Goal: Task Accomplishment & Management: Use online tool/utility

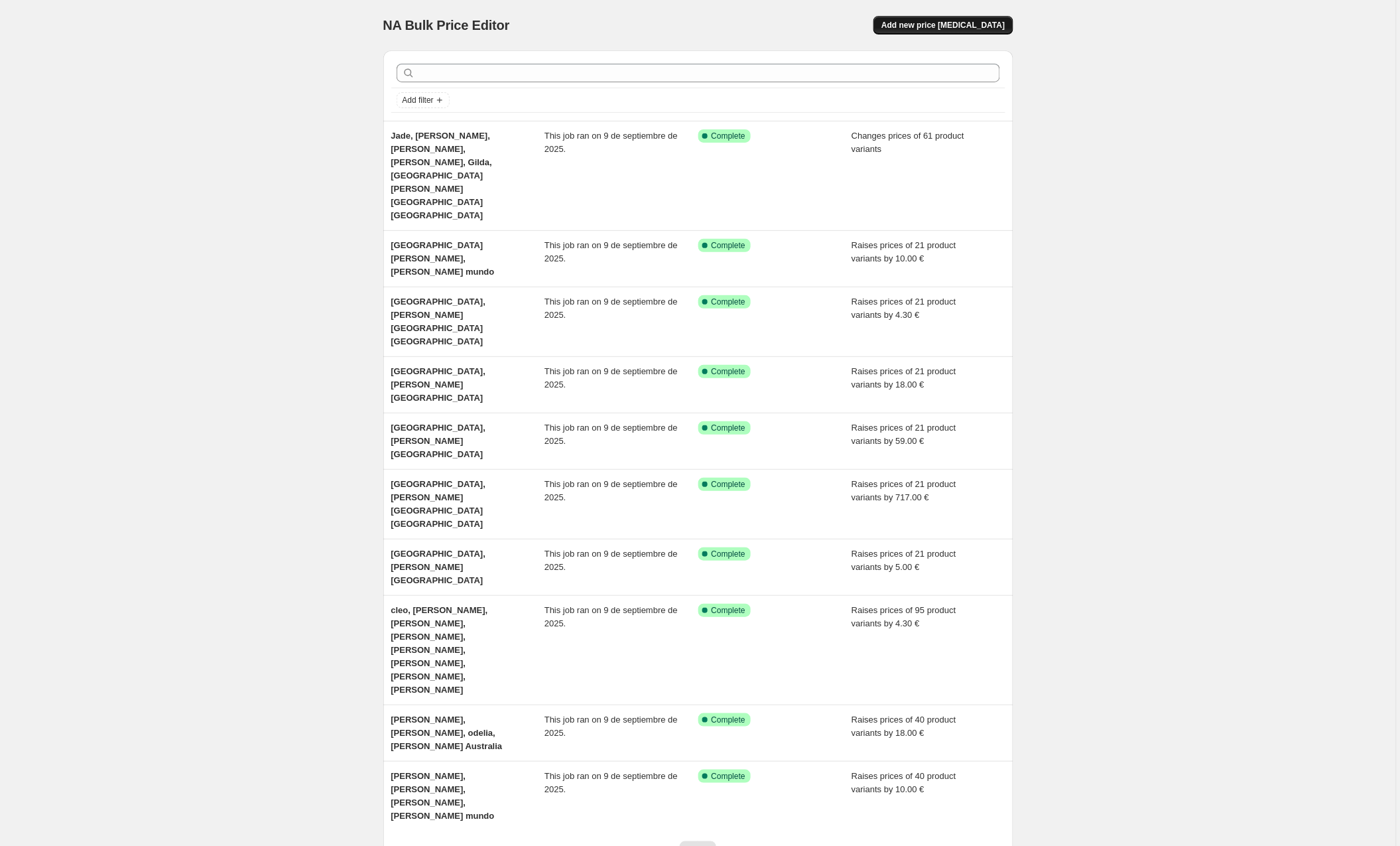
click at [934, 24] on span "Add new price [MEDICAL_DATA]" at bounding box center [942, 25] width 123 height 10
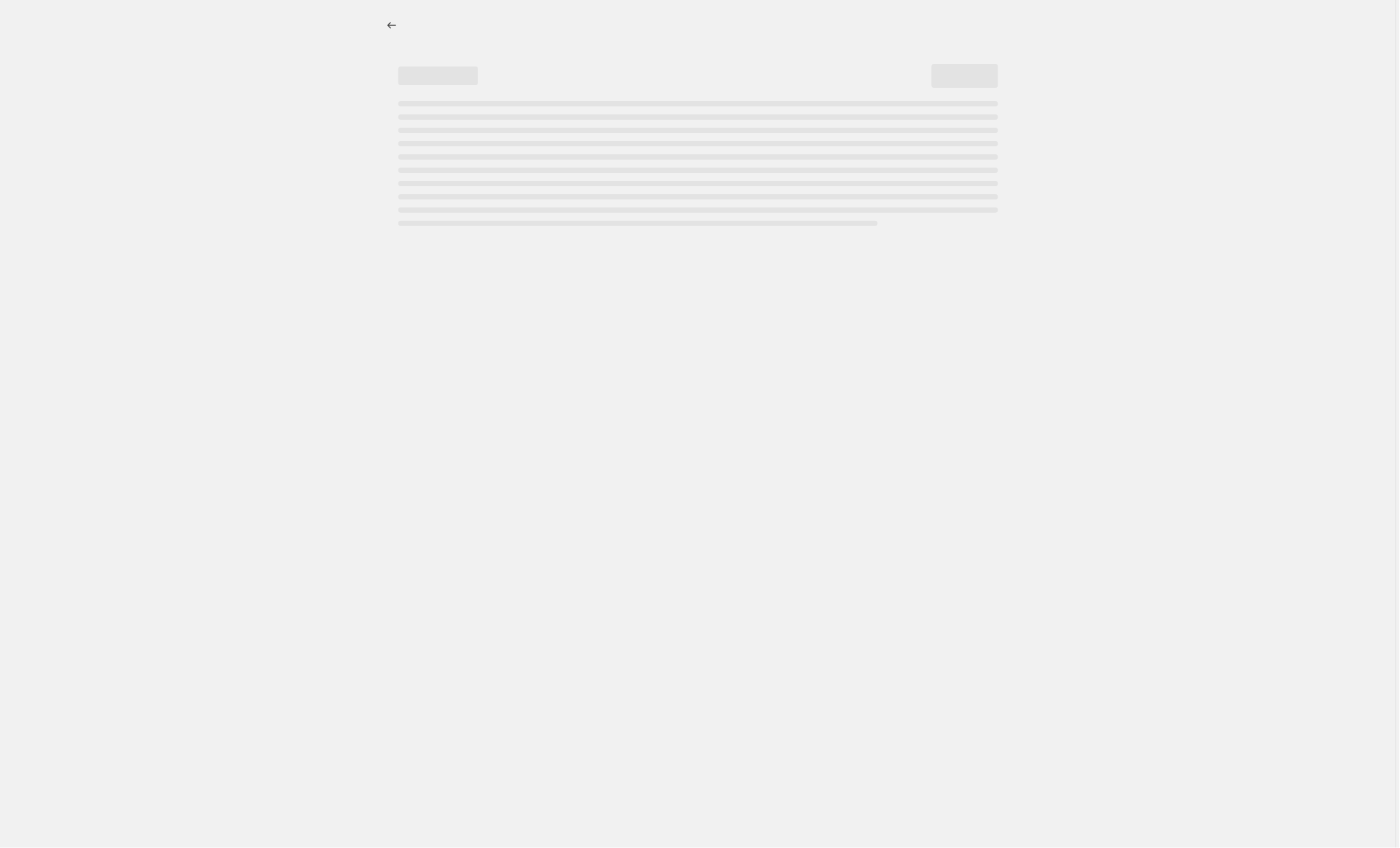
select select "percentage"
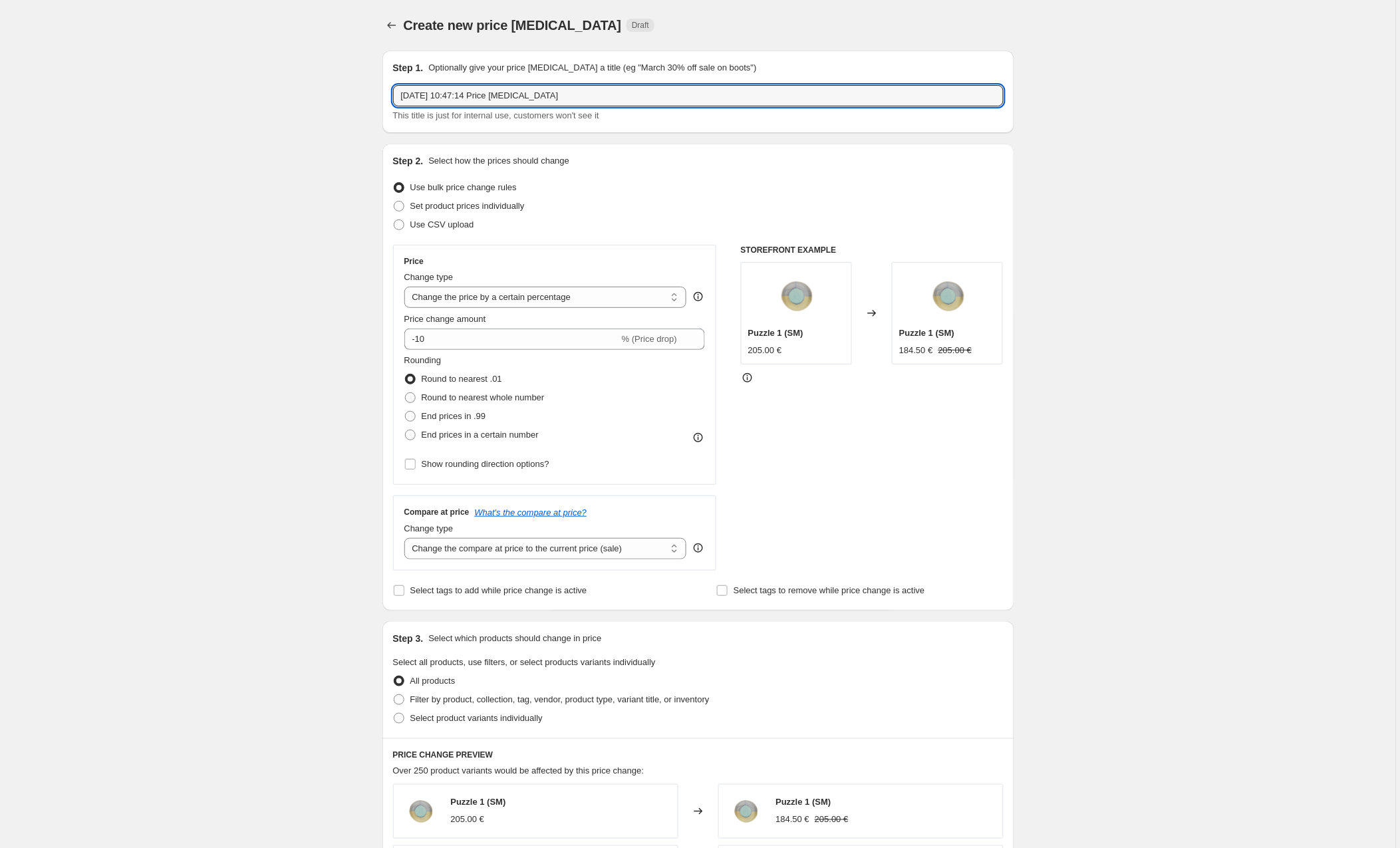
drag, startPoint x: 591, startPoint y: 98, endPoint x: 385, endPoint y: 93, distance: 206.1
click at [385, 93] on div "Step 1. Optionally give your price [MEDICAL_DATA] a title (eg "March 30% off sa…" at bounding box center [698, 92] width 632 height 82
type input "K"
type input "Jade, [GEOGRAPHIC_DATA], [GEOGRAPHIC_DATA]"
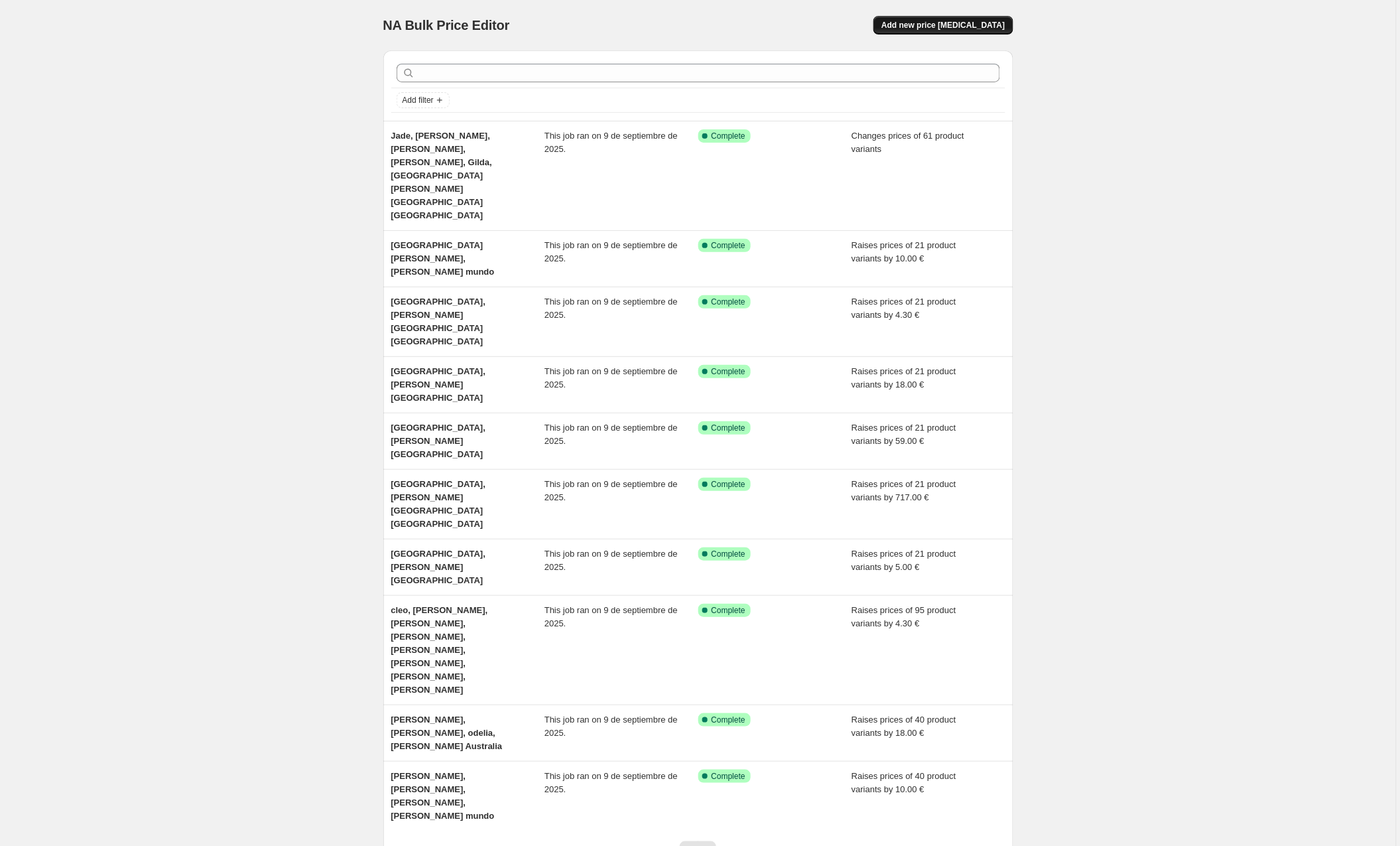
click at [918, 31] on button "Add new price change job" at bounding box center [942, 26] width 140 height 19
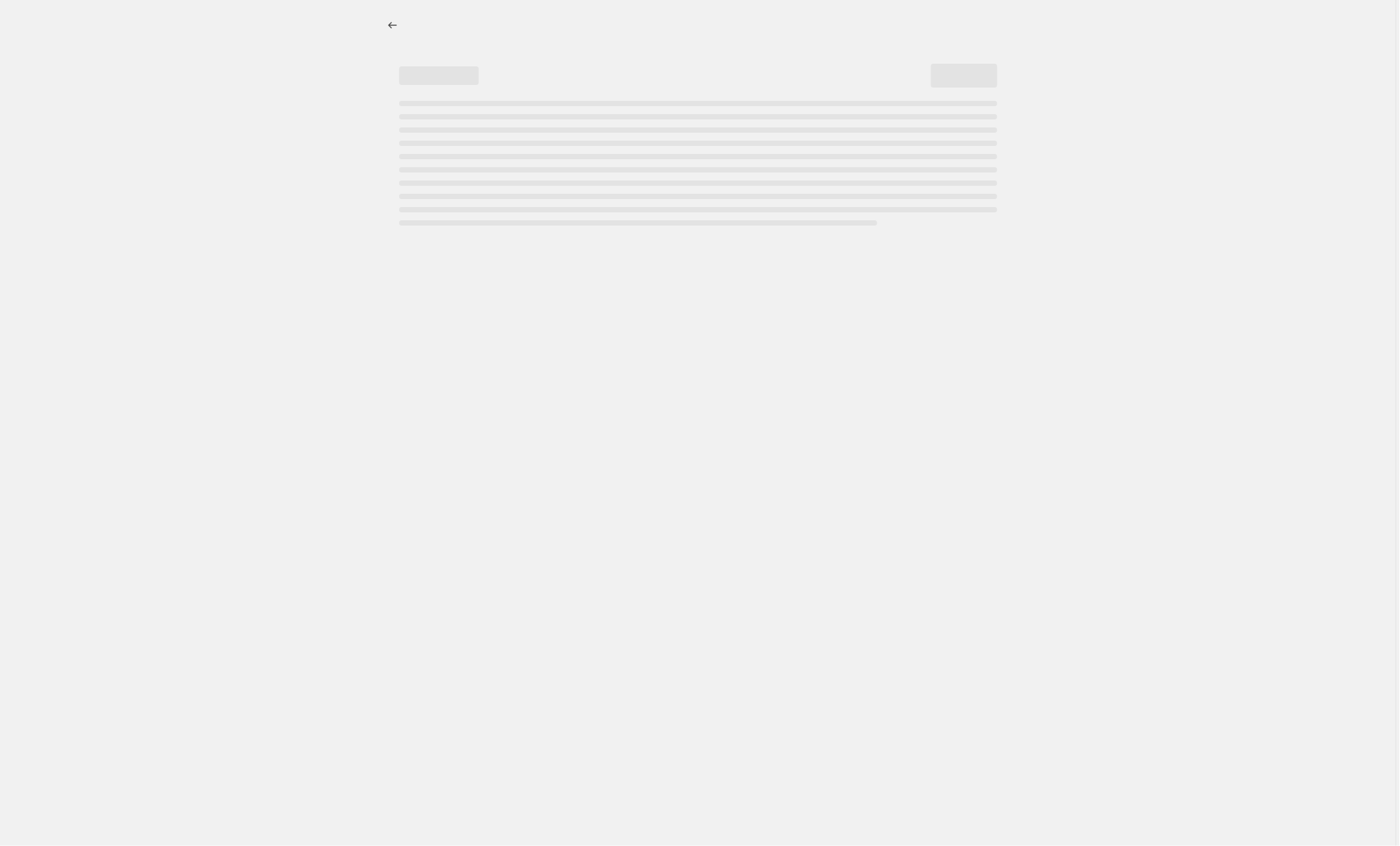
select select "percentage"
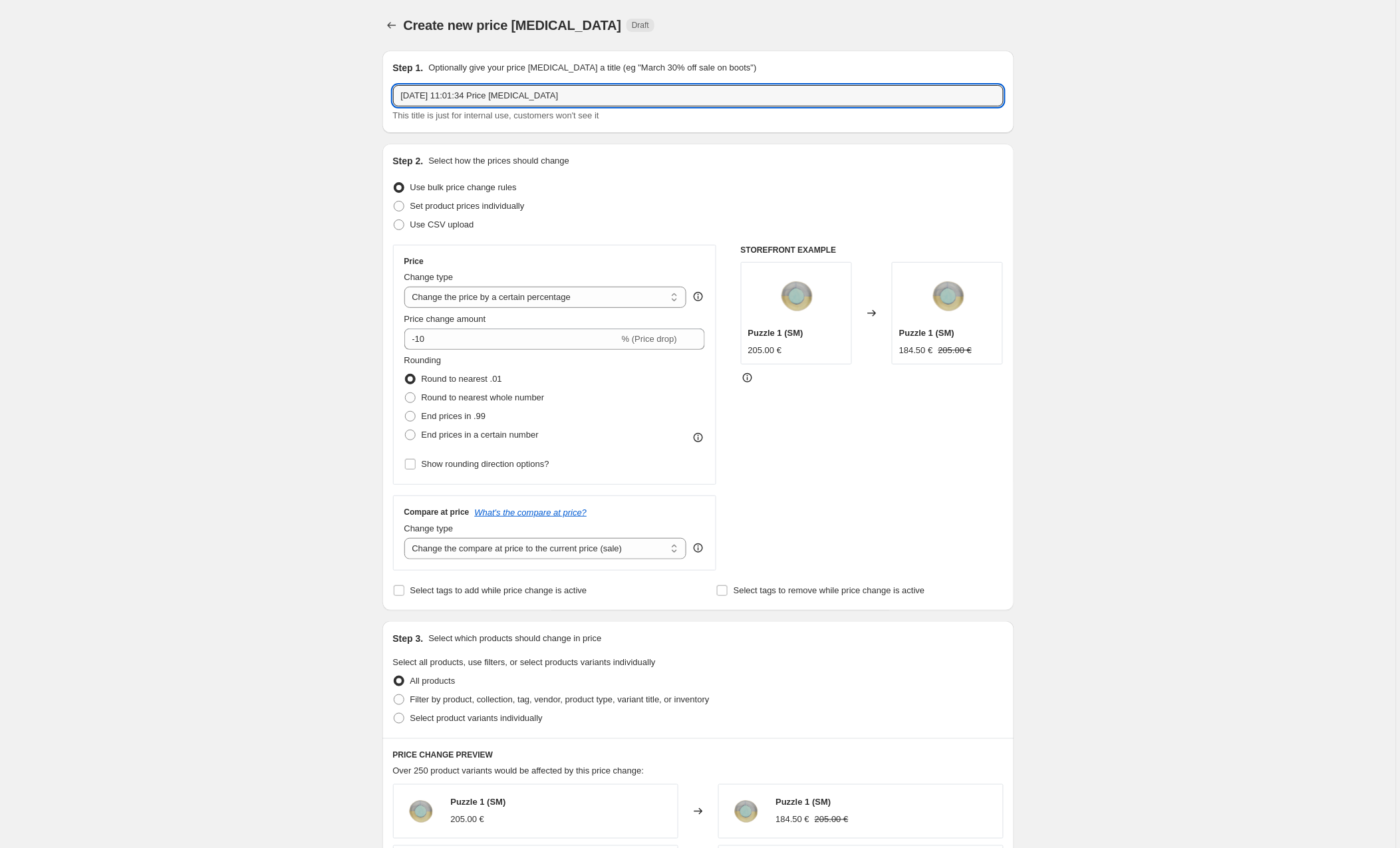
drag, startPoint x: 589, startPoint y: 95, endPoint x: 372, endPoint y: 82, distance: 217.4
click at [372, 82] on div "Create new price change job. This page is ready Create new price change job Dra…" at bounding box center [698, 702] width 663 height 1404
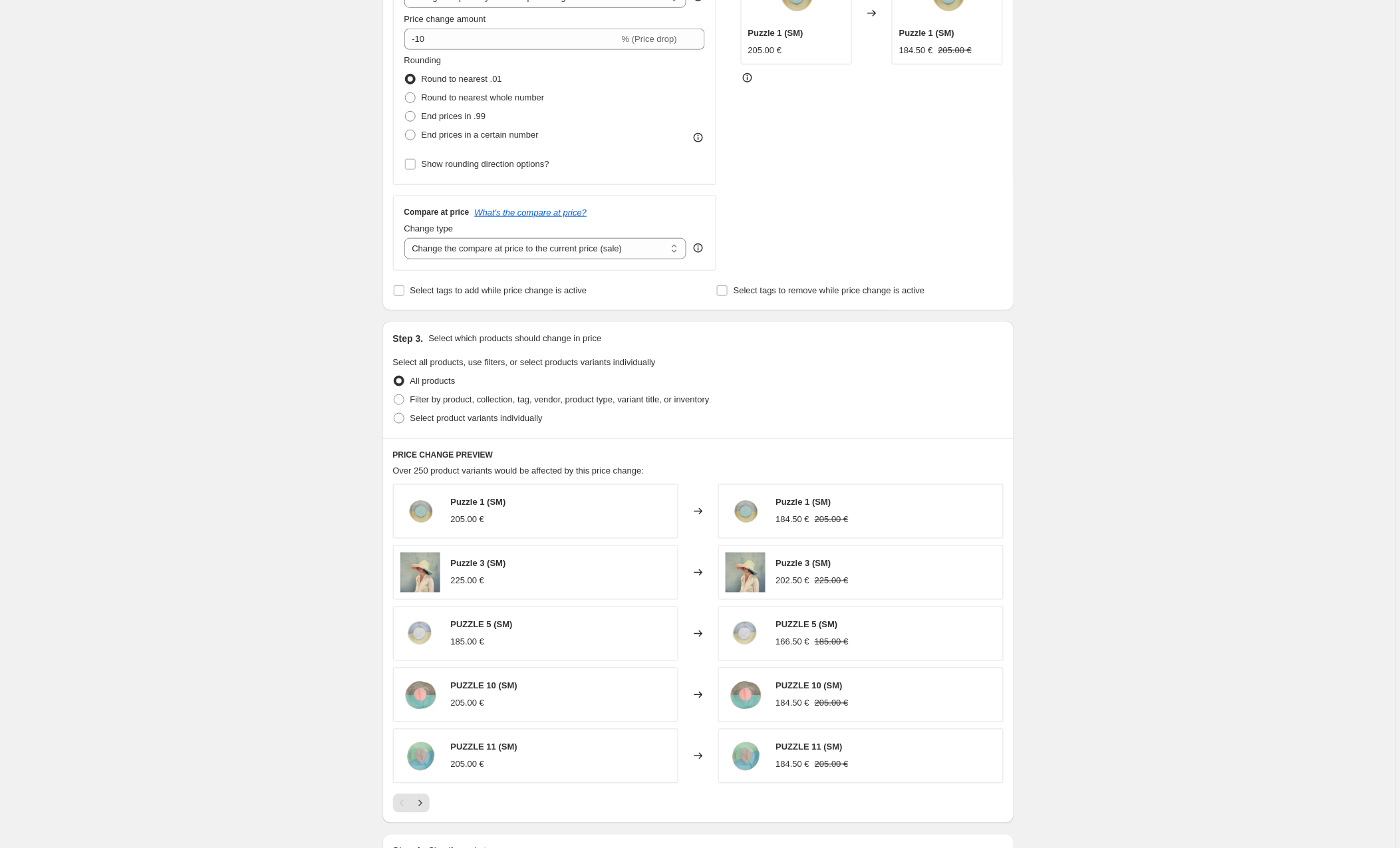
scroll to position [311, 0]
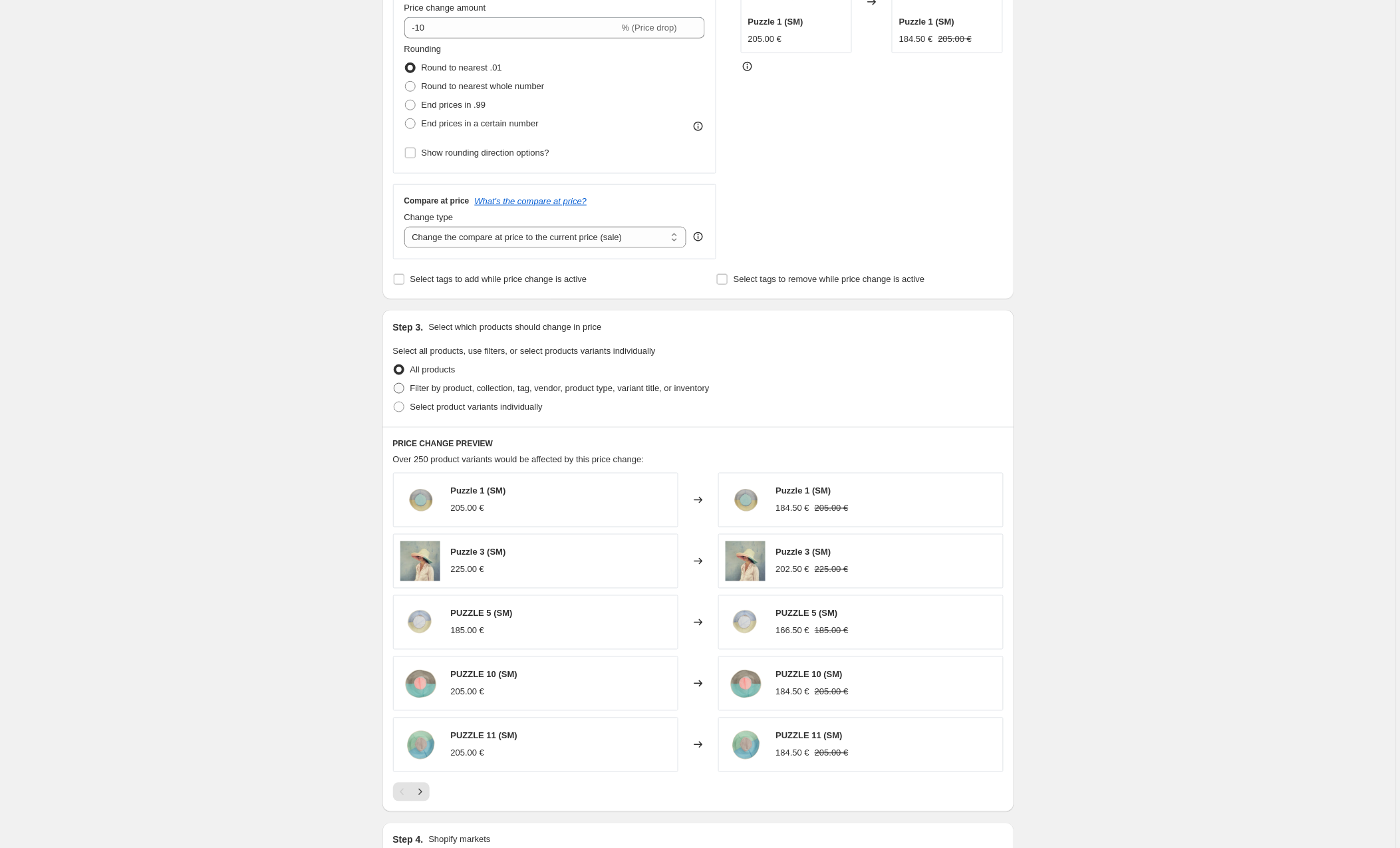
type input "Sol, Ada, Europa"
click at [396, 387] on span at bounding box center [399, 388] width 10 height 10
click at [394, 384] on input "Filter by product, collection, tag, vendor, product type, variant title, or inv…" at bounding box center [394, 383] width 1 height 1
radio input "true"
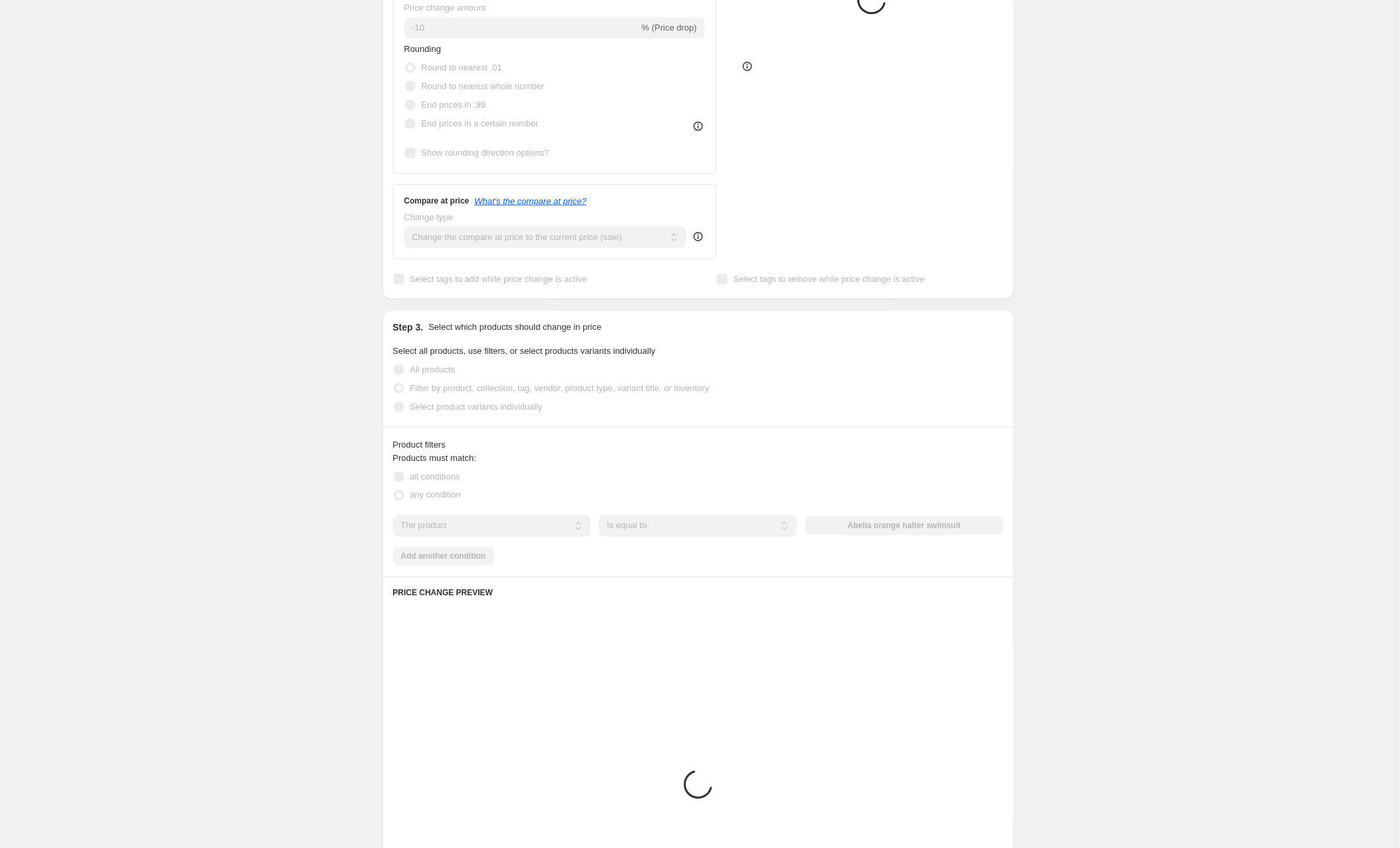
scroll to position [310, 0]
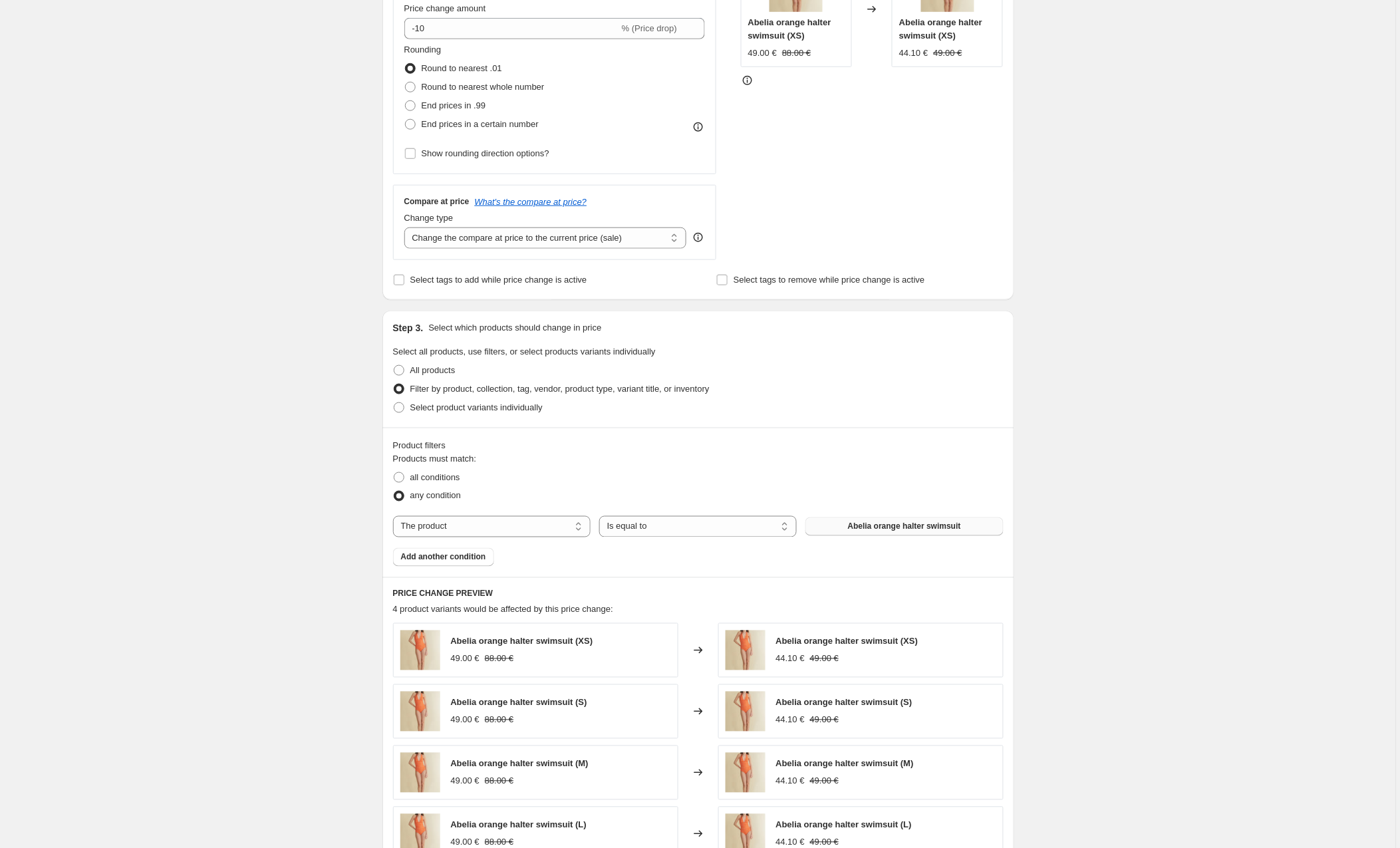
click at [845, 525] on button "Abelia orange halter swimsuit" at bounding box center [904, 527] width 198 height 19
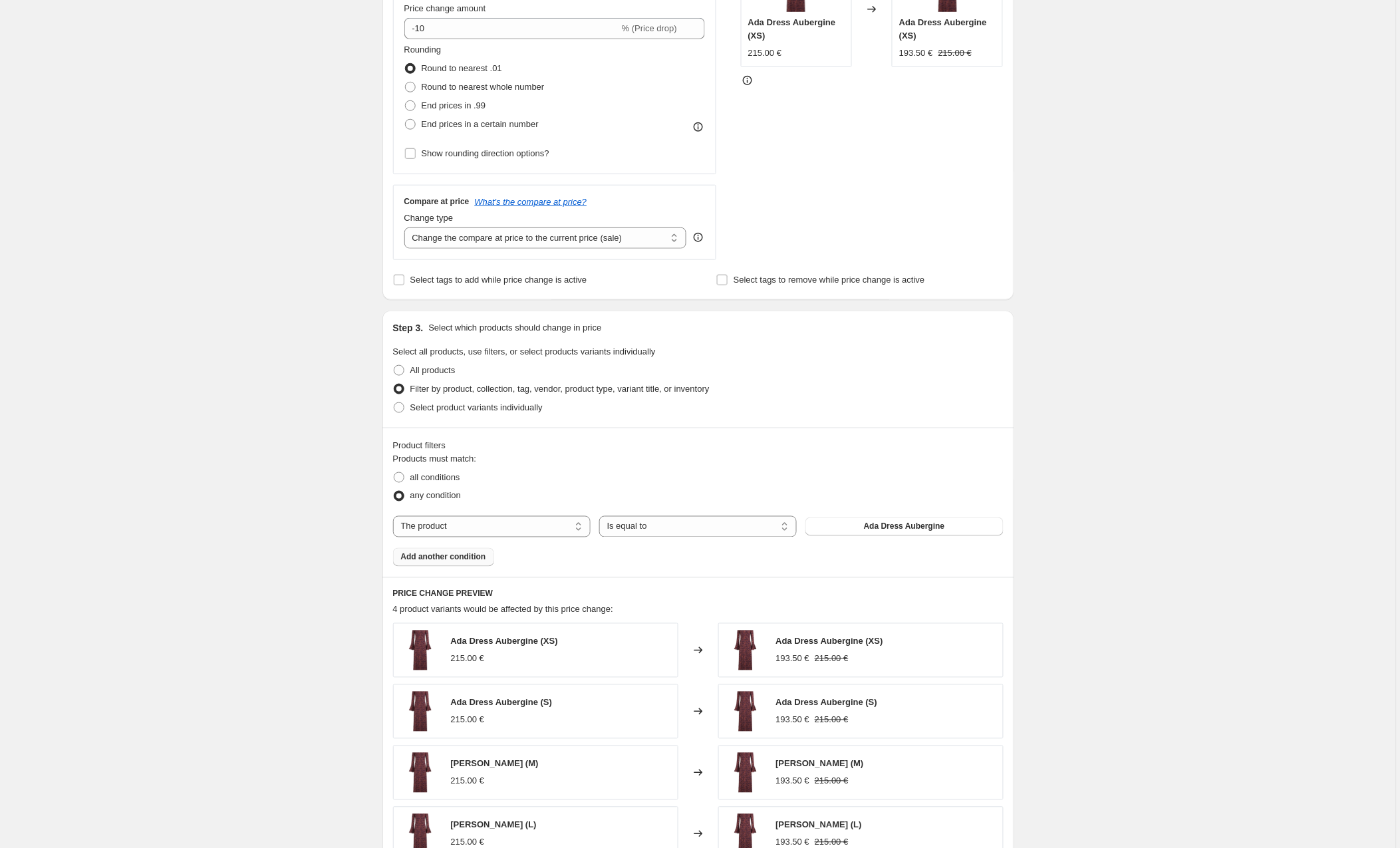
click at [449, 558] on span "Add another condition" at bounding box center [443, 557] width 85 height 10
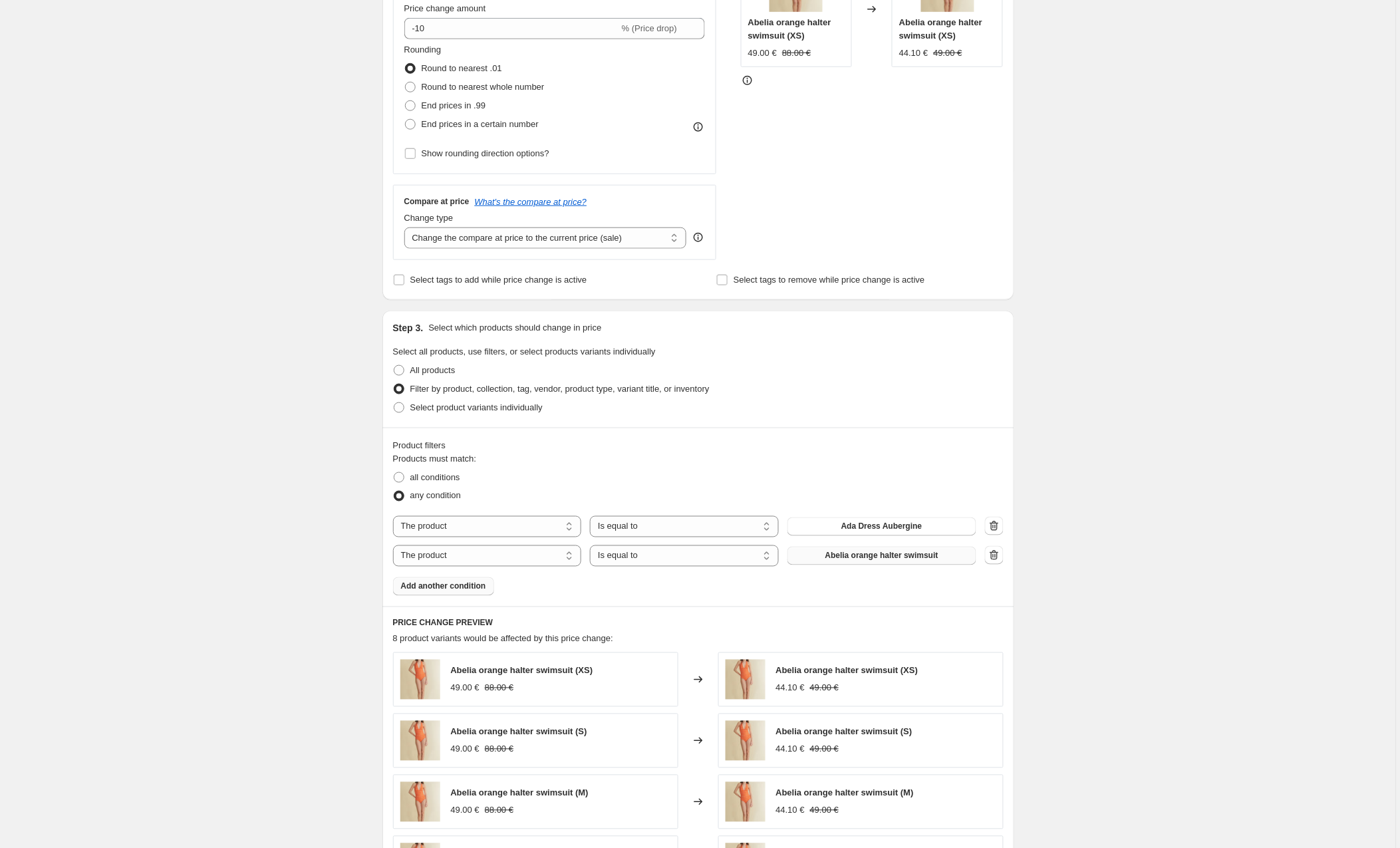
click at [850, 552] on span "Abelia orange halter swimsuit" at bounding box center [882, 556] width 113 height 10
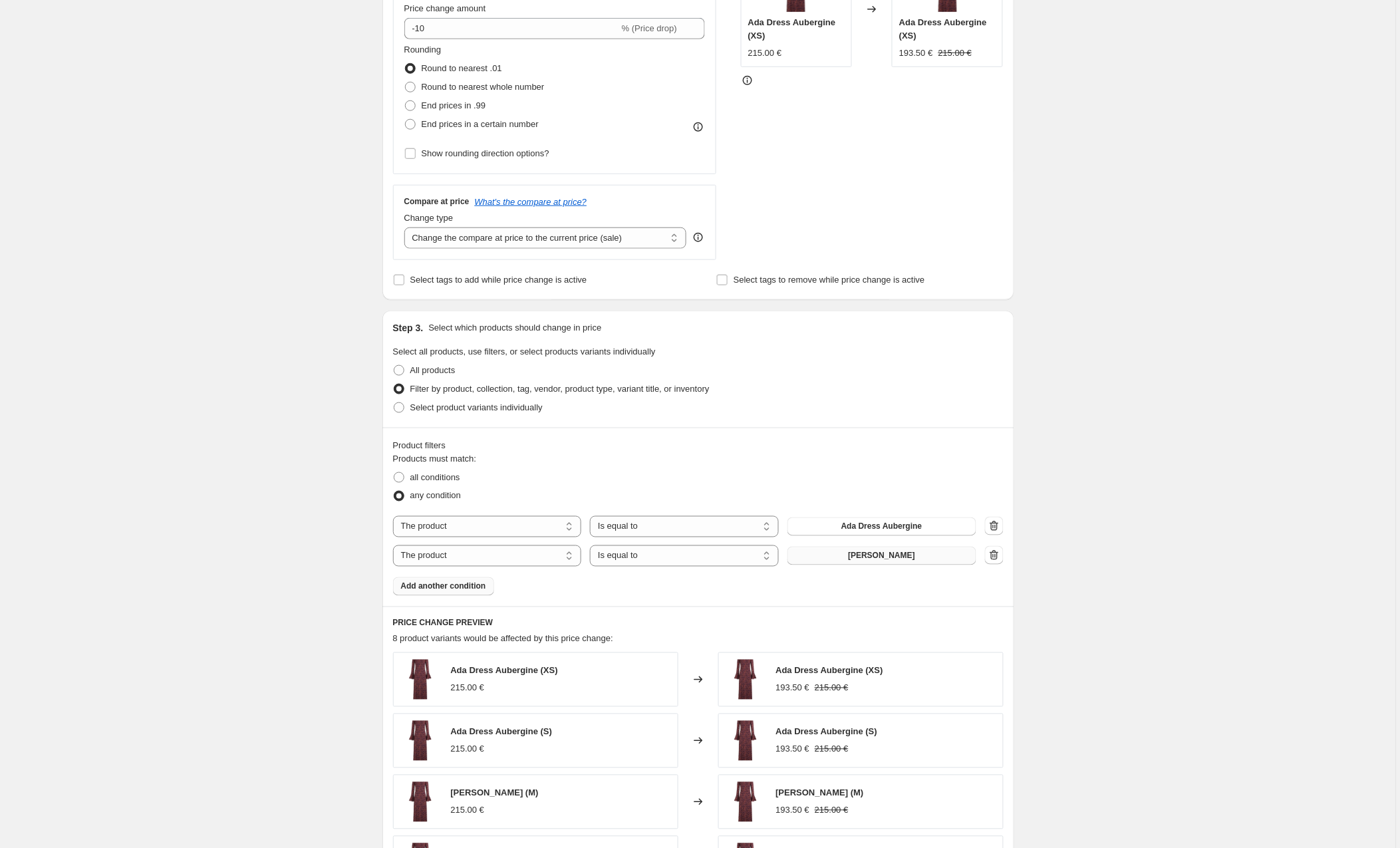
click at [427, 584] on span "Add another condition" at bounding box center [443, 586] width 85 height 10
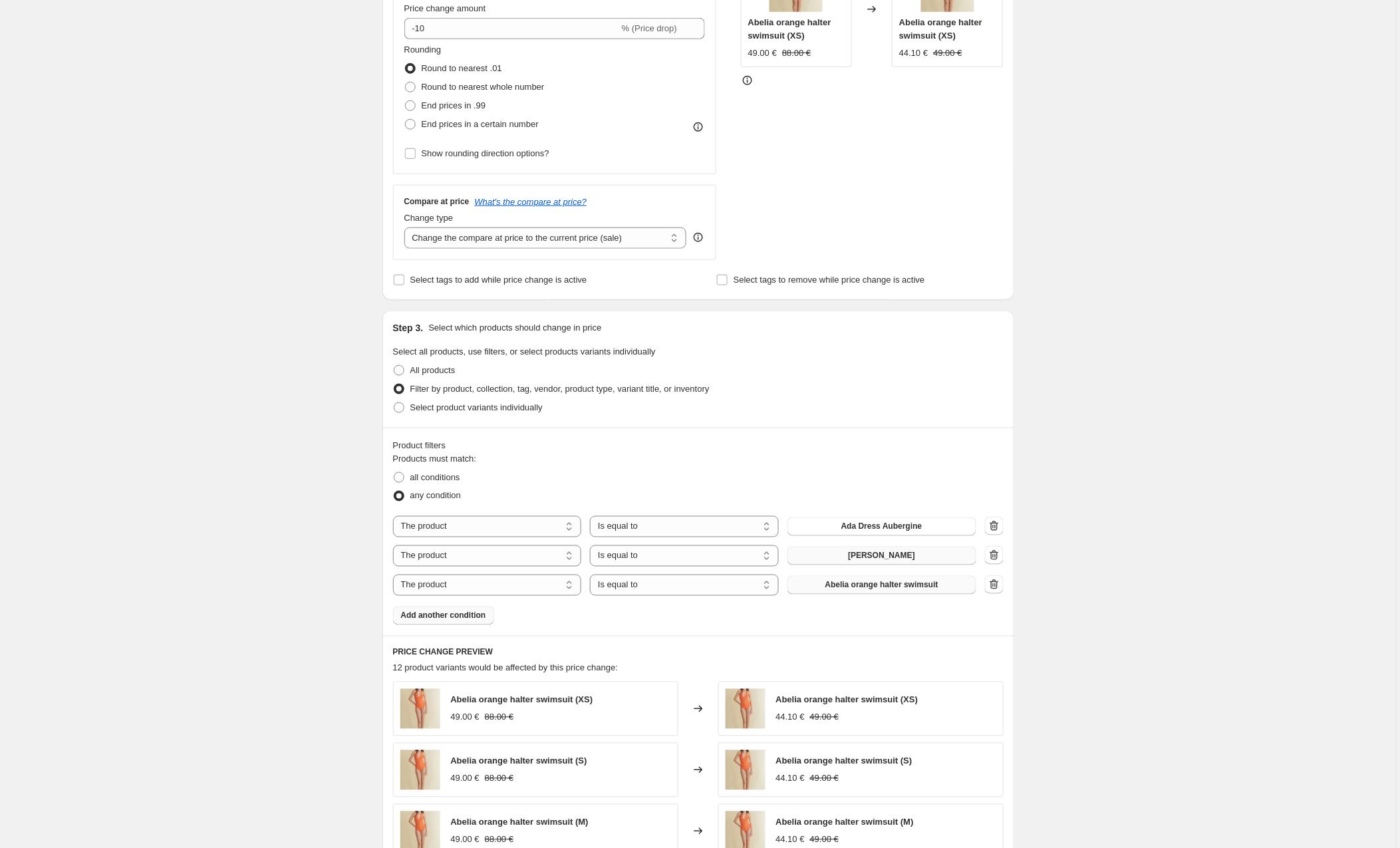
click at [839, 592] on button "Abelia orange halter swimsuit" at bounding box center [882, 585] width 189 height 19
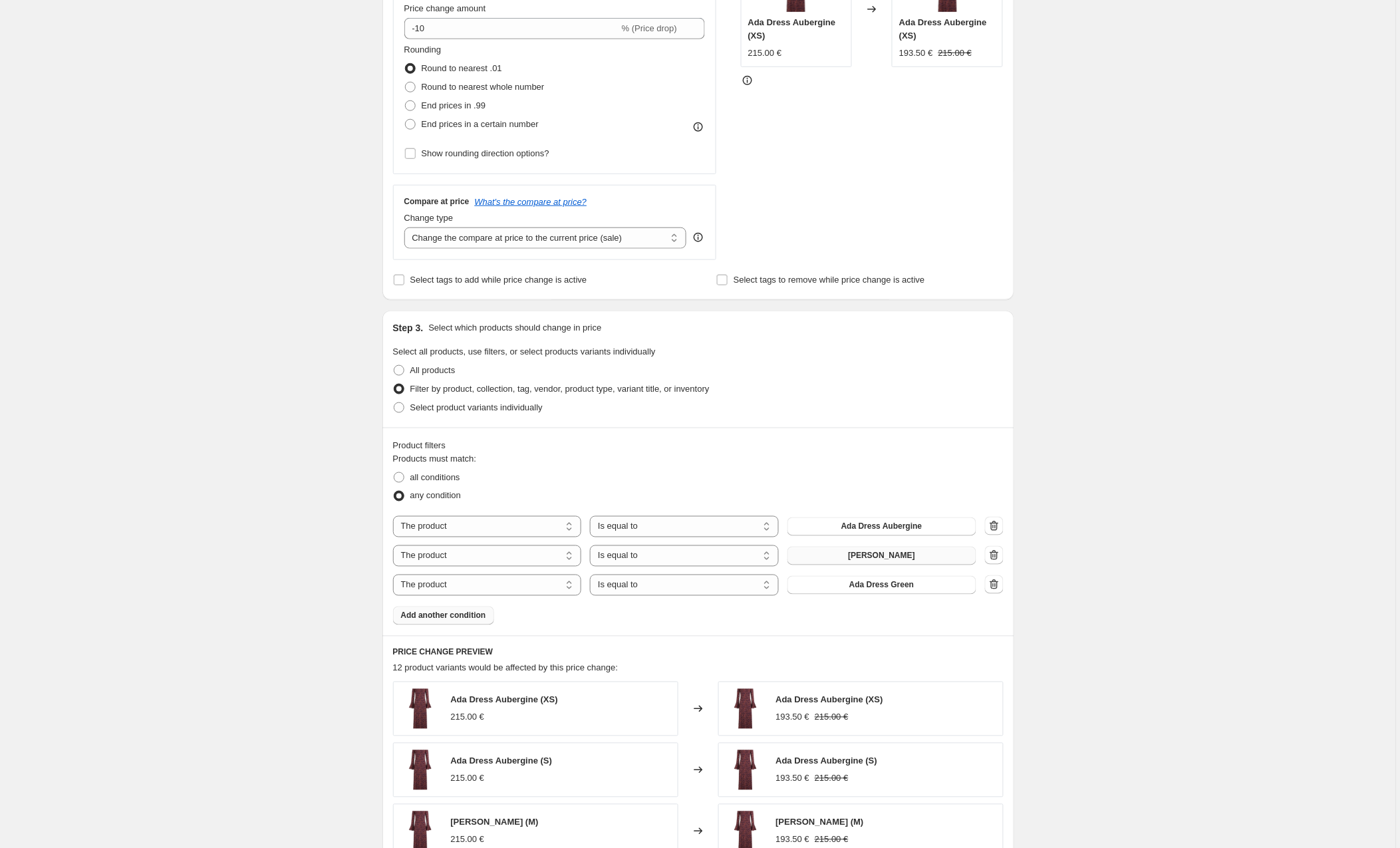
click at [443, 619] on span "Add another condition" at bounding box center [443, 615] width 85 height 10
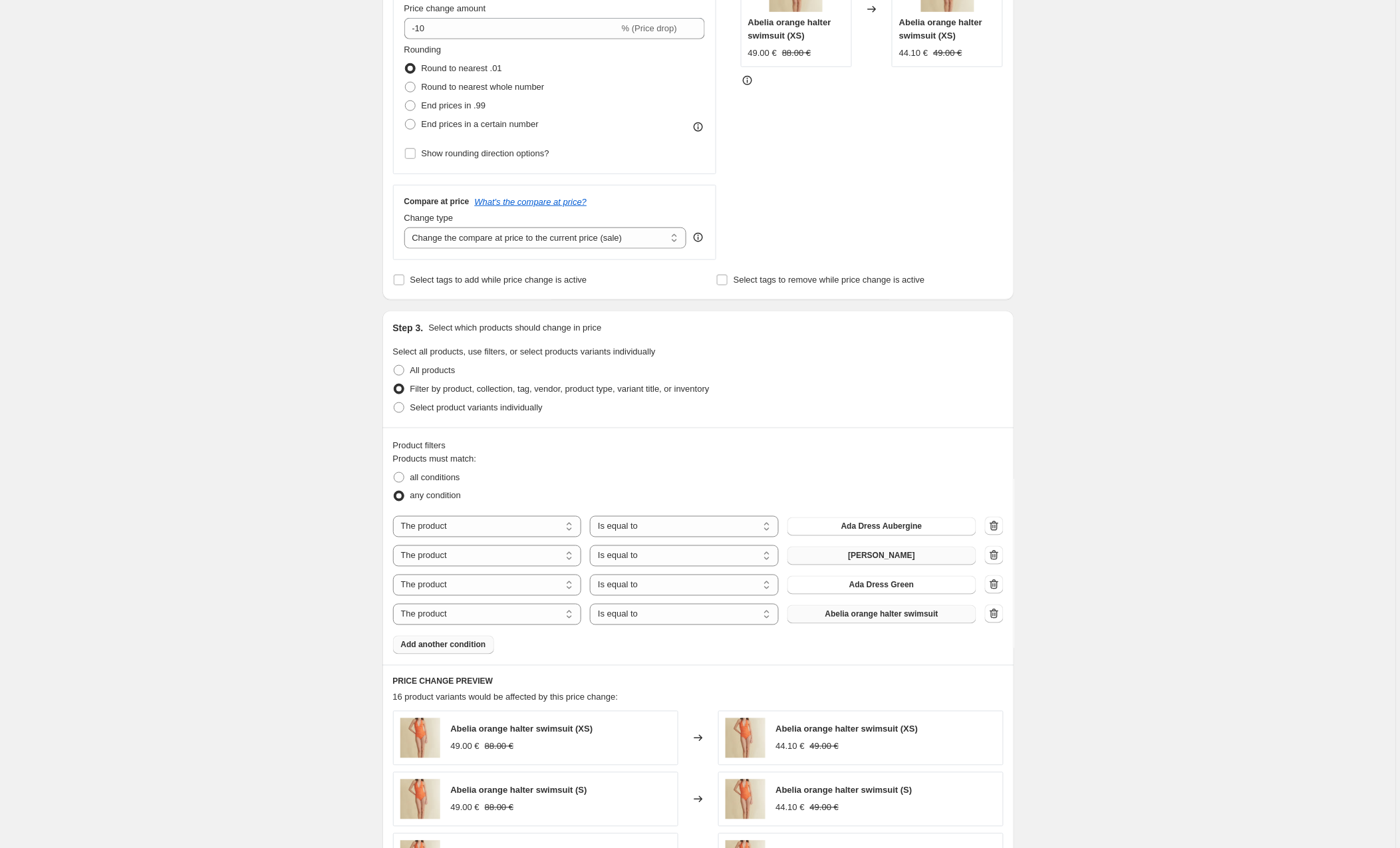
click at [847, 615] on span "Abelia orange halter swimsuit" at bounding box center [882, 614] width 113 height 10
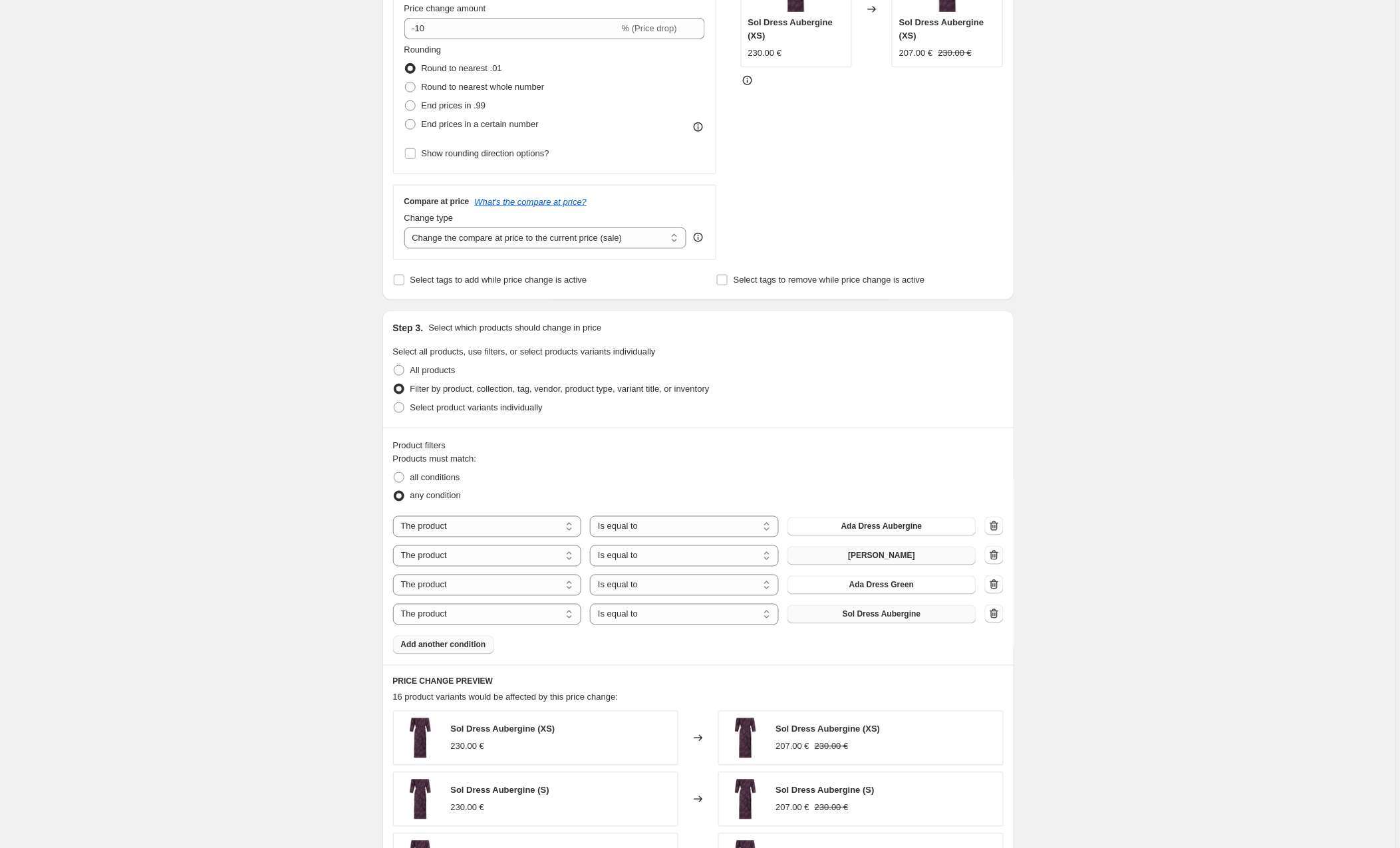
click at [428, 648] on span "Add another condition" at bounding box center [443, 644] width 85 height 10
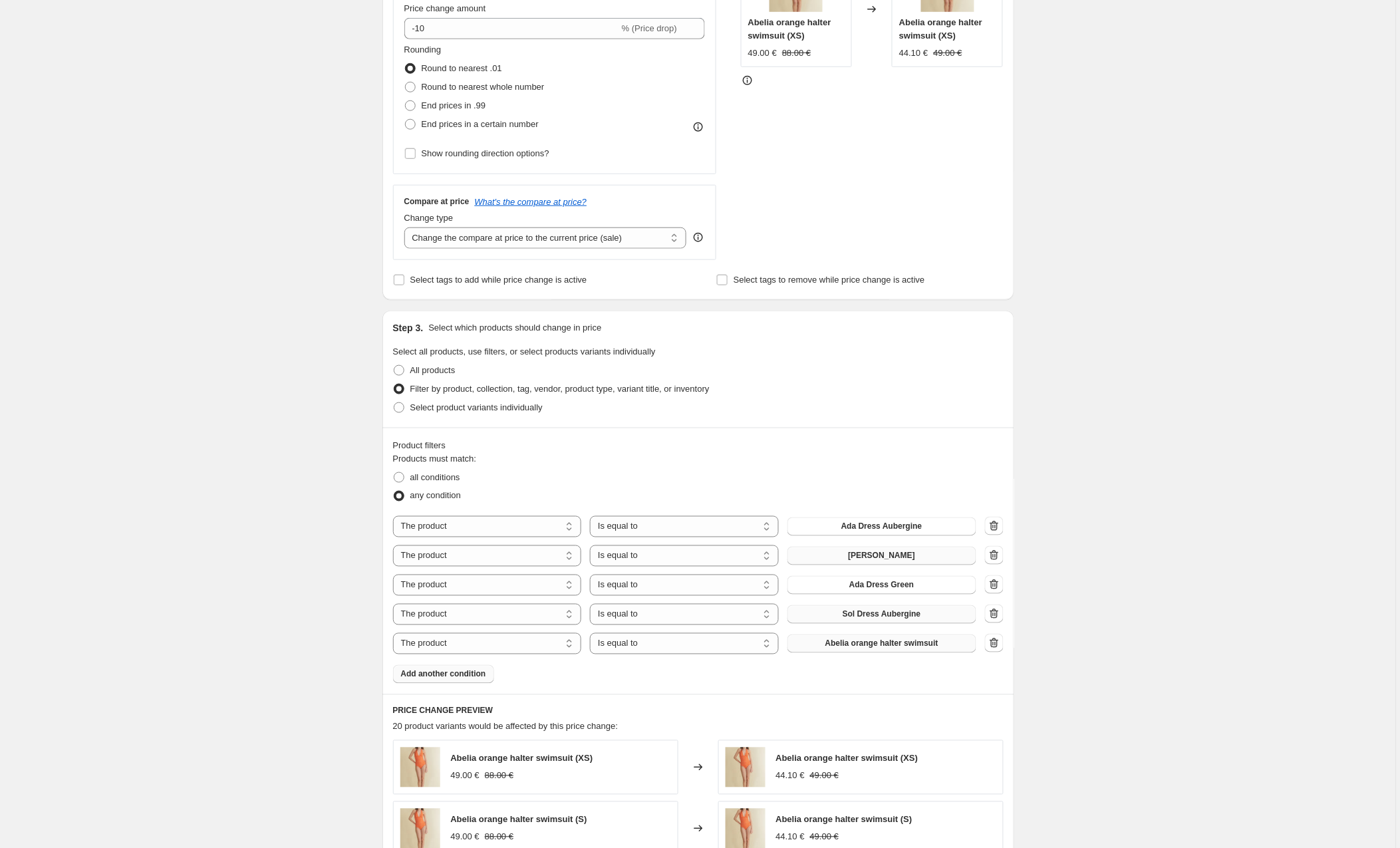
click at [860, 644] on span "Abelia orange halter swimsuit" at bounding box center [882, 644] width 113 height 10
click at [808, 645] on button "Abelia orange halter swimsuit" at bounding box center [882, 644] width 189 height 19
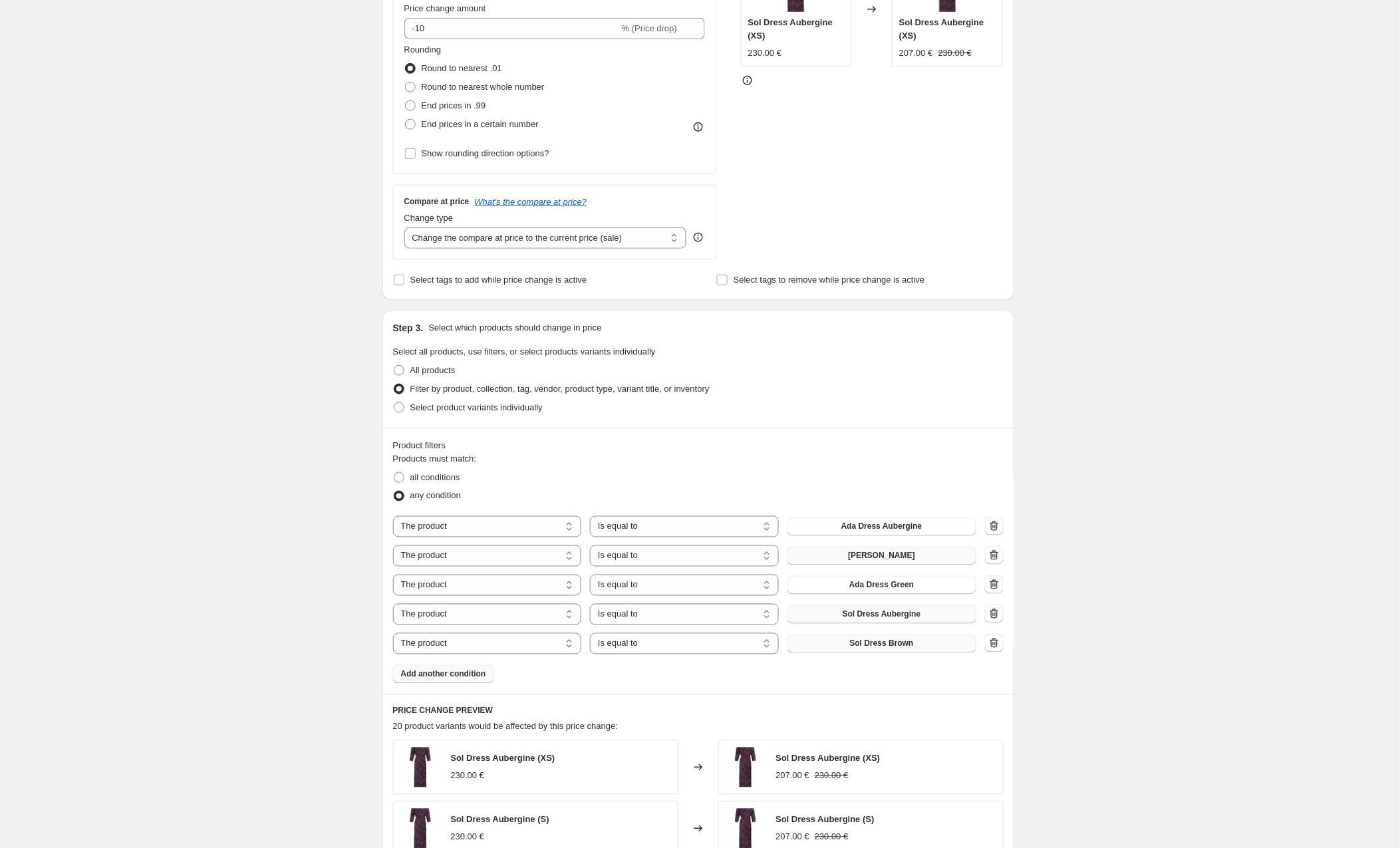
click at [874, 643] on span "Sol Dress Brown" at bounding box center [882, 644] width 64 height 10
click at [474, 674] on span "Add another condition" at bounding box center [443, 674] width 85 height 10
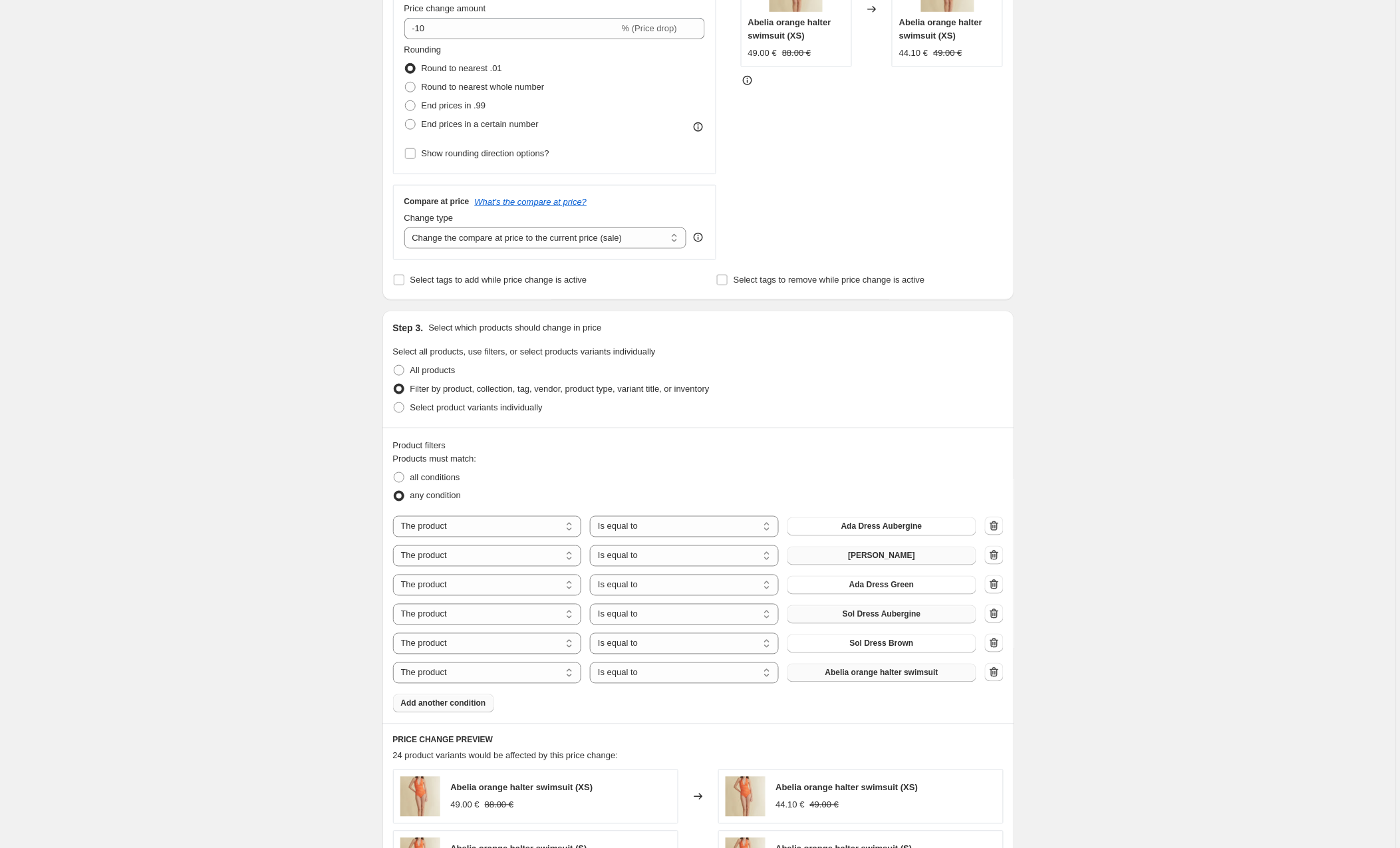
click at [859, 673] on span "Abelia orange halter swimsuit" at bounding box center [882, 673] width 113 height 10
click at [937, 674] on button "Ada Dress Green" at bounding box center [882, 673] width 189 height 19
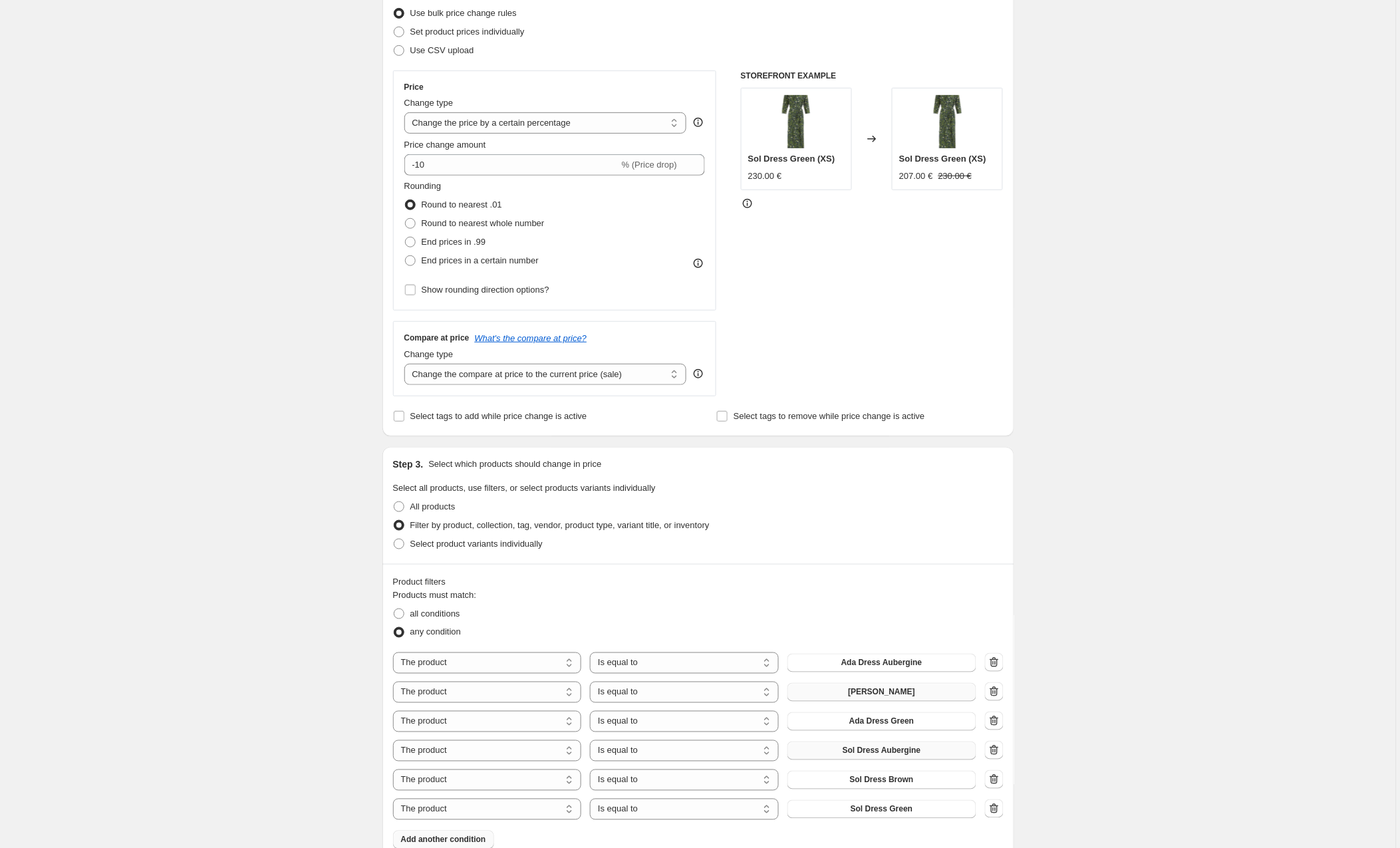
scroll to position [172, 0]
select select "by"
drag, startPoint x: 463, startPoint y: 169, endPoint x: 398, endPoint y: 169, distance: 65.0
click at [398, 169] on div "Price Change type Change the price to a certain amount Change the price by a ce…" at bounding box center [554, 192] width 324 height 240
type input "5.00"
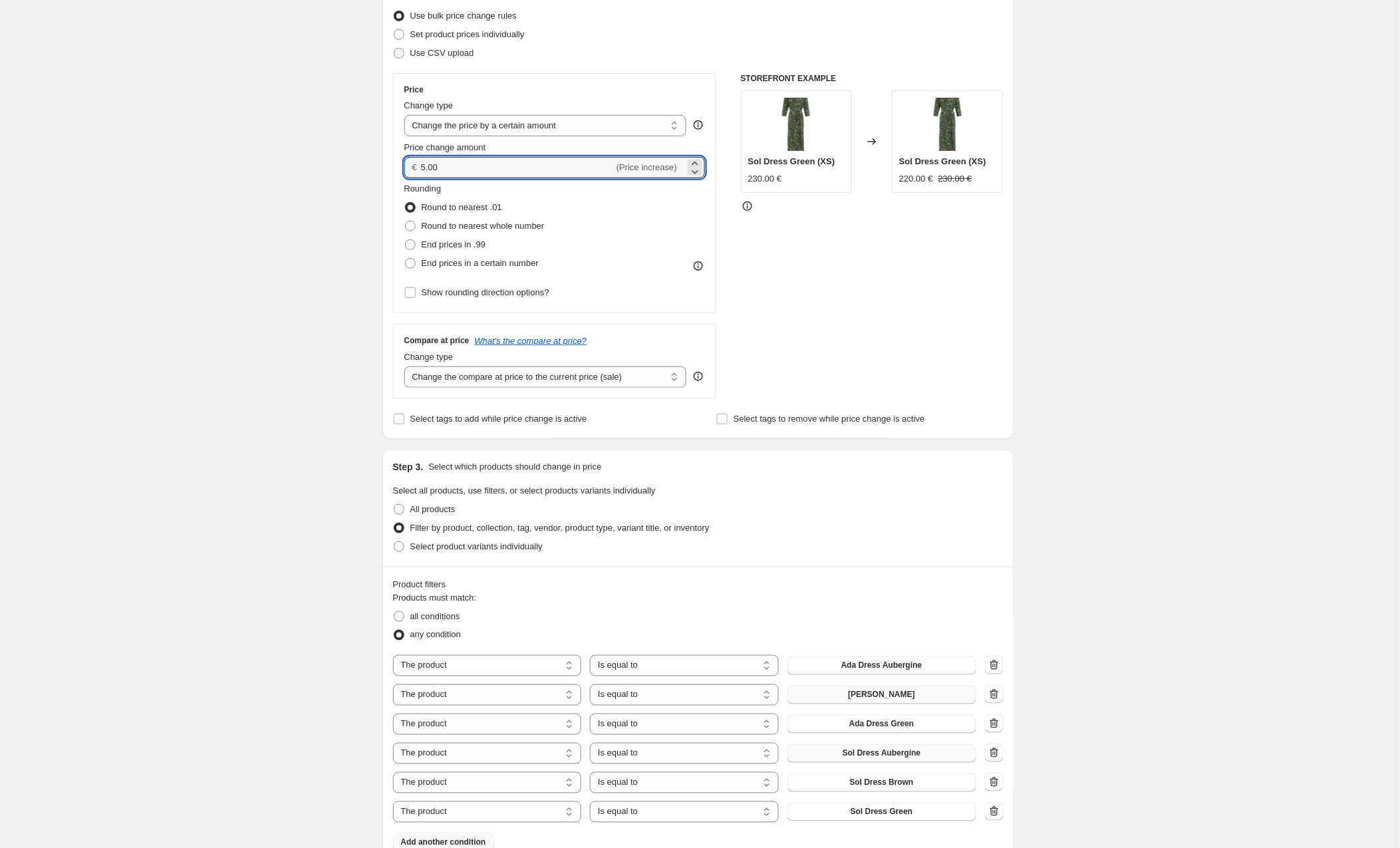
click at [252, 274] on div "Create new price change job. This page is ready Create new price change job Dra…" at bounding box center [698, 678] width 1396 height 1699
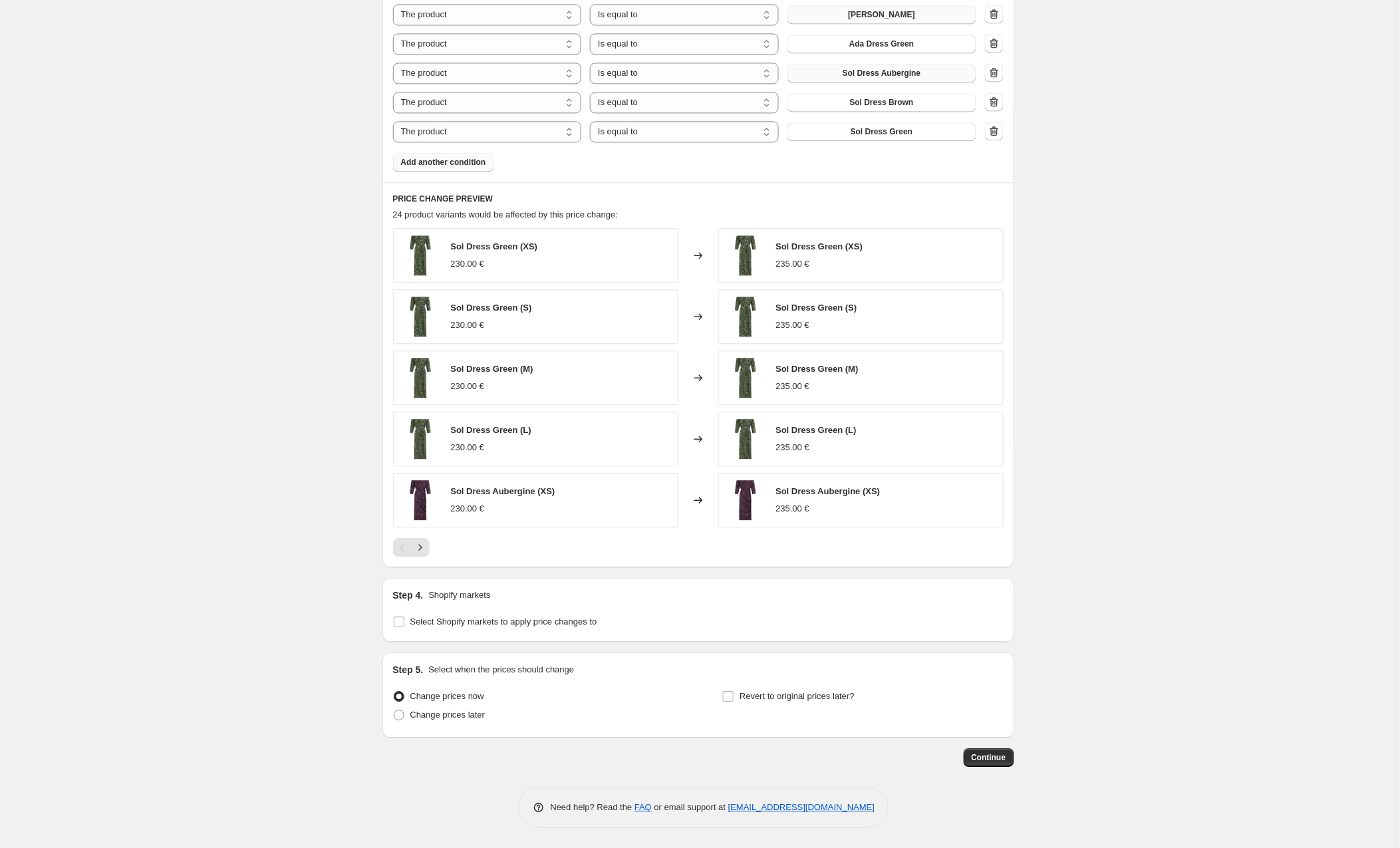
scroll to position [854, 0]
click at [400, 622] on input "Select Shopify markets to apply price changes to" at bounding box center [399, 621] width 10 height 10
checkbox input "true"
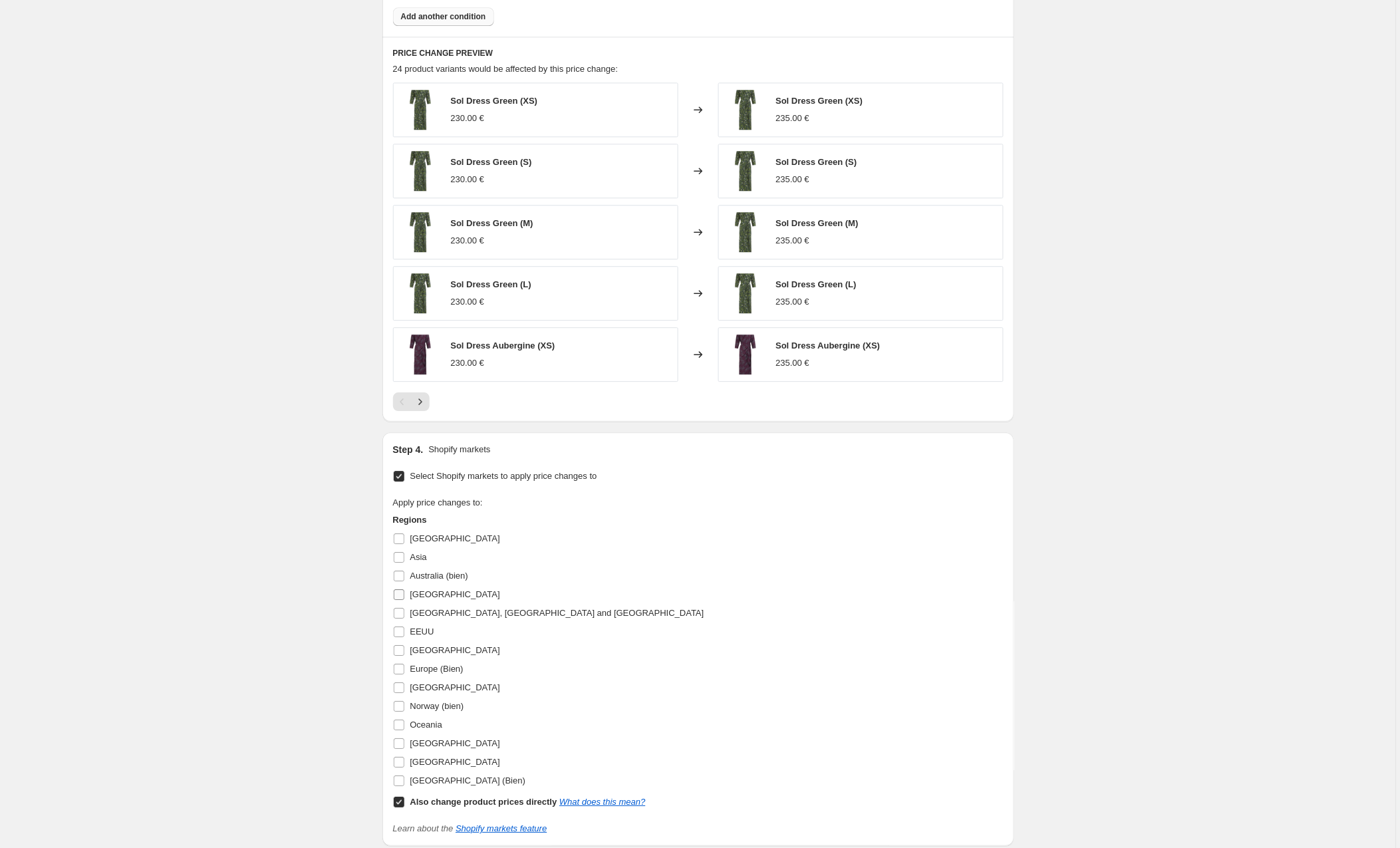
scroll to position [1019, 0]
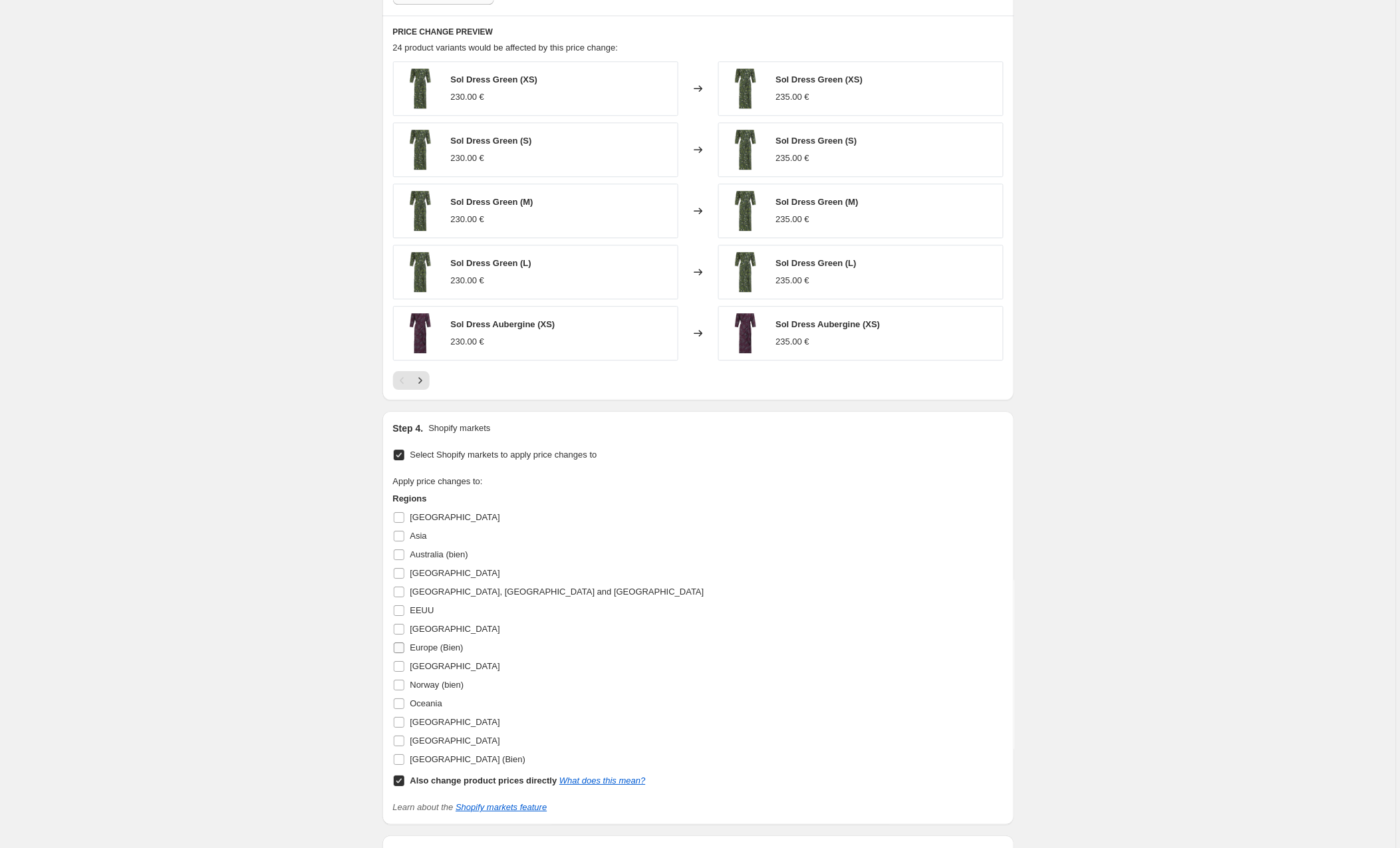
click at [397, 650] on input "Europe (Bien)" at bounding box center [399, 648] width 10 height 10
checkbox input "true"
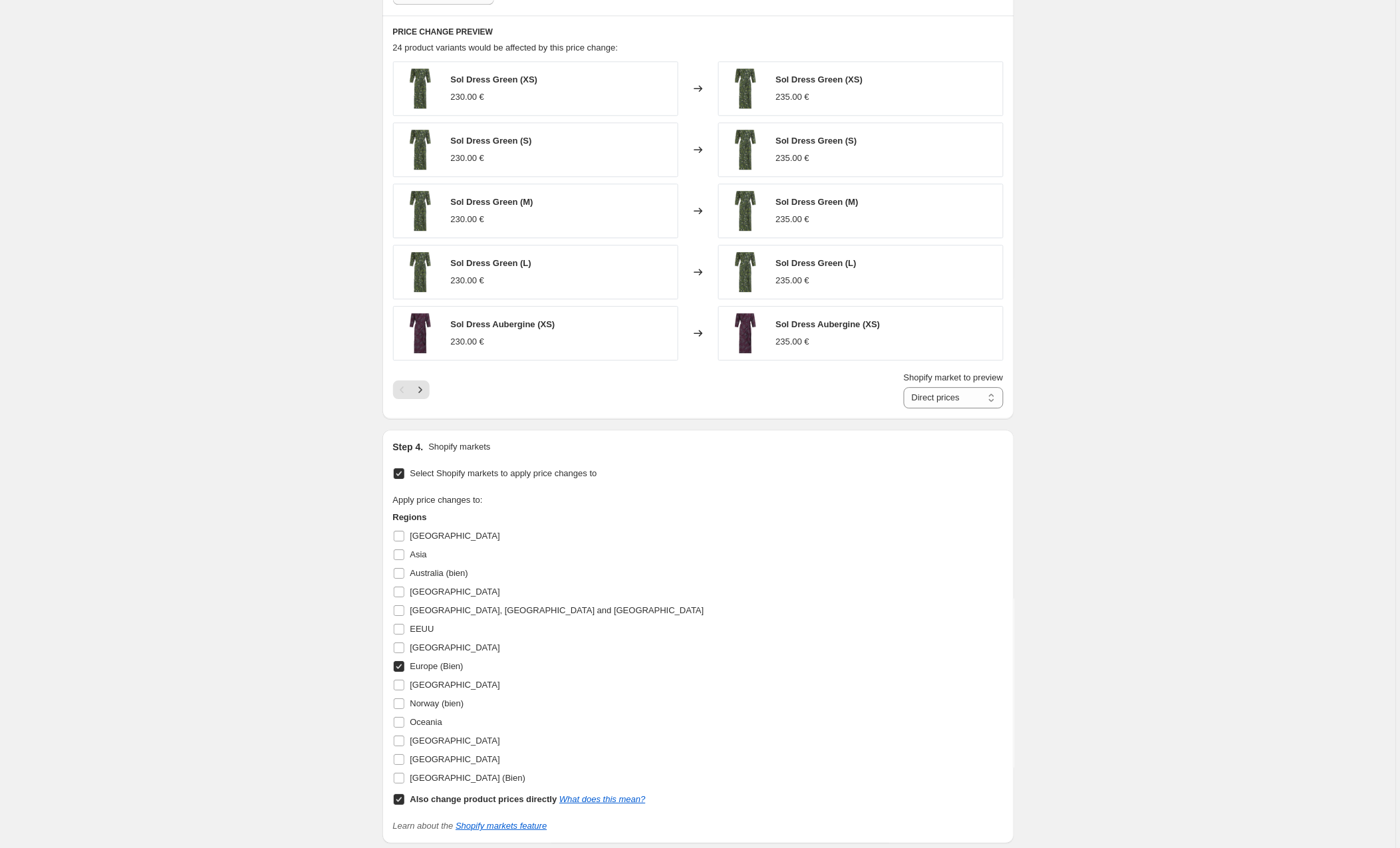
click at [398, 803] on input "Also change product prices directly What does this mean?" at bounding box center [399, 799] width 10 height 10
checkbox input "false"
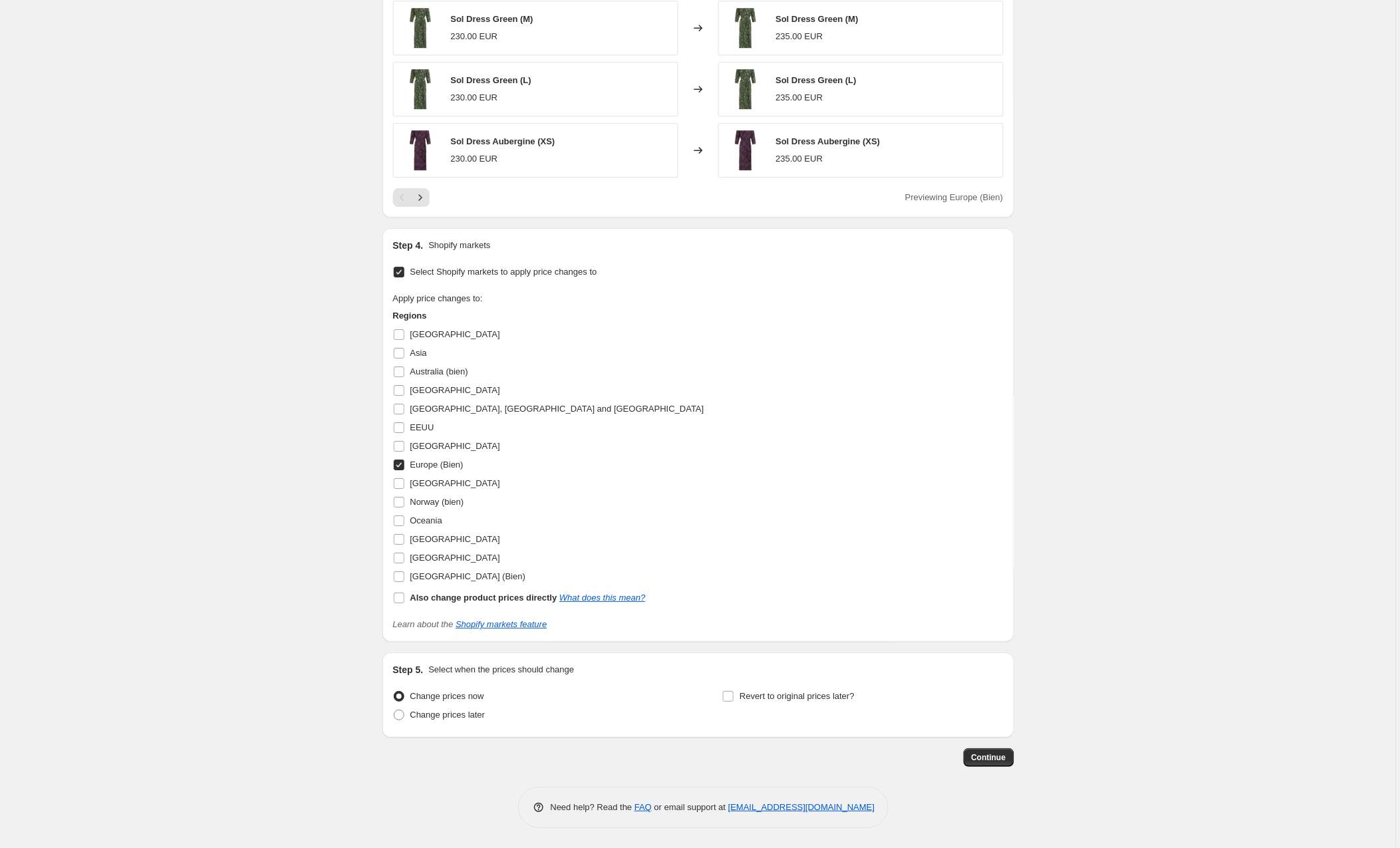
scroll to position [1206, 0]
click at [981, 757] on span "Continue" at bounding box center [989, 757] width 34 height 10
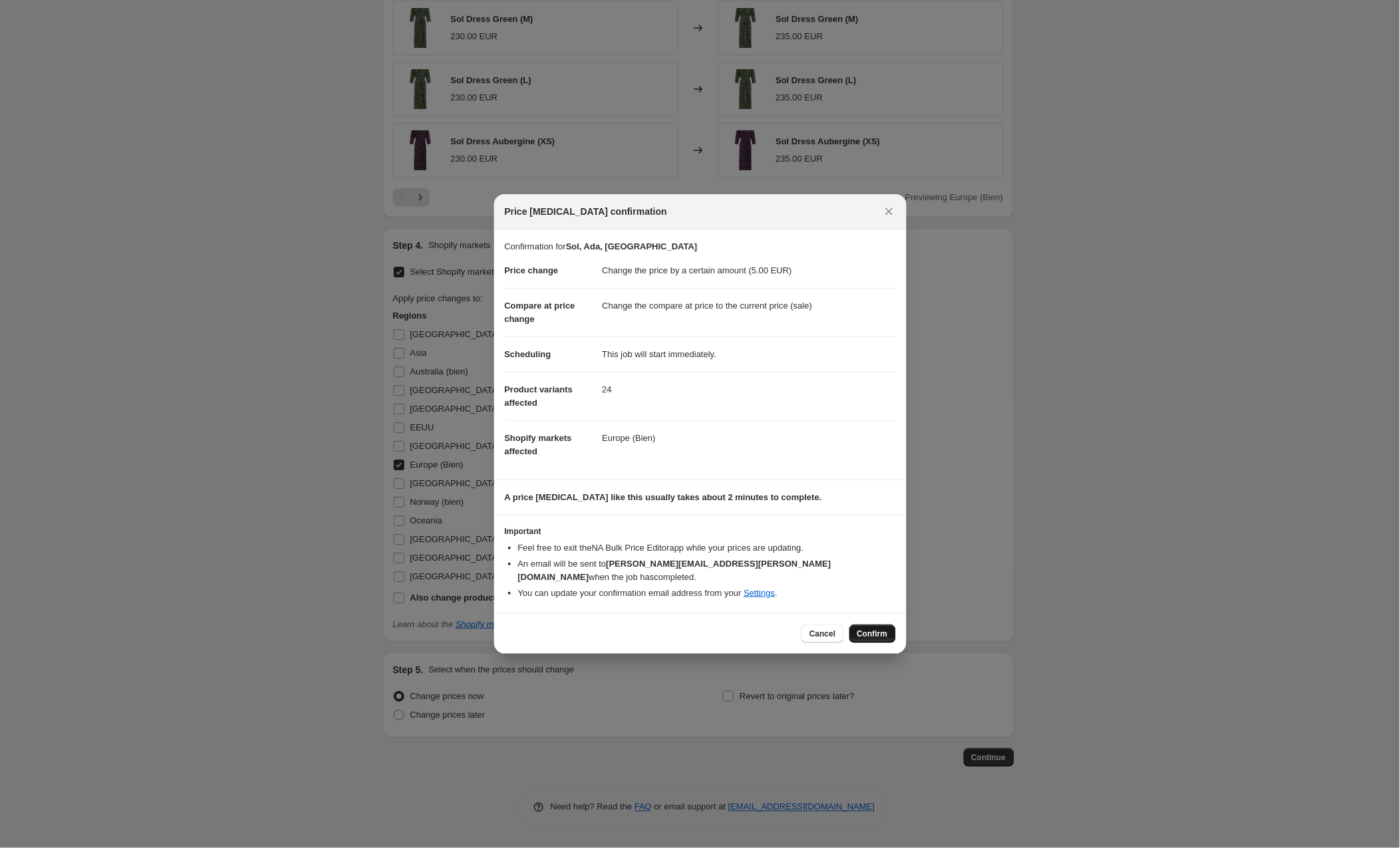
click at [863, 628] on span "Confirm" at bounding box center [872, 633] width 31 height 10
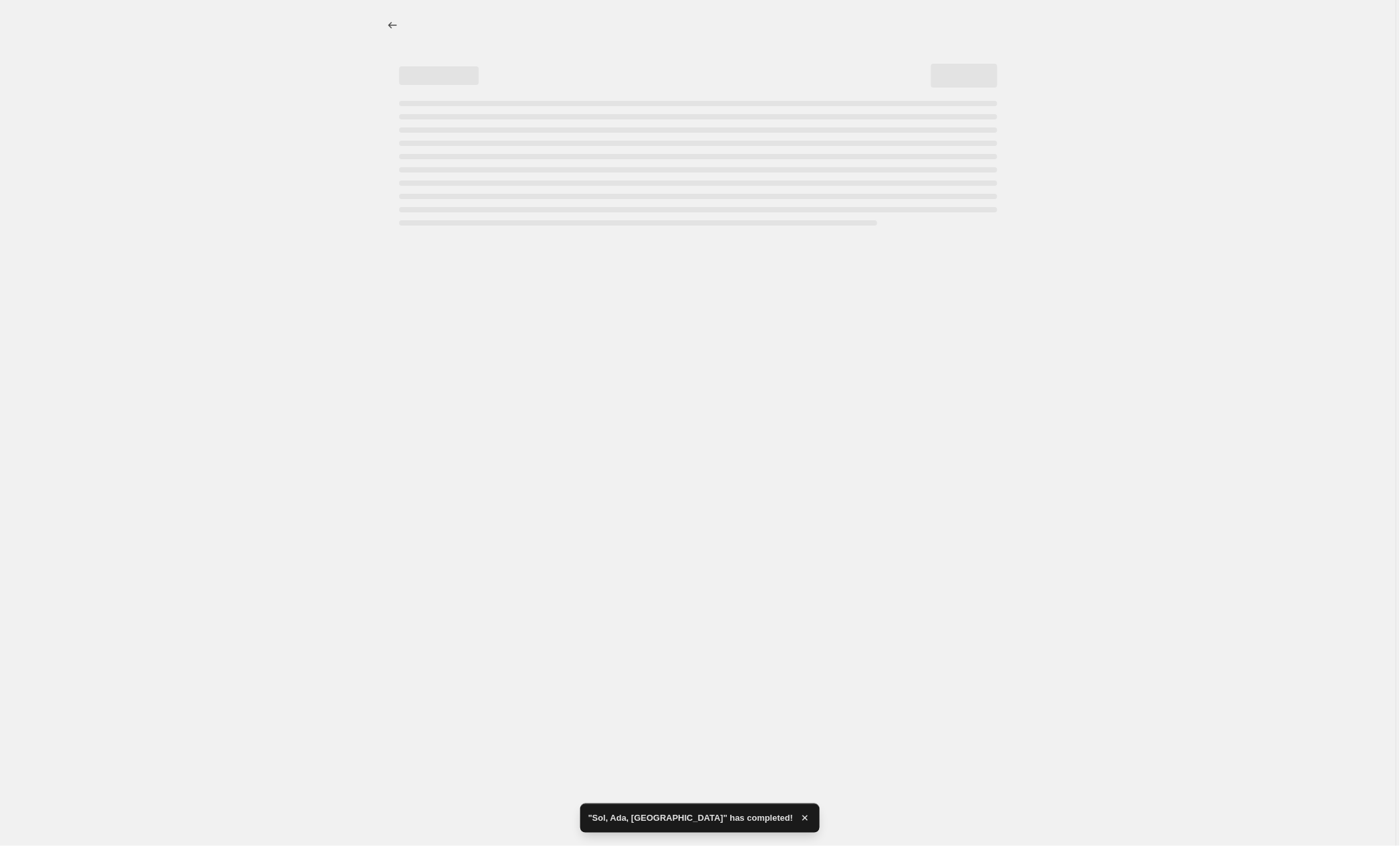
select select "by"
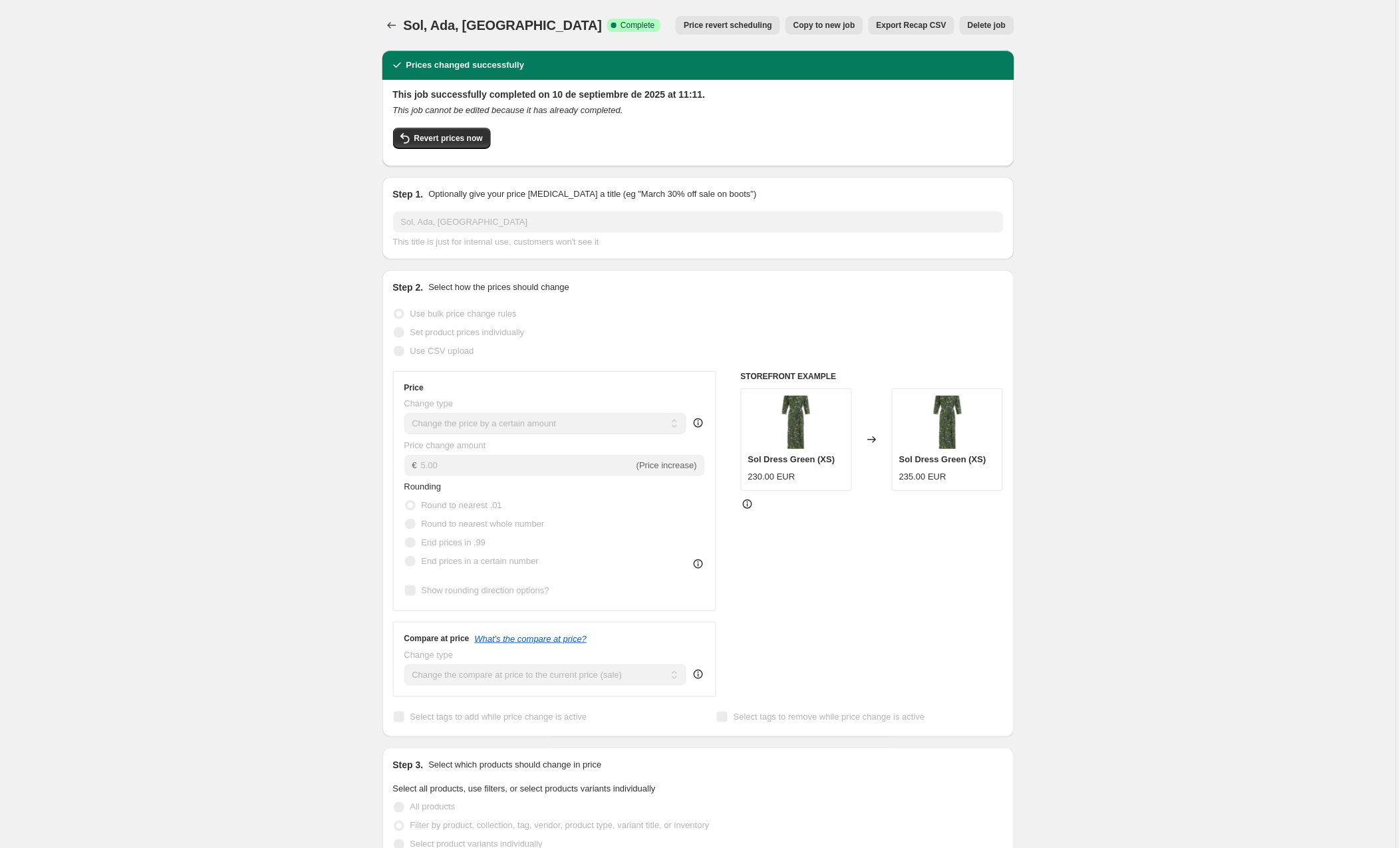
click at [816, 26] on span "Copy to new job" at bounding box center [824, 25] width 62 height 10
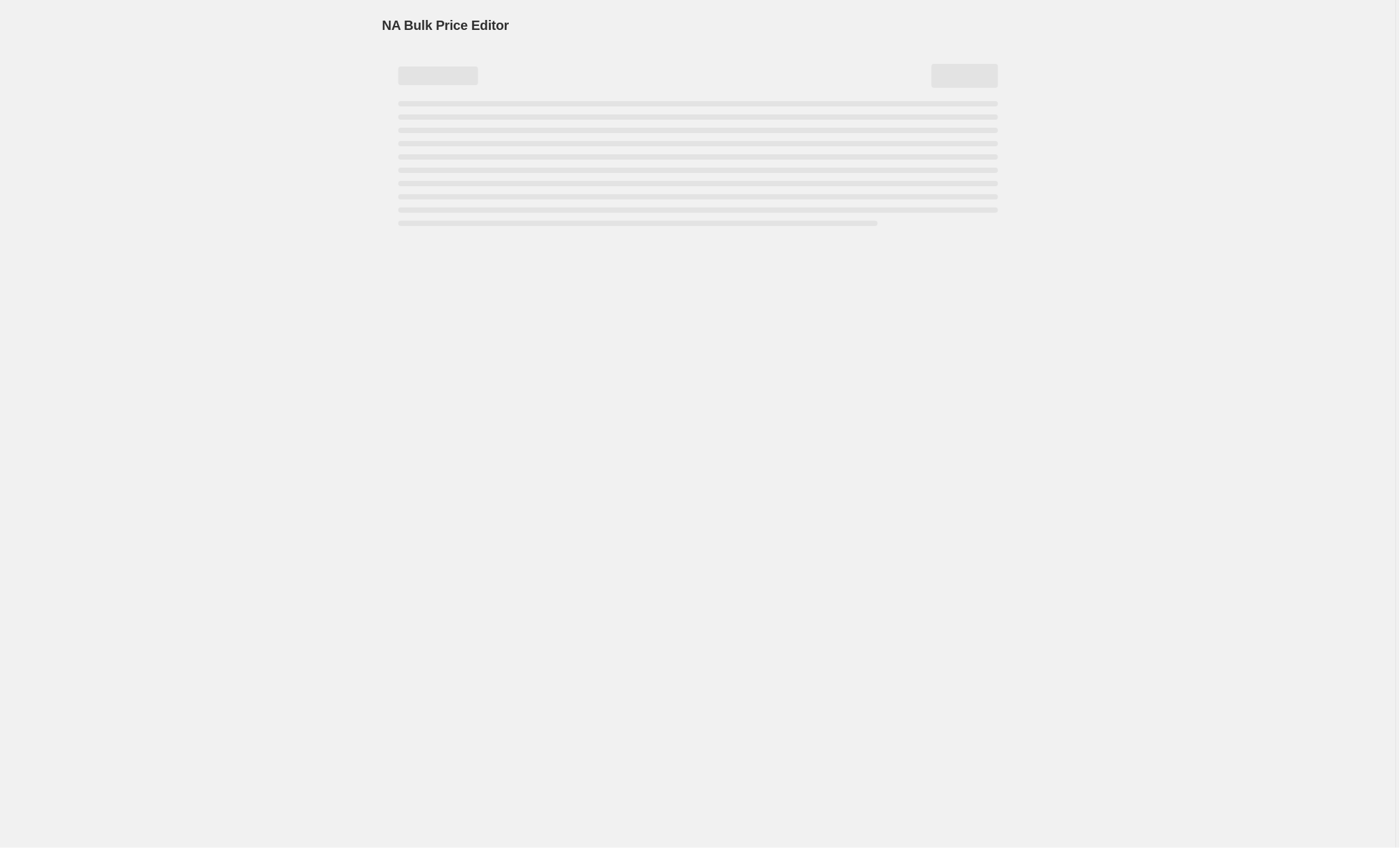
select select "by"
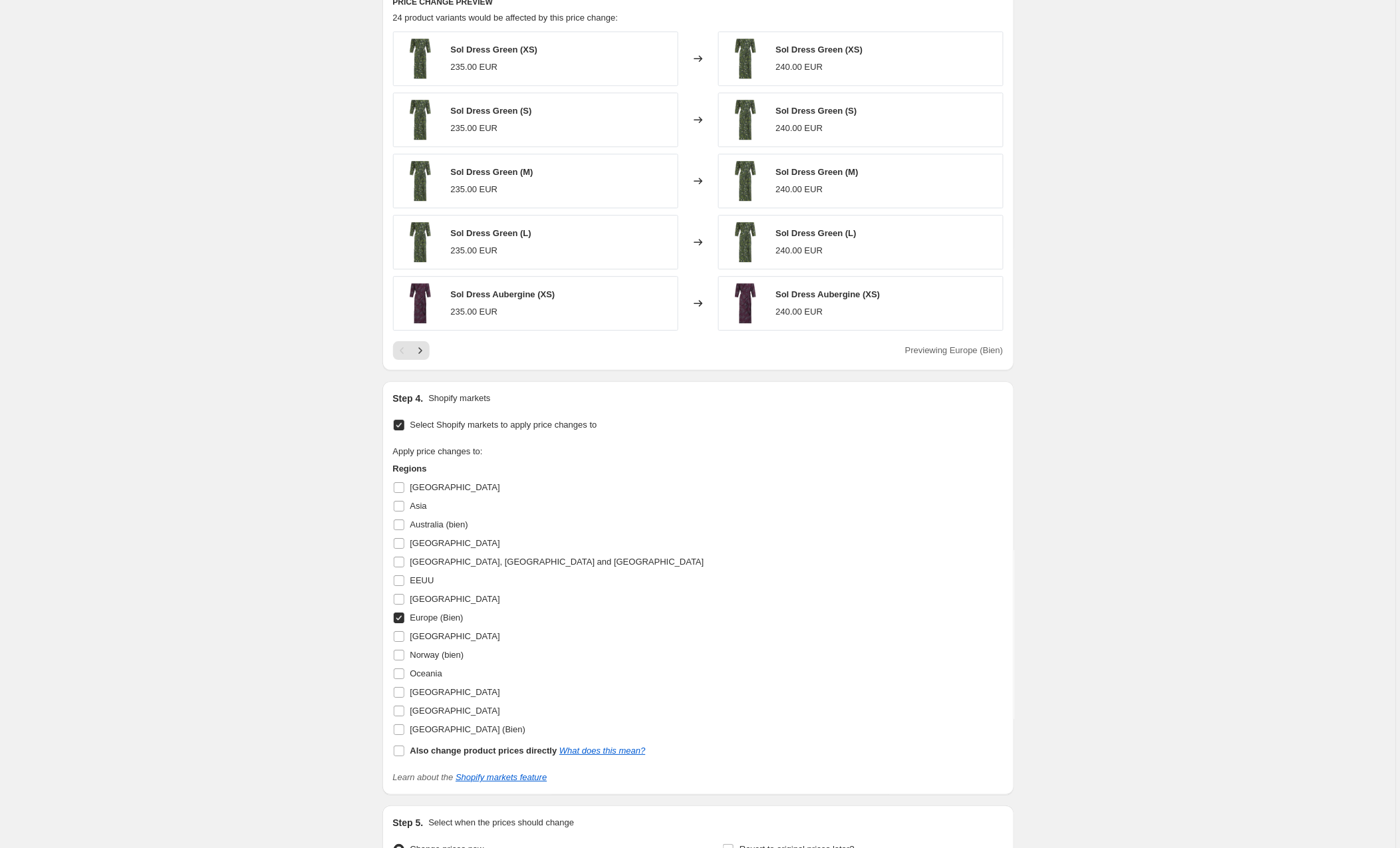
scroll to position [1098, 0]
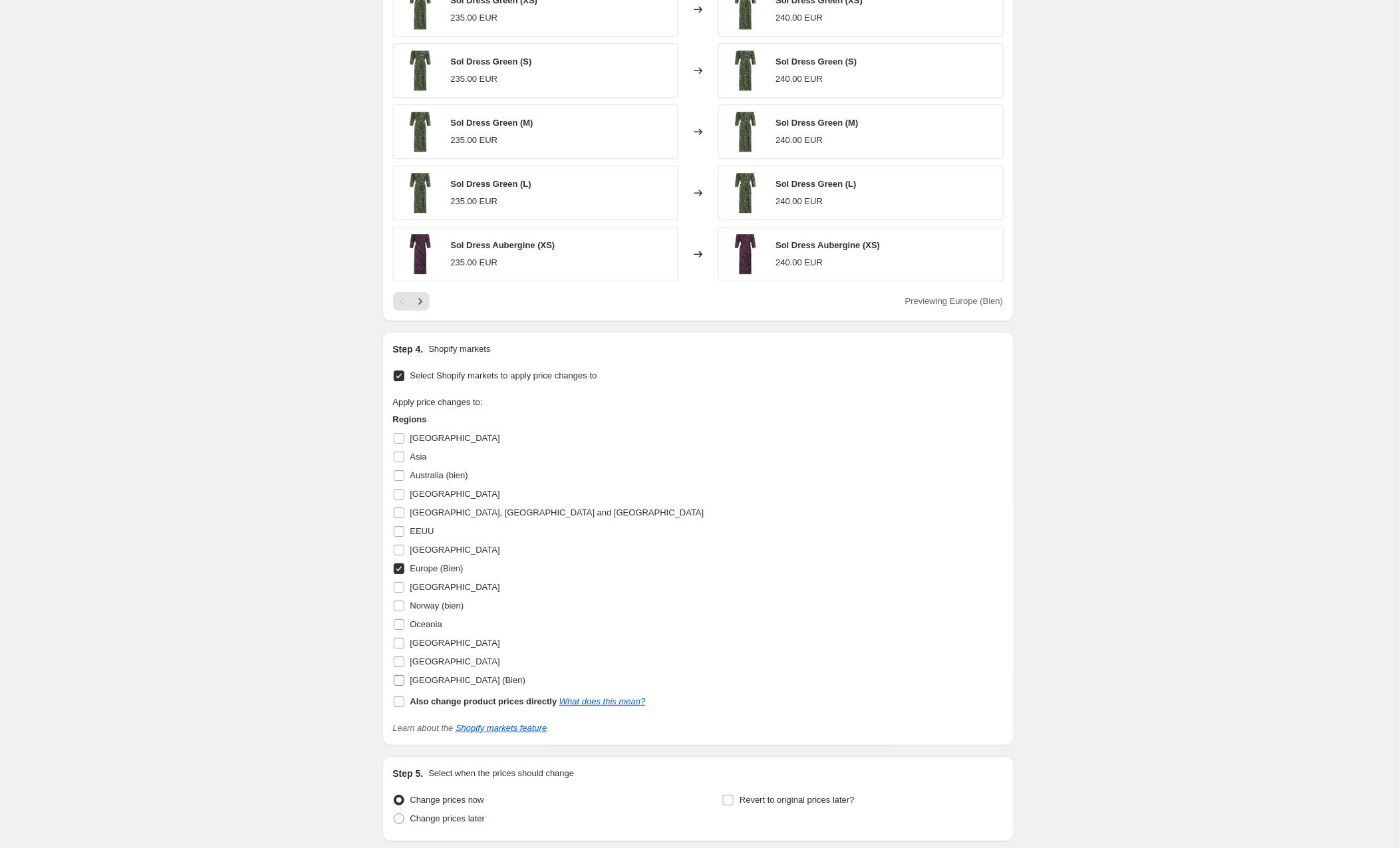
click at [404, 684] on input "United Kingdom (Bien)" at bounding box center [399, 680] width 10 height 10
checkbox input "true"
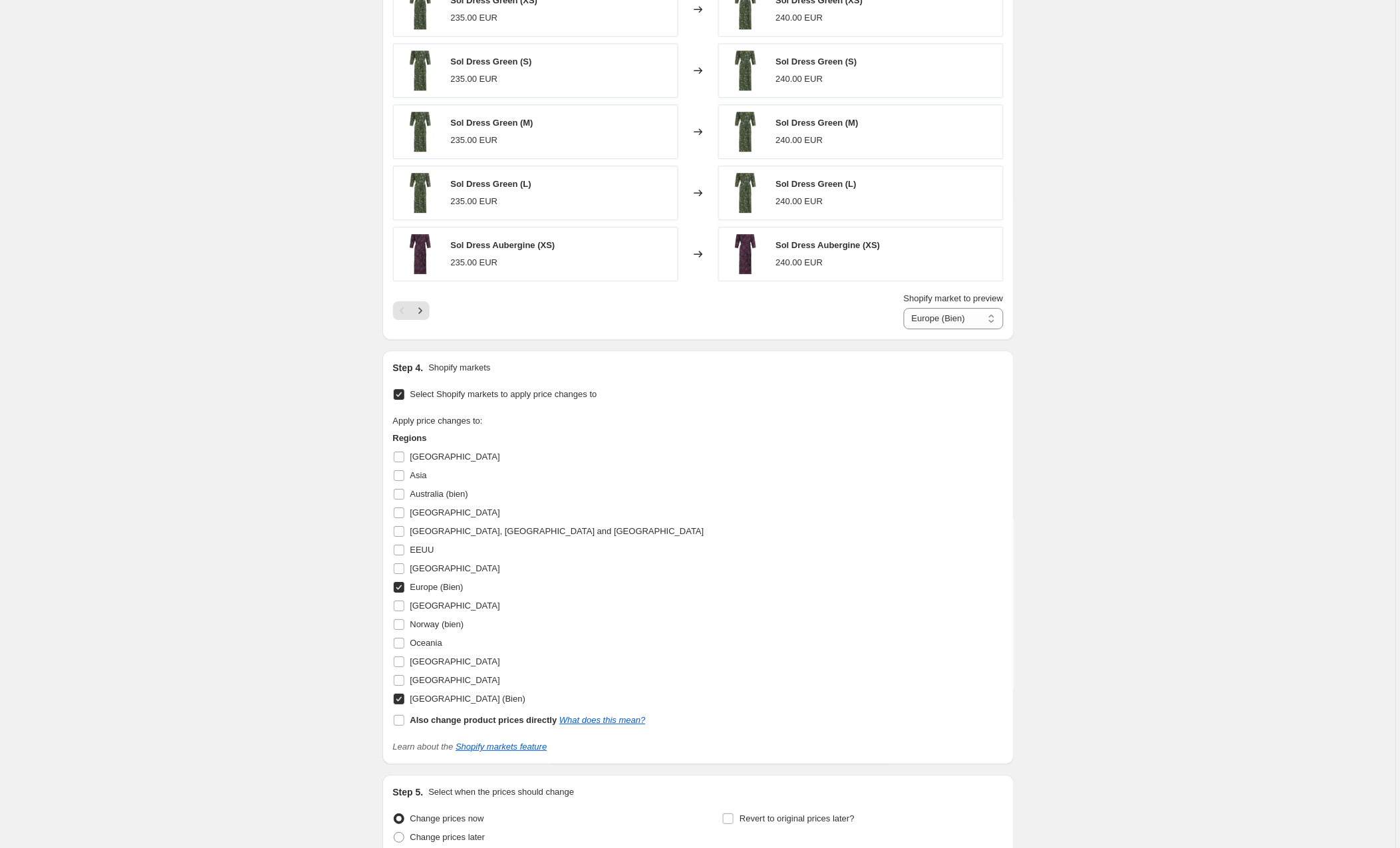
click at [400, 591] on input "Europe (Bien)" at bounding box center [399, 587] width 10 height 10
checkbox input "false"
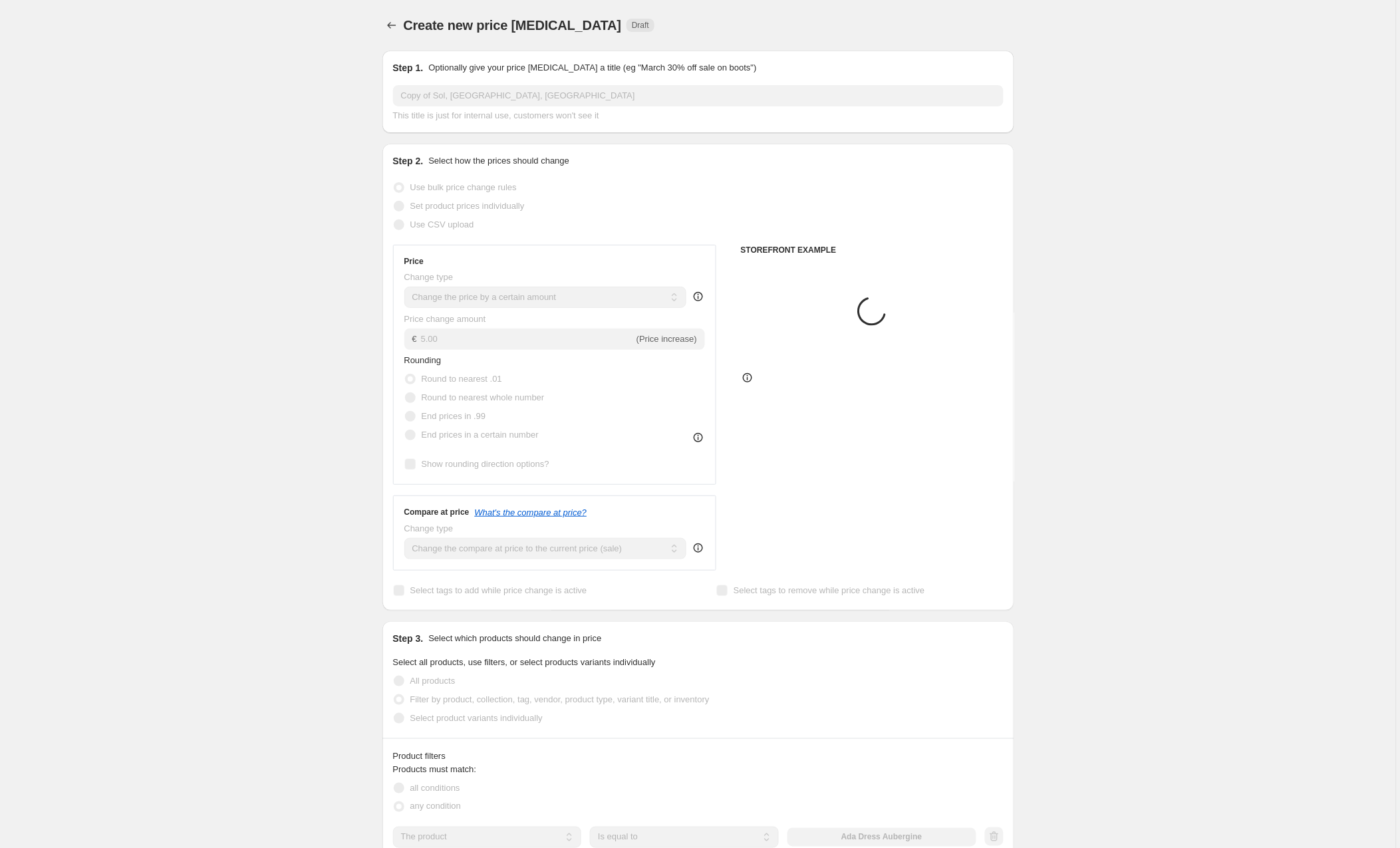
scroll to position [0, 0]
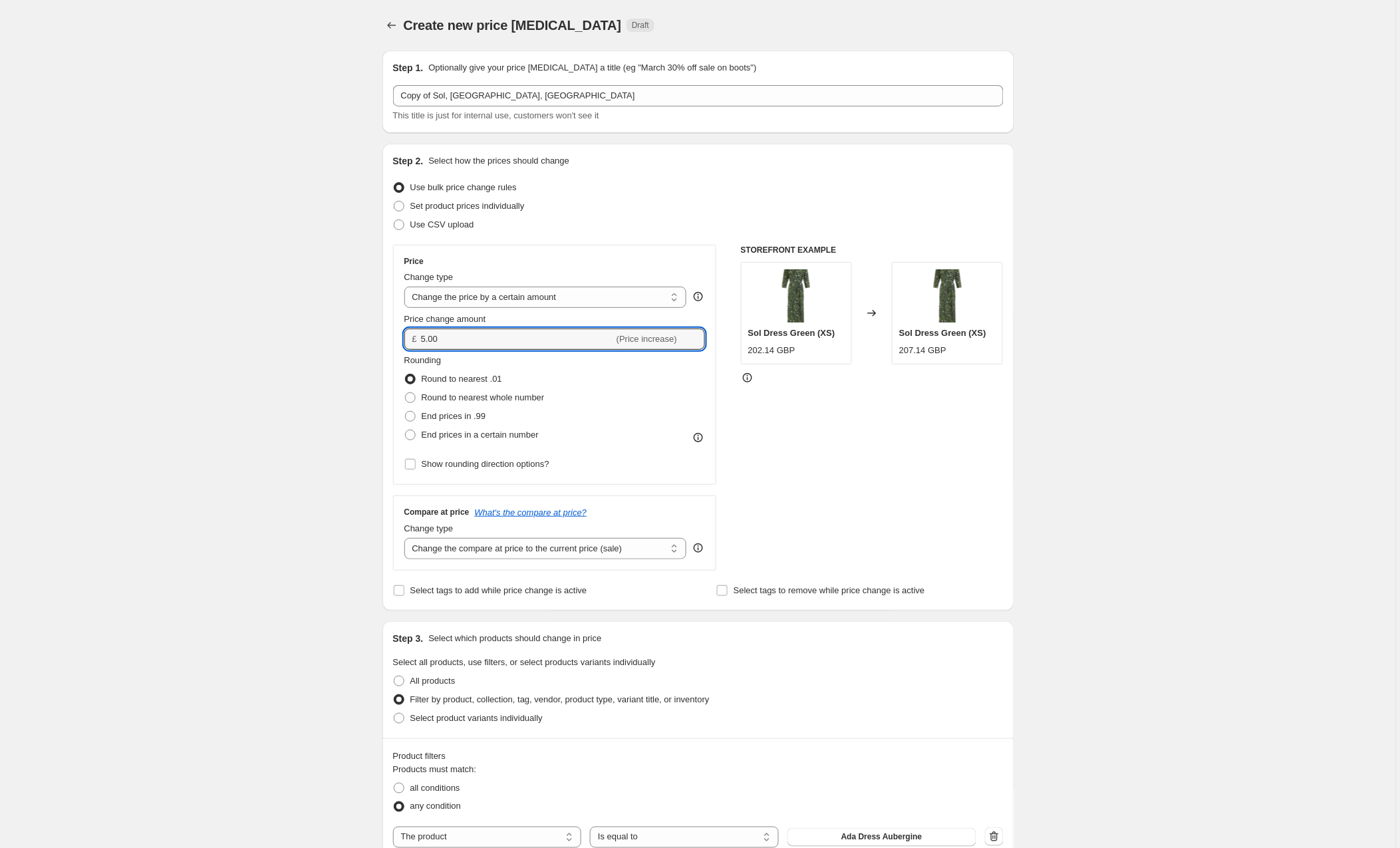
drag, startPoint x: 457, startPoint y: 339, endPoint x: 372, endPoint y: 331, distance: 85.4
type input "4.33"
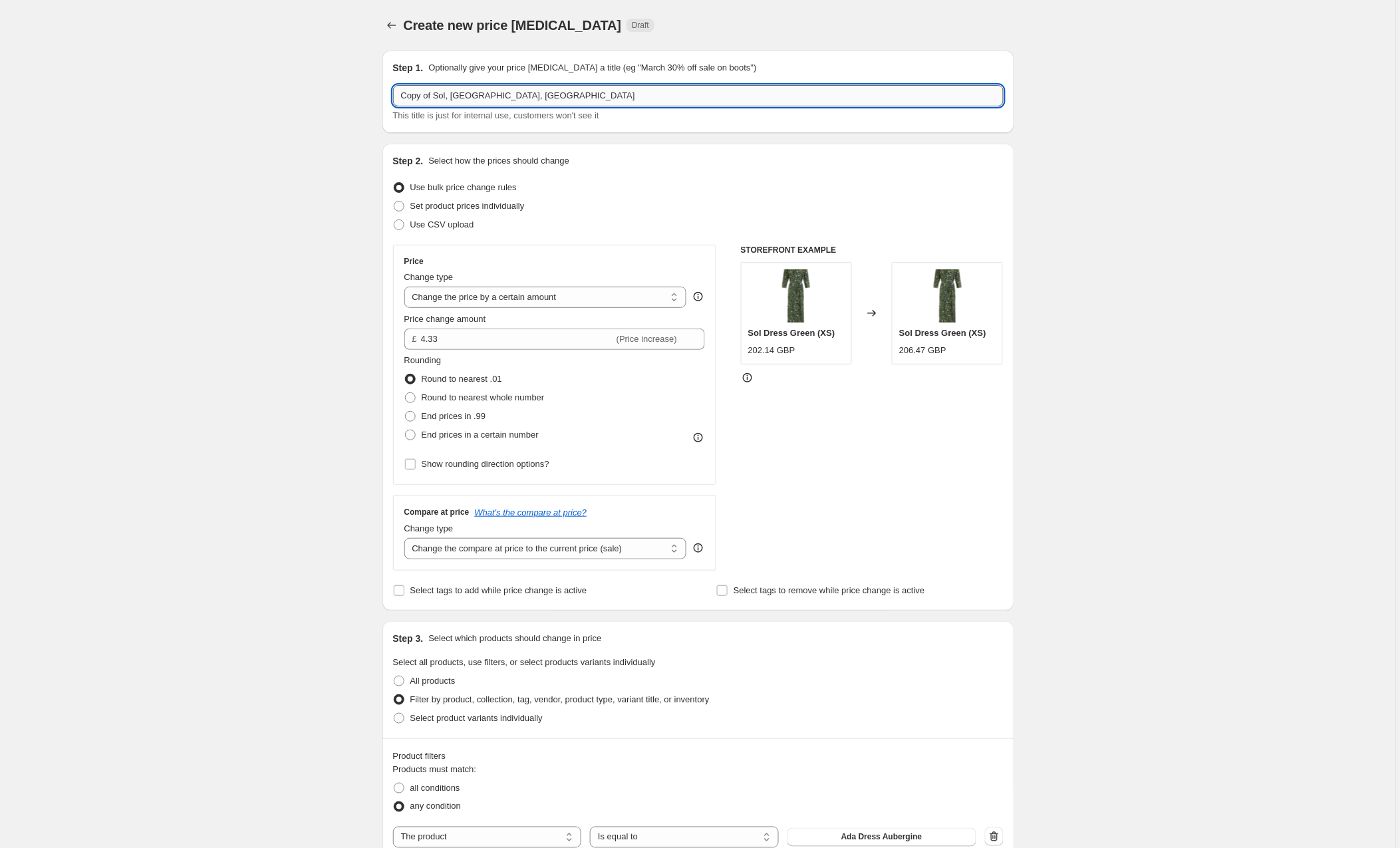
click at [436, 94] on input "Copy of Sol, Ada, Europa" at bounding box center [698, 95] width 610 height 21
drag, startPoint x: 437, startPoint y: 95, endPoint x: 365, endPoint y: 96, distance: 72.0
drag, startPoint x: 502, startPoint y: 95, endPoint x: 441, endPoint y: 99, distance: 61.1
click at [441, 99] on input "Sol, Ada, Europa" at bounding box center [698, 95] width 610 height 21
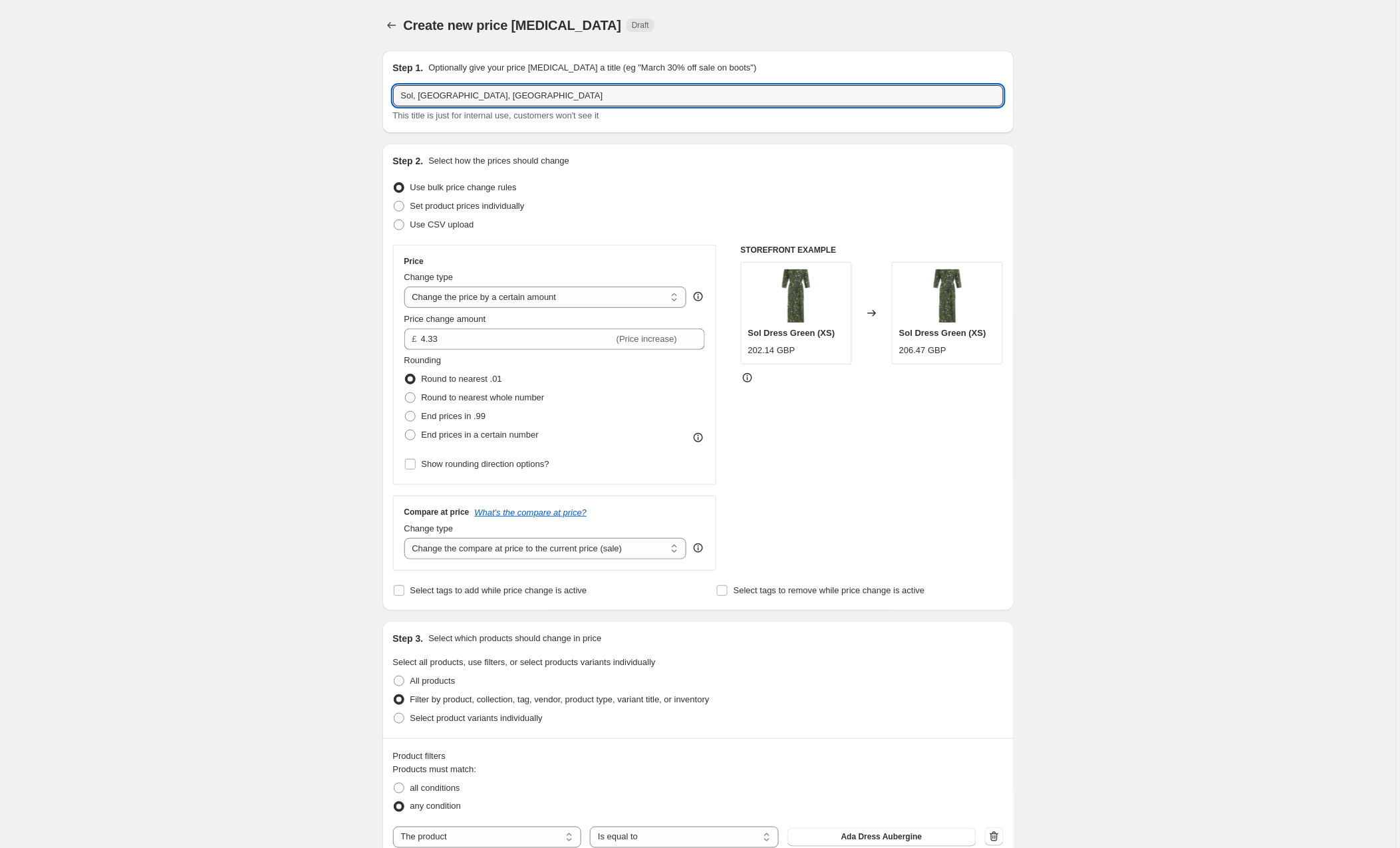
type input "Sol, Ada, uk"
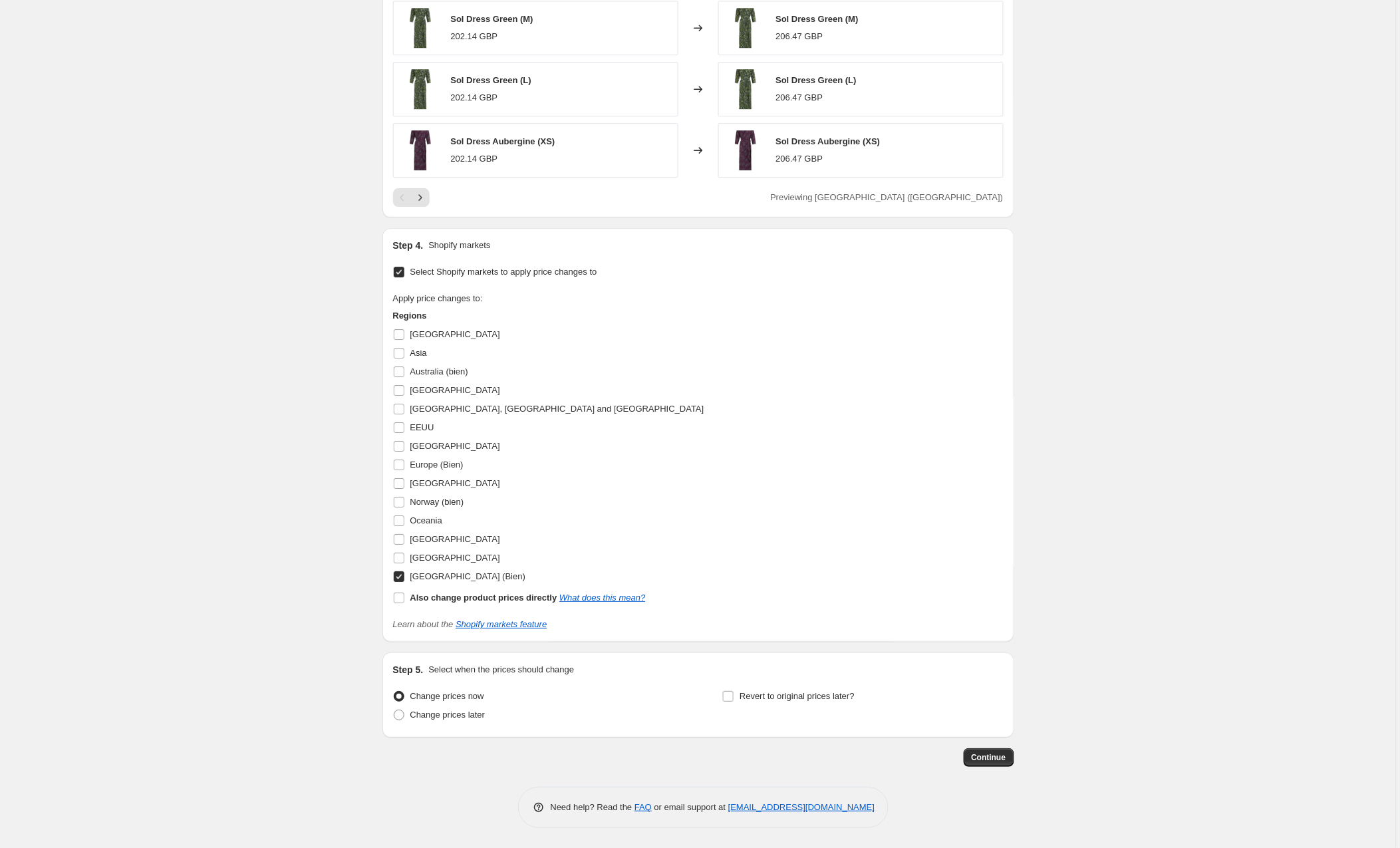
scroll to position [1206, 0]
click at [999, 760] on span "Continue" at bounding box center [989, 757] width 34 height 10
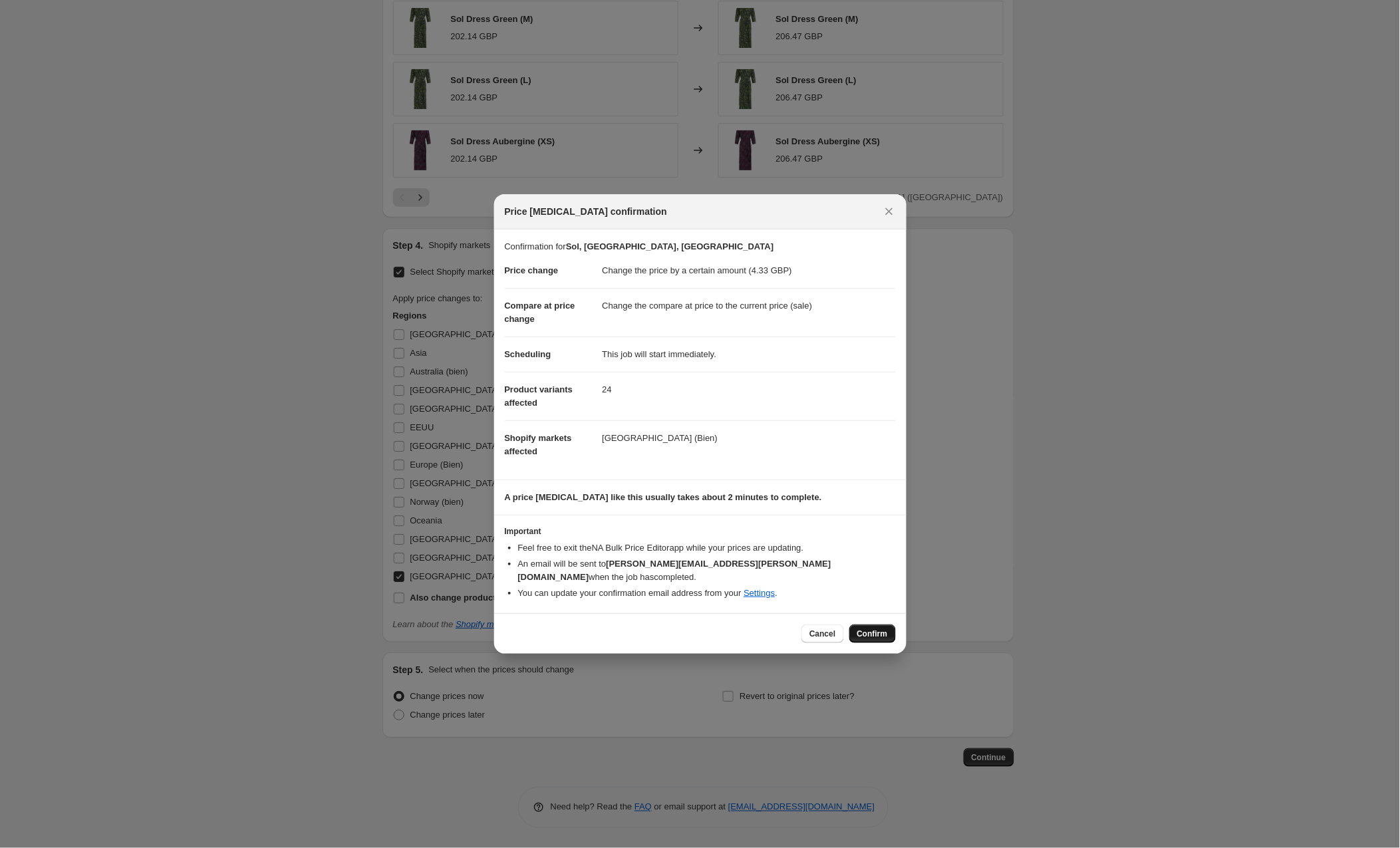
click at [878, 630] on span "Confirm" at bounding box center [872, 633] width 31 height 10
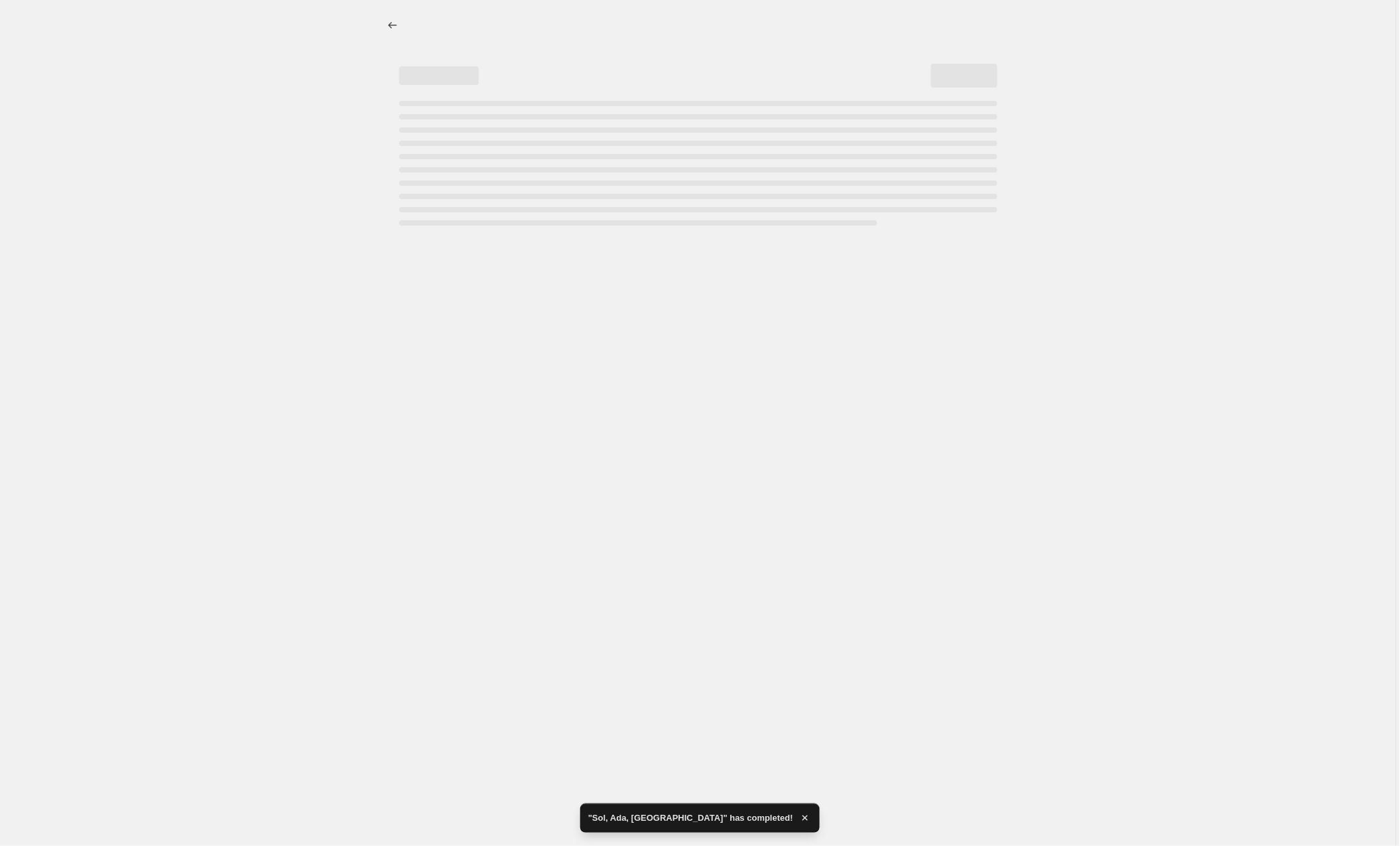
select select "by"
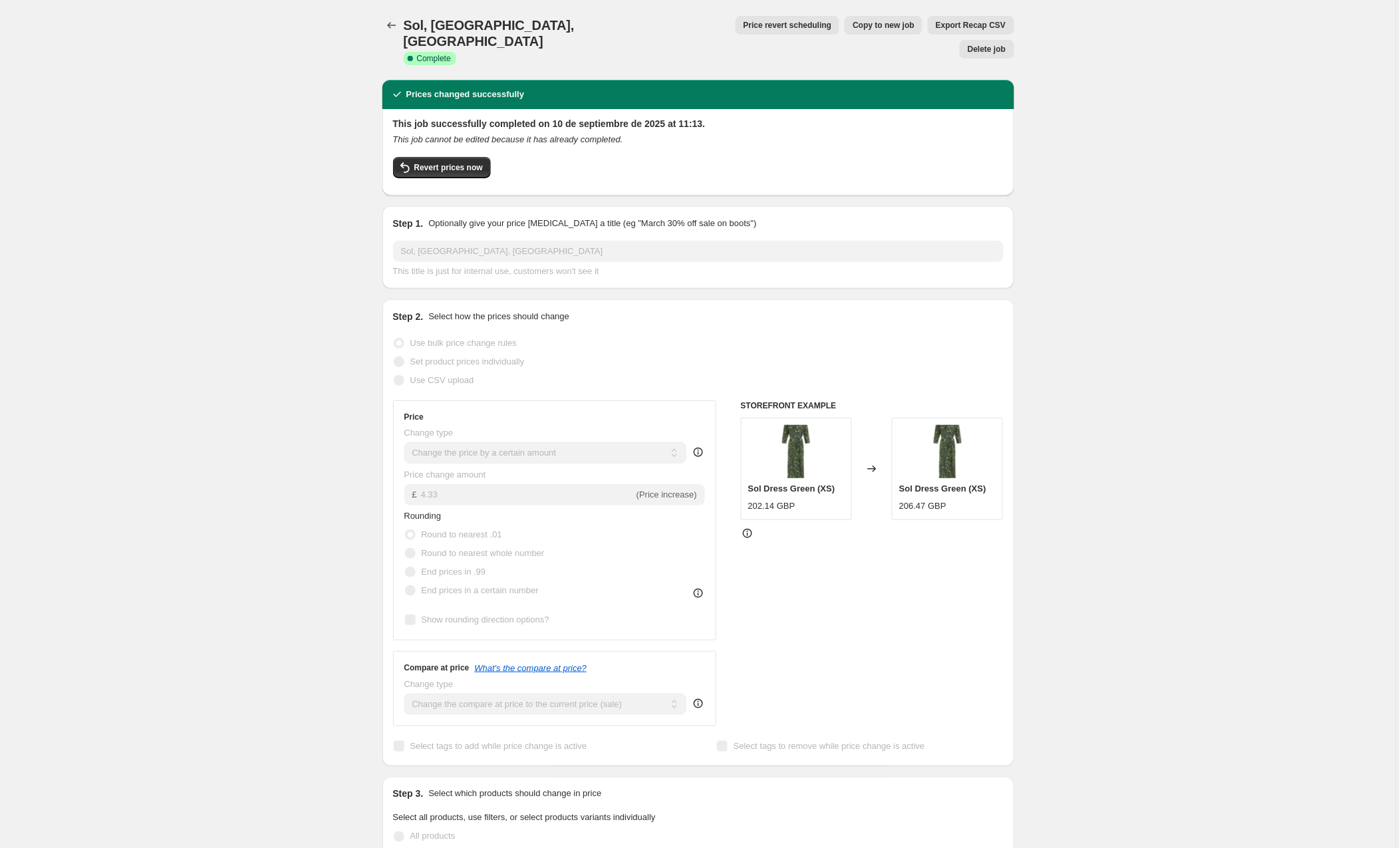
click at [878, 630] on div "STOREFRONT EXAMPLE Sol Dress Green (XS) 202.14 GBP Changed to Sol Dress Green (…" at bounding box center [872, 563] width 263 height 326
click at [853, 25] on span "Copy to new job" at bounding box center [883, 25] width 62 height 10
select select "by"
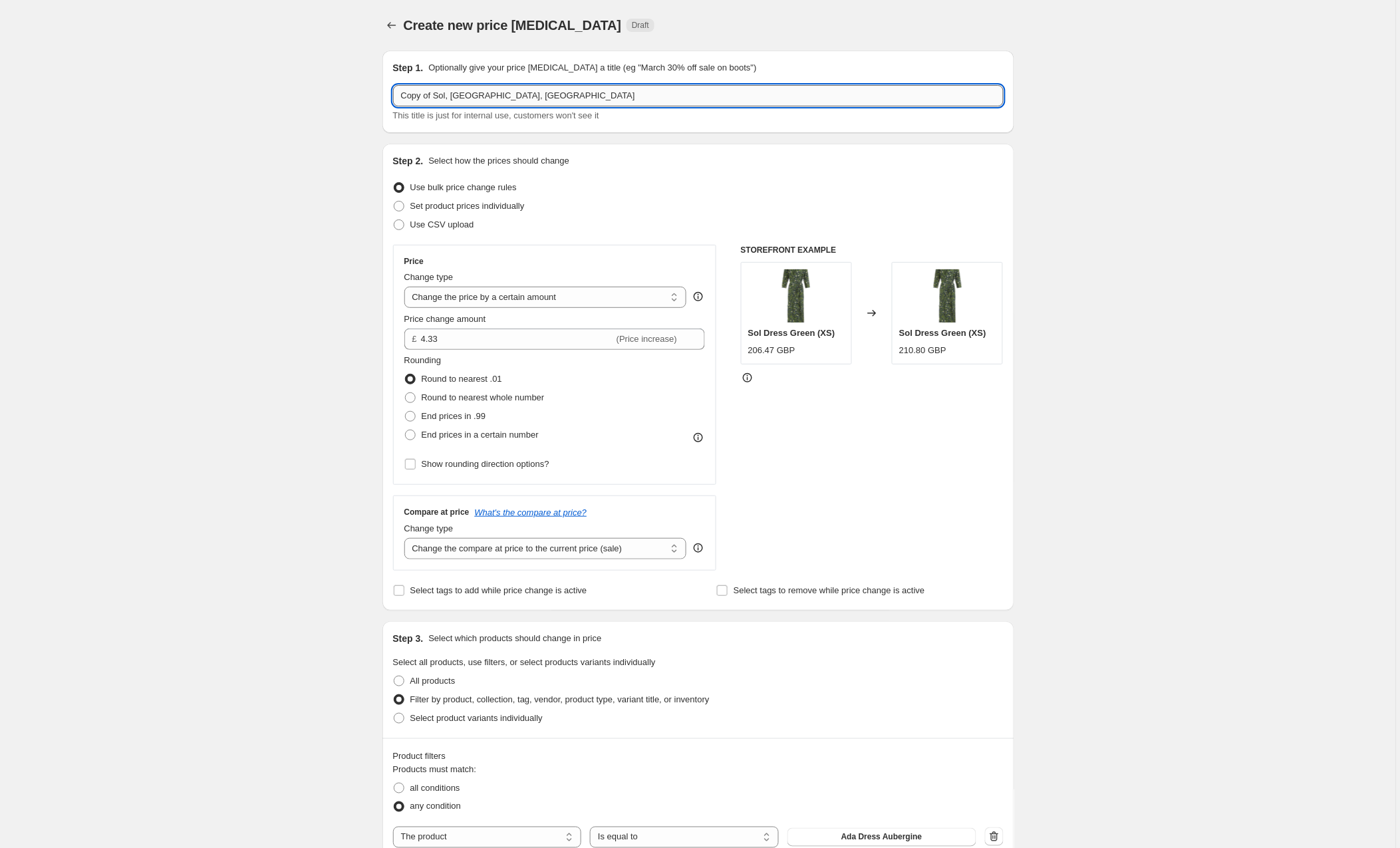
click at [437, 98] on input "Copy of Sol, Ada, uk" at bounding box center [698, 95] width 610 height 21
click at [469, 93] on input "Sol, Ada, uk" at bounding box center [698, 95] width 610 height 21
click at [447, 95] on input "Sol, Ada, AAustralia" at bounding box center [698, 95] width 610 height 21
type input "Sol, Ada, Australia"
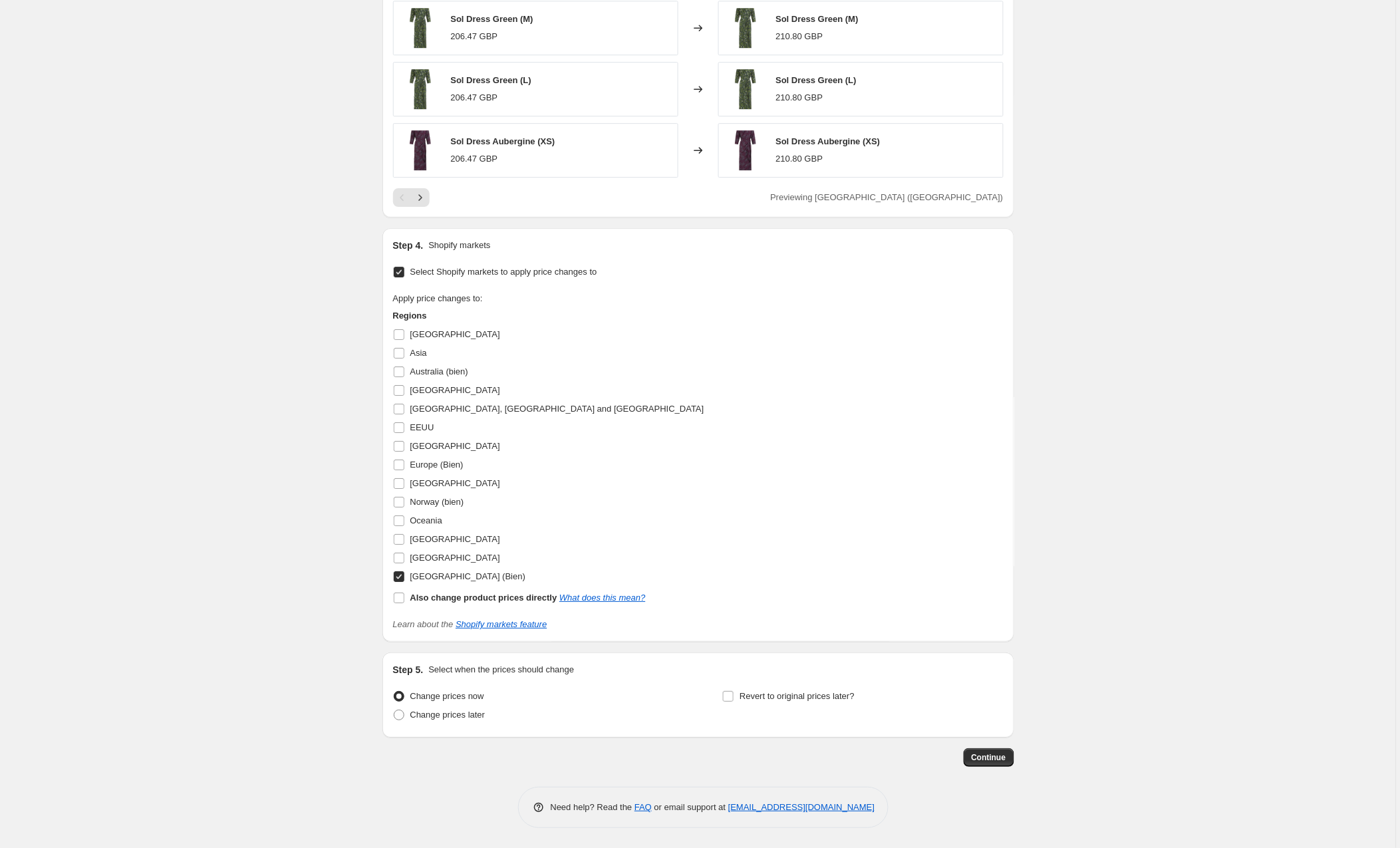
scroll to position [1206, 0]
click at [400, 369] on input "Australia (bien)" at bounding box center [399, 371] width 10 height 10
checkbox input "true"
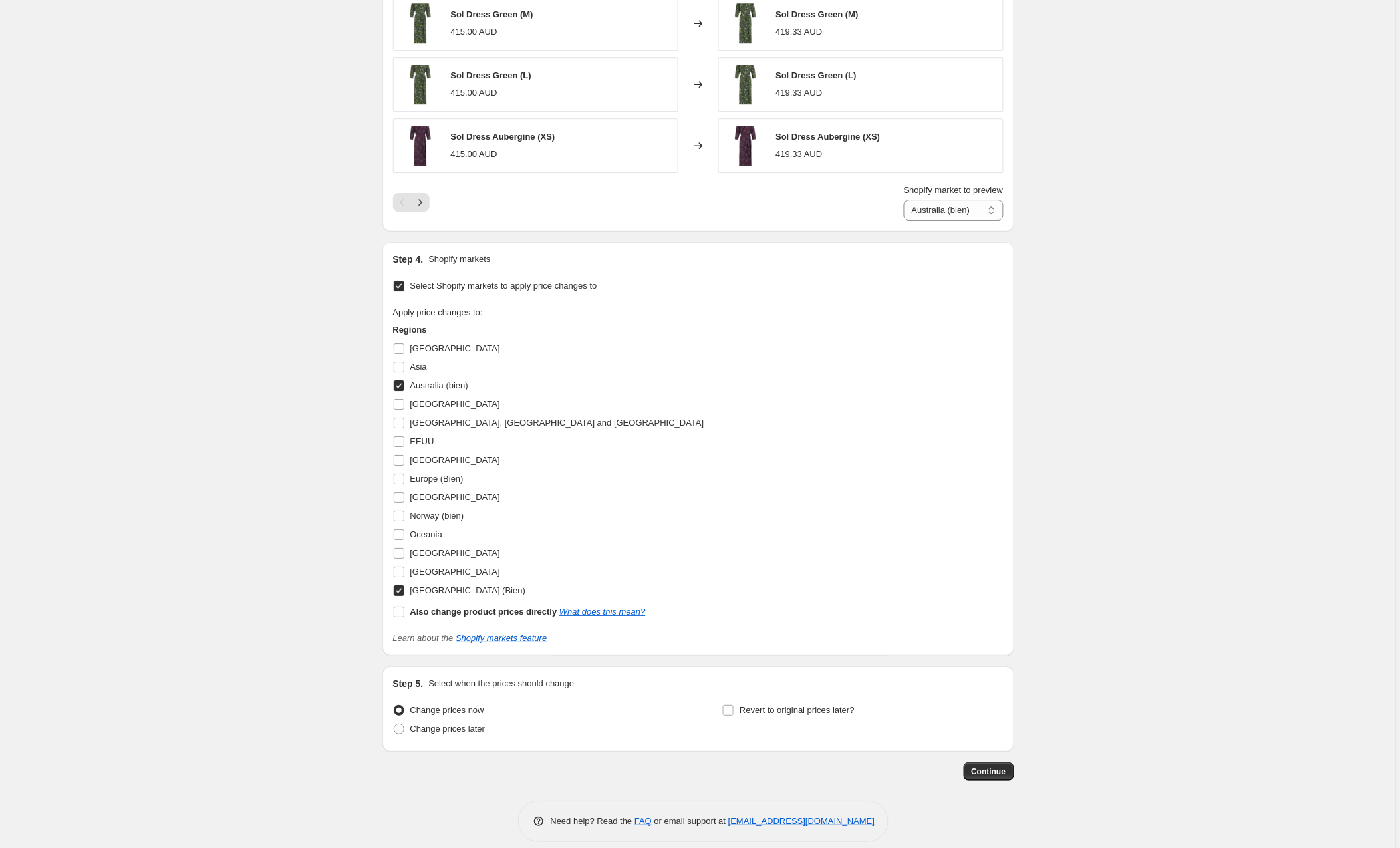
click at [401, 595] on input "United Kingdom (Bien)" at bounding box center [399, 590] width 10 height 10
checkbox input "false"
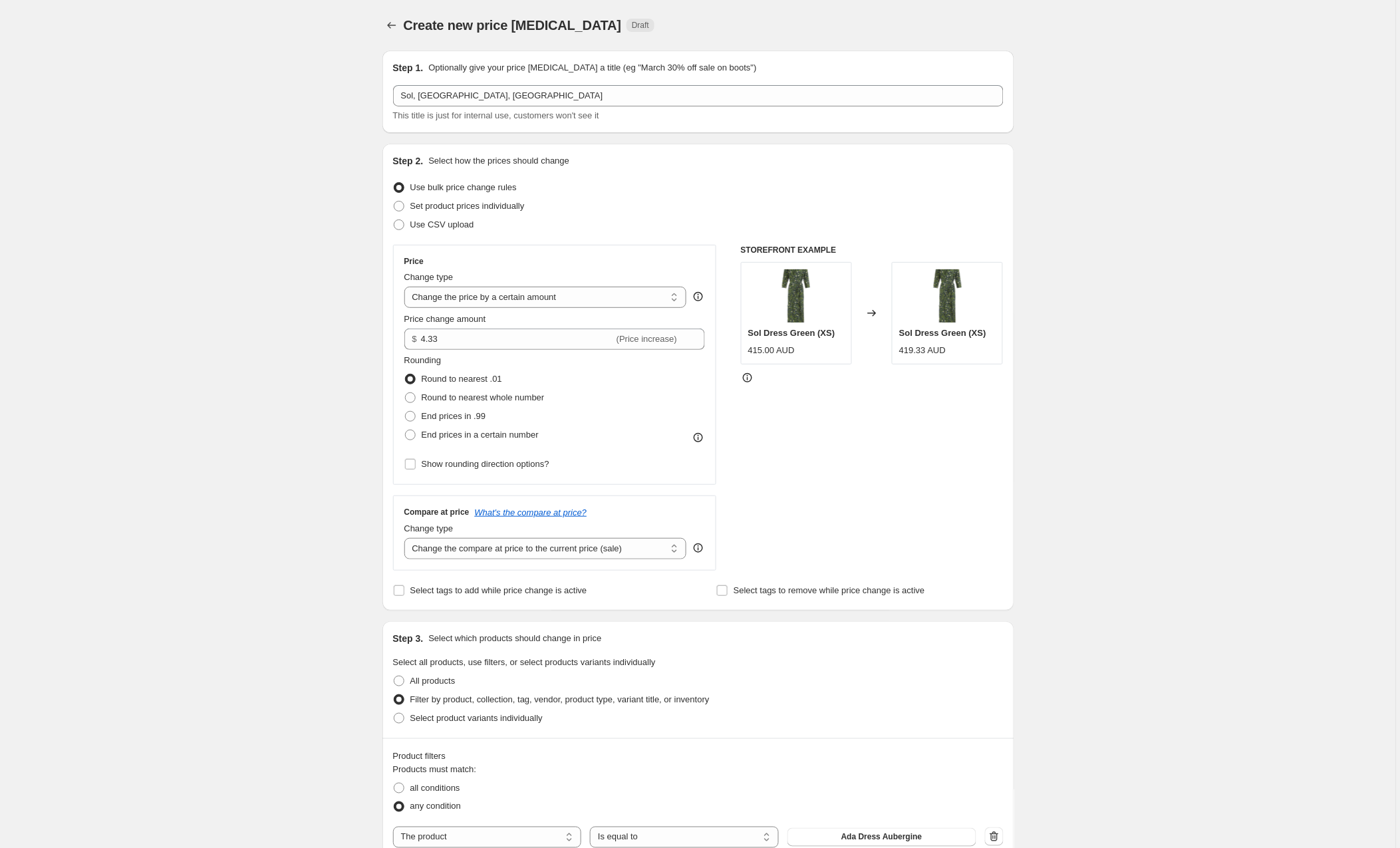
scroll to position [0, 0]
drag, startPoint x: 465, startPoint y: 335, endPoint x: 419, endPoint y: 339, distance: 46.2
click at [419, 339] on div "$ 4.33 (Price increase)" at bounding box center [554, 339] width 302 height 21
type input "18.00"
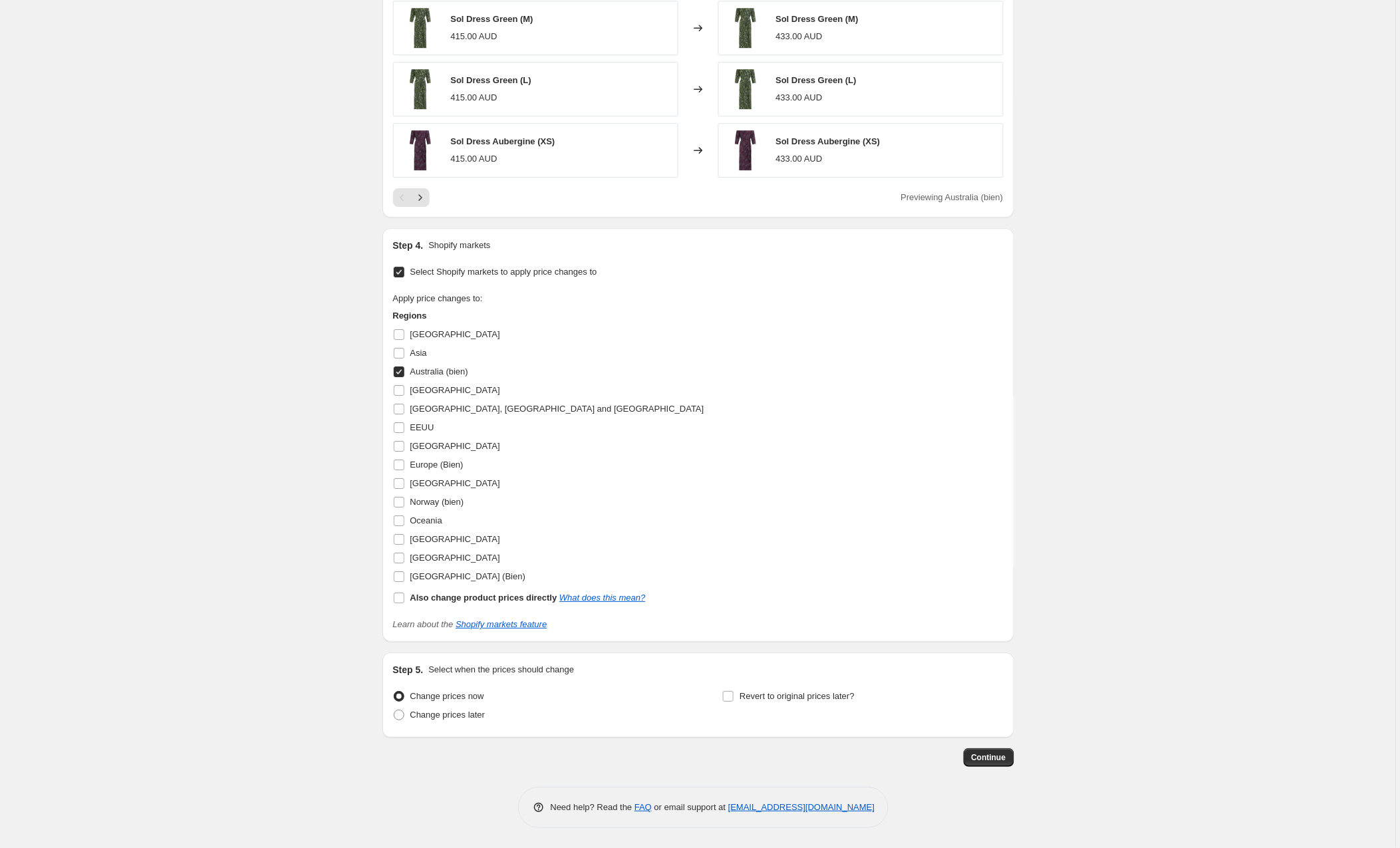
scroll to position [1206, 0]
click at [999, 759] on span "Continue" at bounding box center [989, 757] width 34 height 10
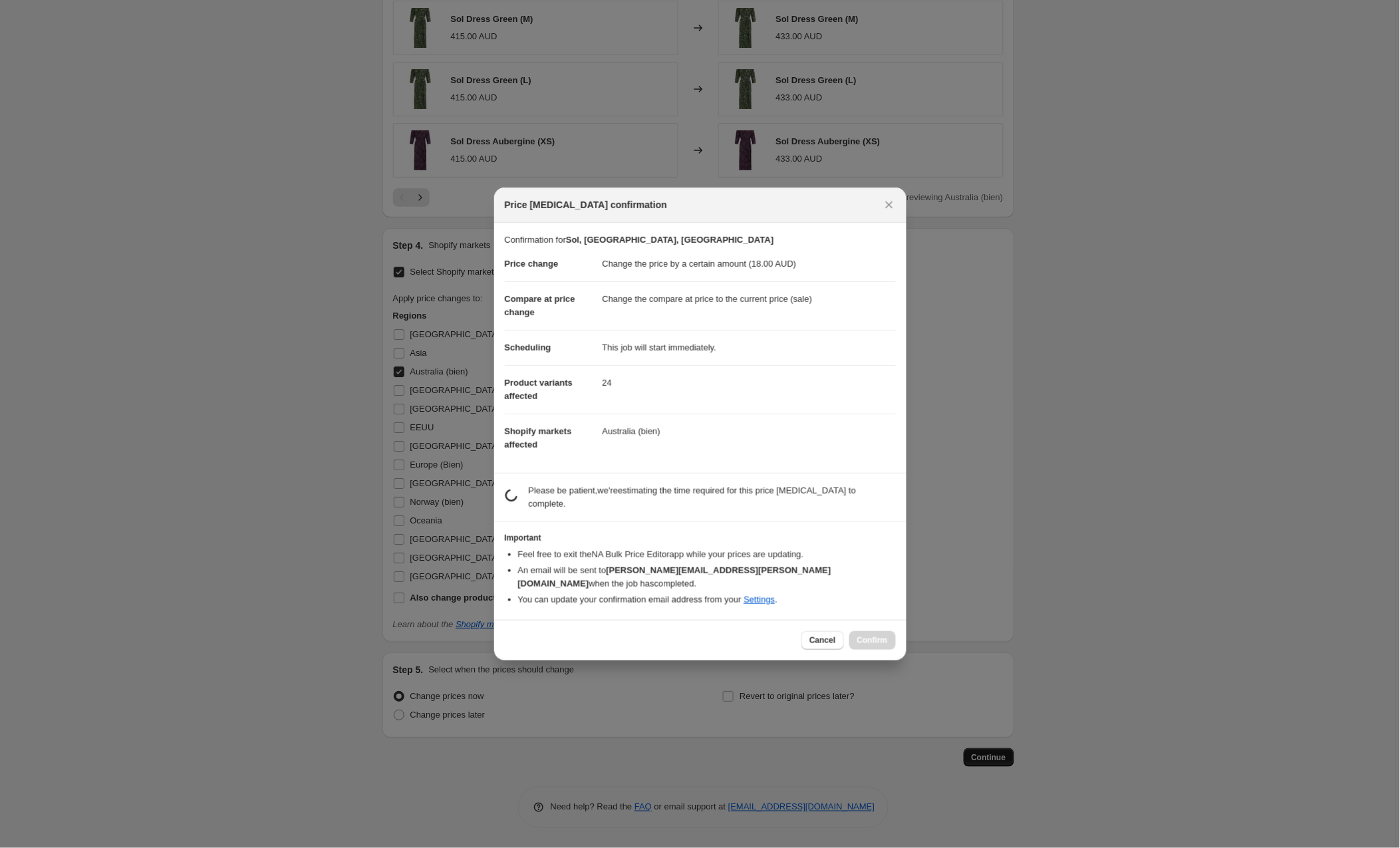
scroll to position [0, 0]
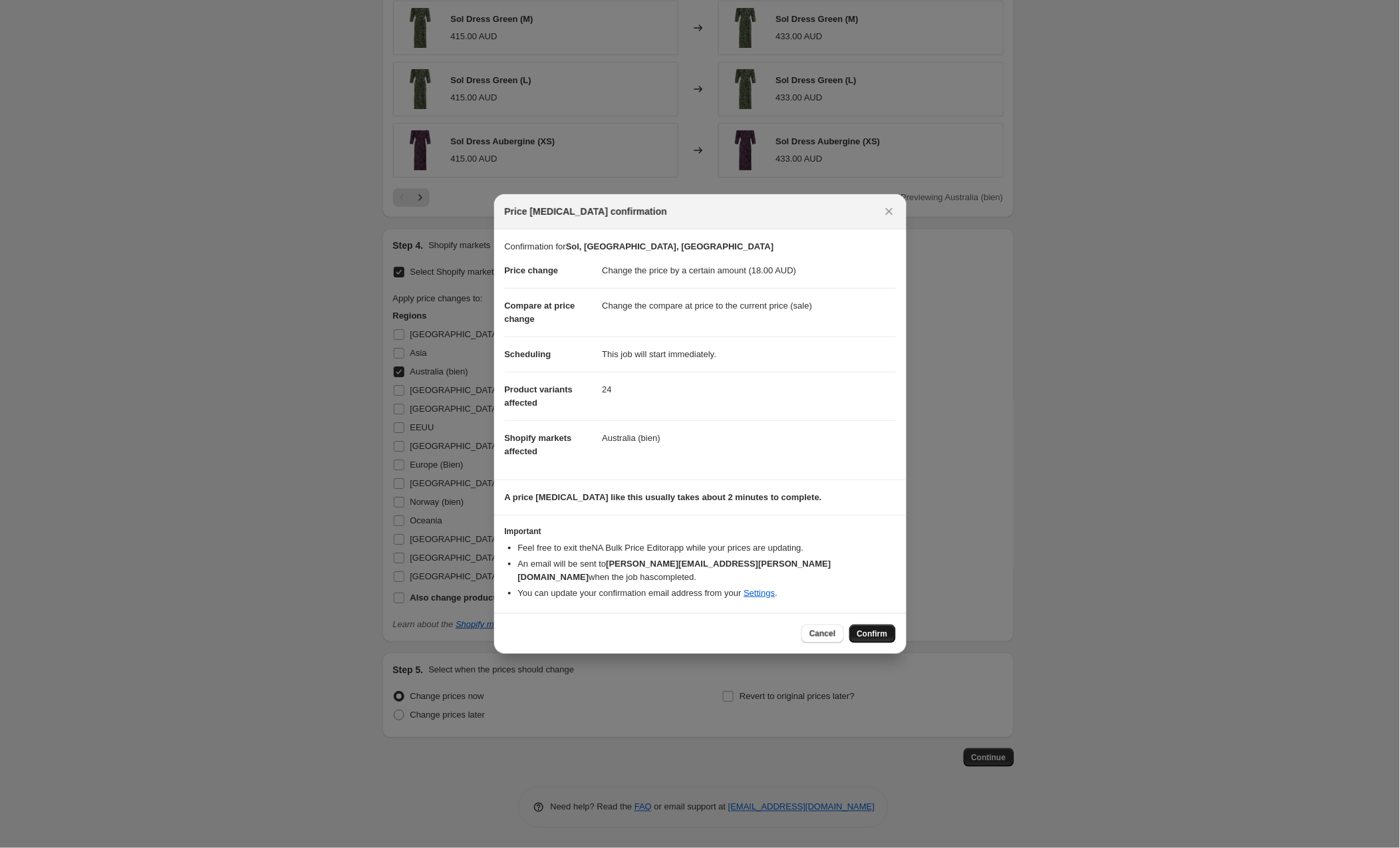
click at [874, 628] on span "Confirm" at bounding box center [872, 633] width 31 height 10
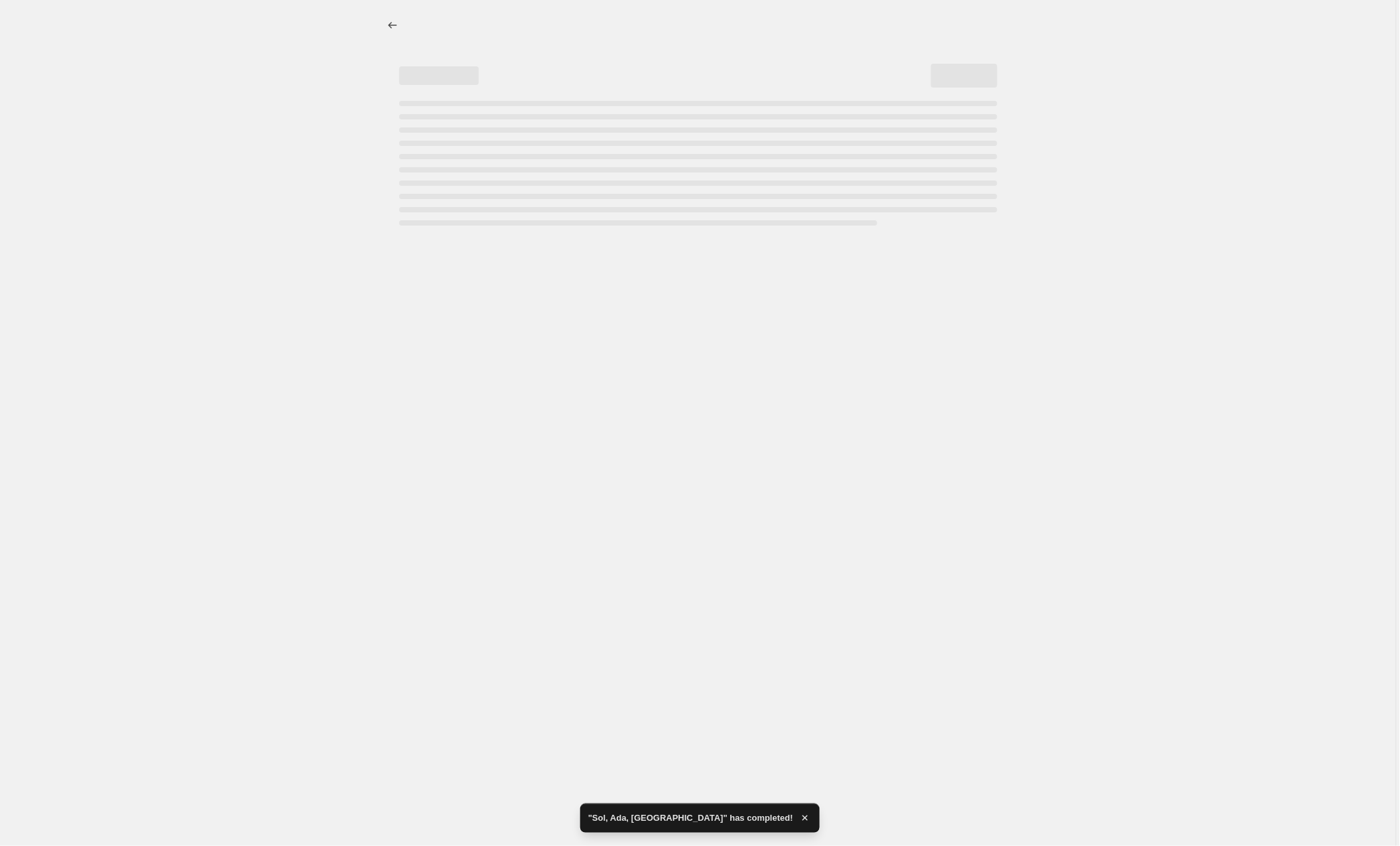
select select "by"
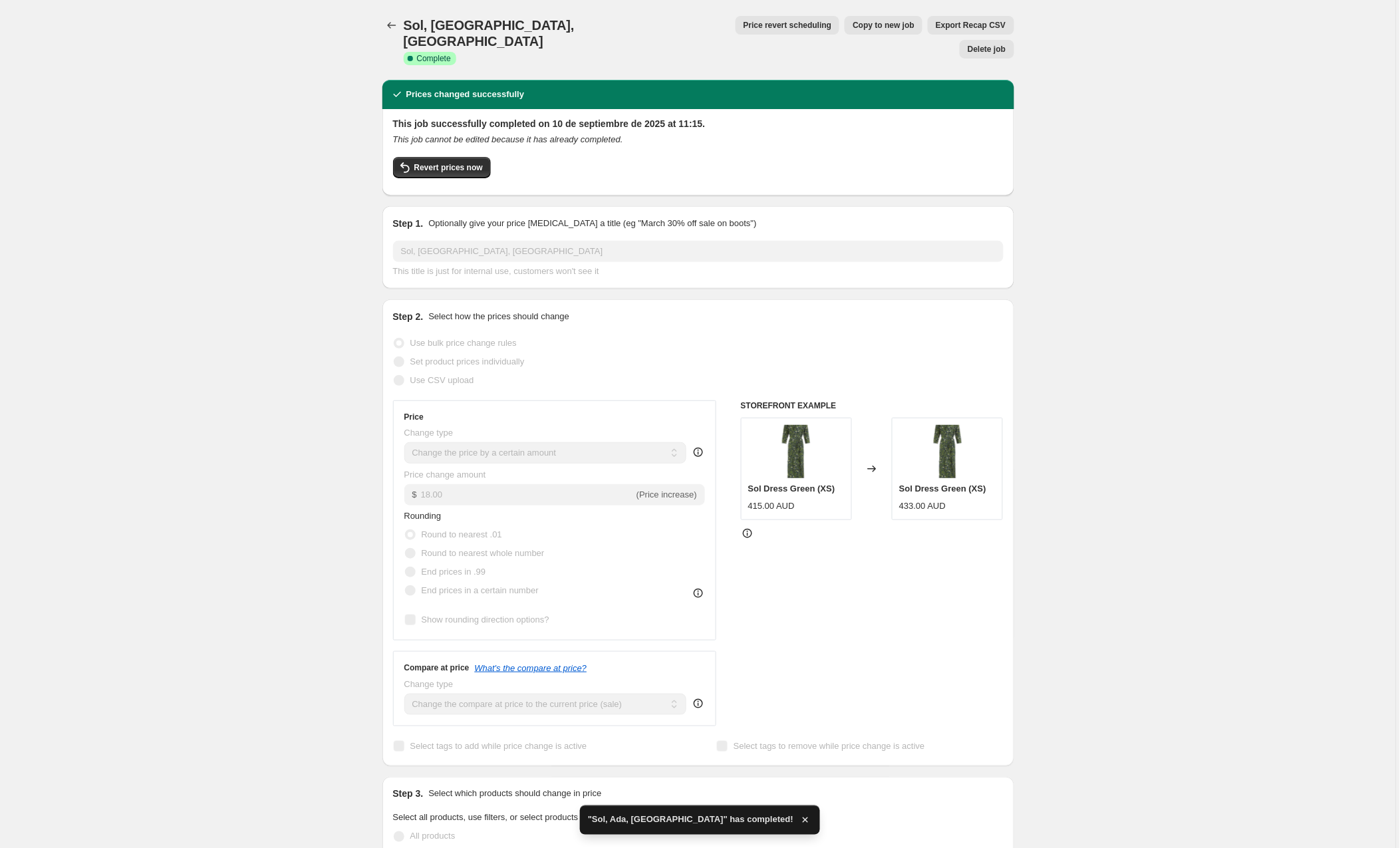
click at [853, 24] on span "Copy to new job" at bounding box center [883, 25] width 62 height 10
select select "by"
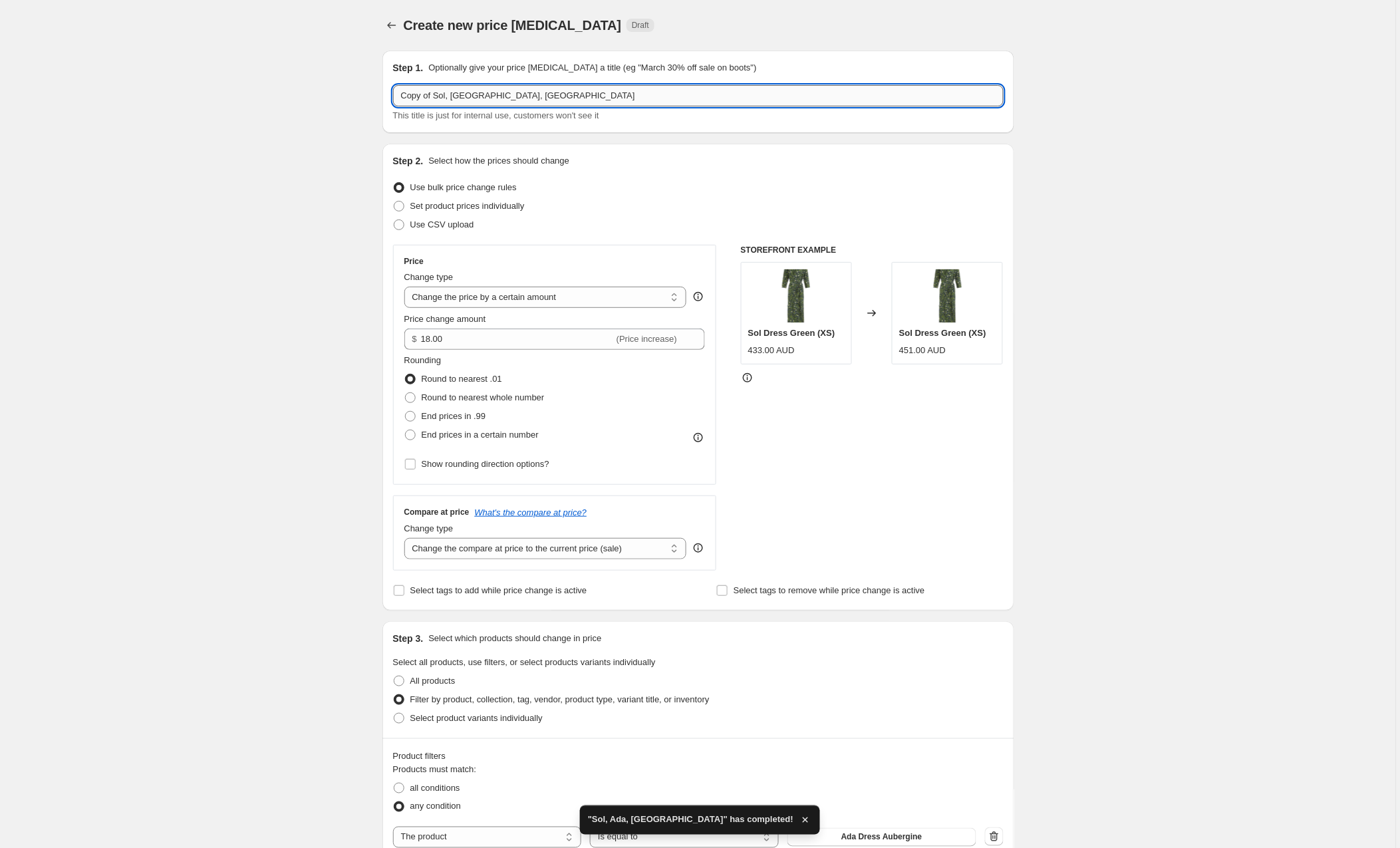
click at [437, 96] on input "Copy of Sol, Ada, Australia" at bounding box center [698, 95] width 610 height 21
drag, startPoint x: 489, startPoint y: 94, endPoint x: 444, endPoint y: 96, distance: 45.0
click at [444, 96] on input "Sol, Ada, Australia" at bounding box center [698, 95] width 610 height 21
type input "Sol, Ada, Noruega"
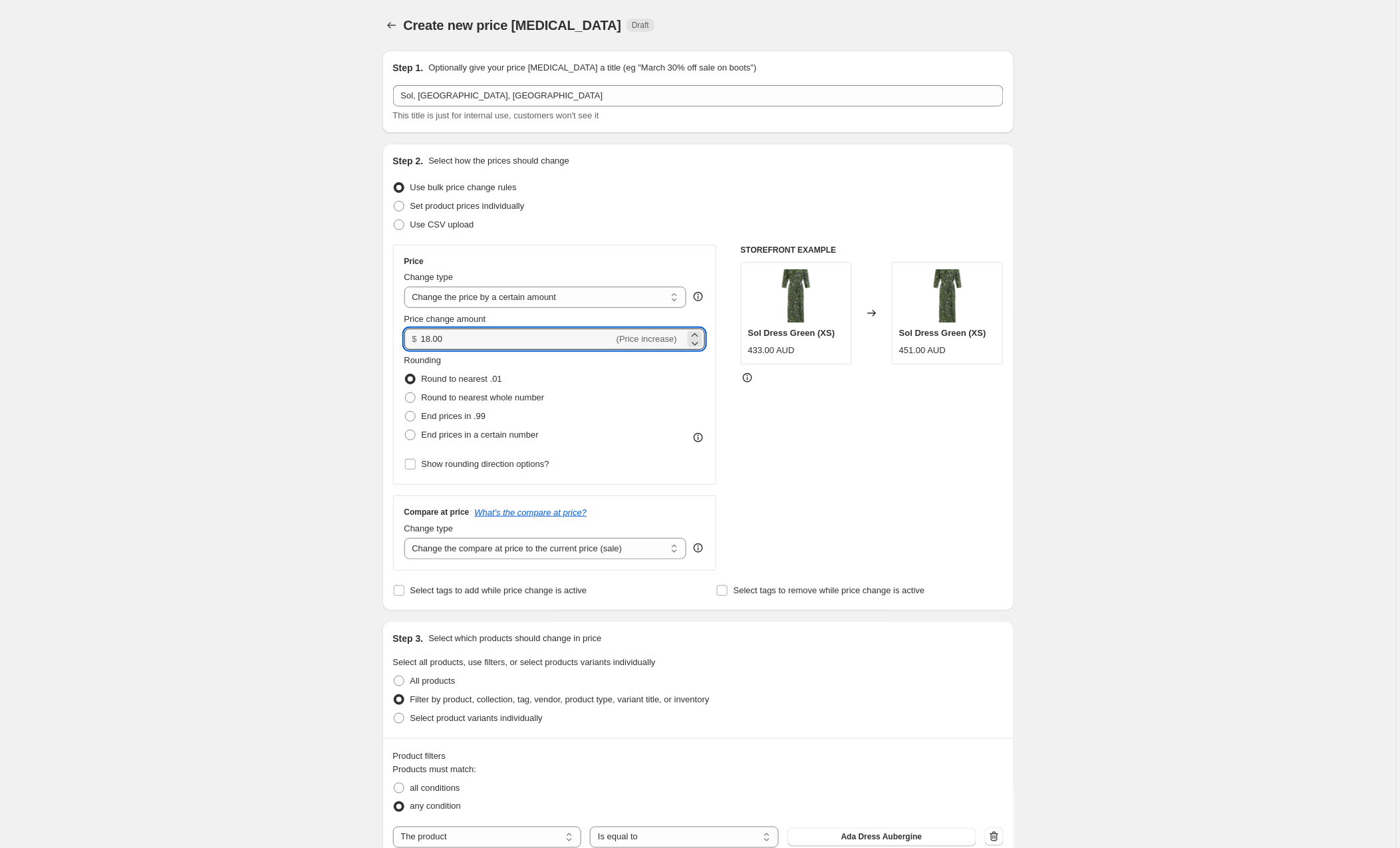
drag, startPoint x: 460, startPoint y: 339, endPoint x: 395, endPoint y: 337, distance: 65.0
click at [395, 337] on div "Price Change type Change the price to a certain amount Change the price by a ce…" at bounding box center [554, 364] width 324 height 240
type input "58.00"
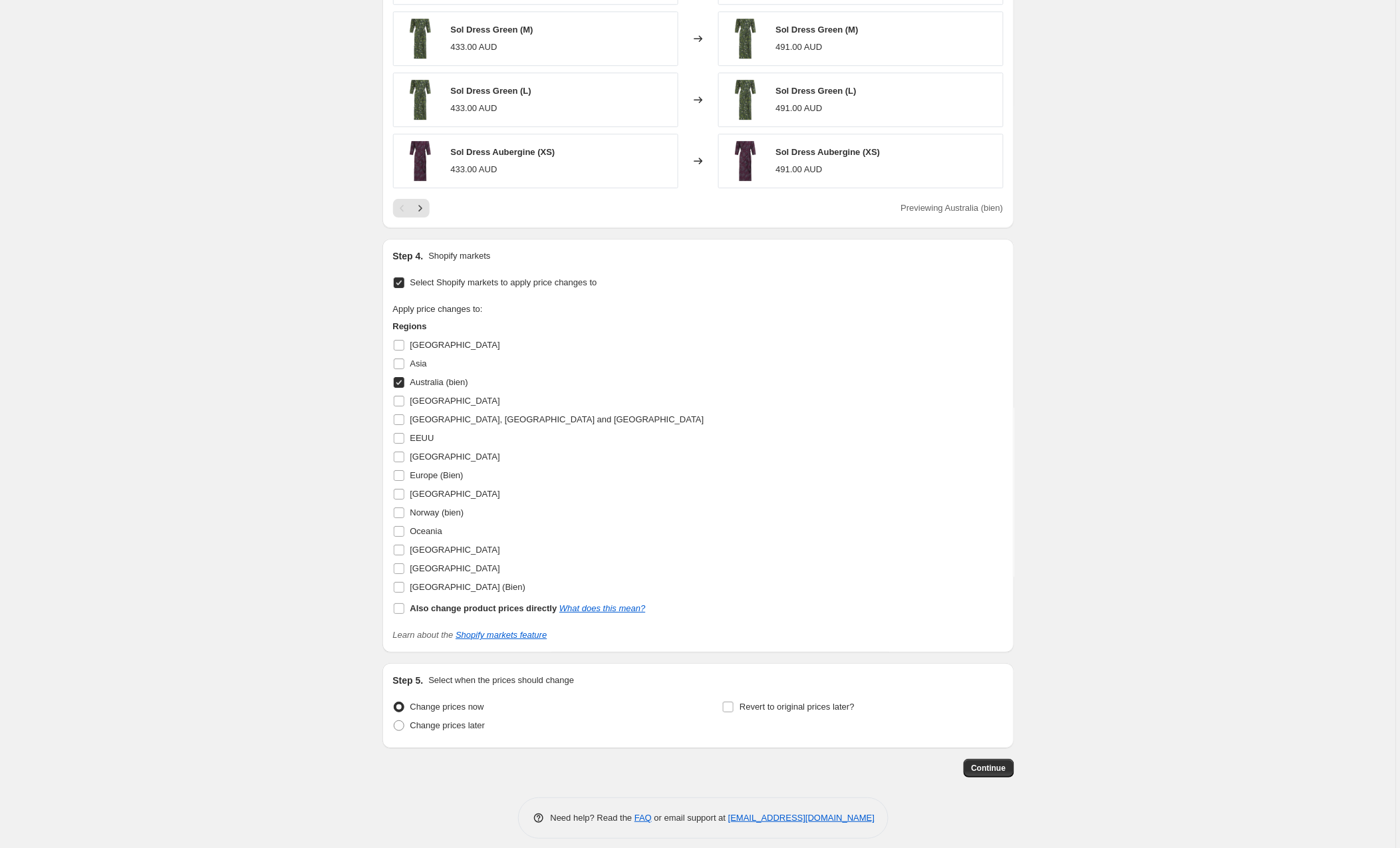
scroll to position [1195, 0]
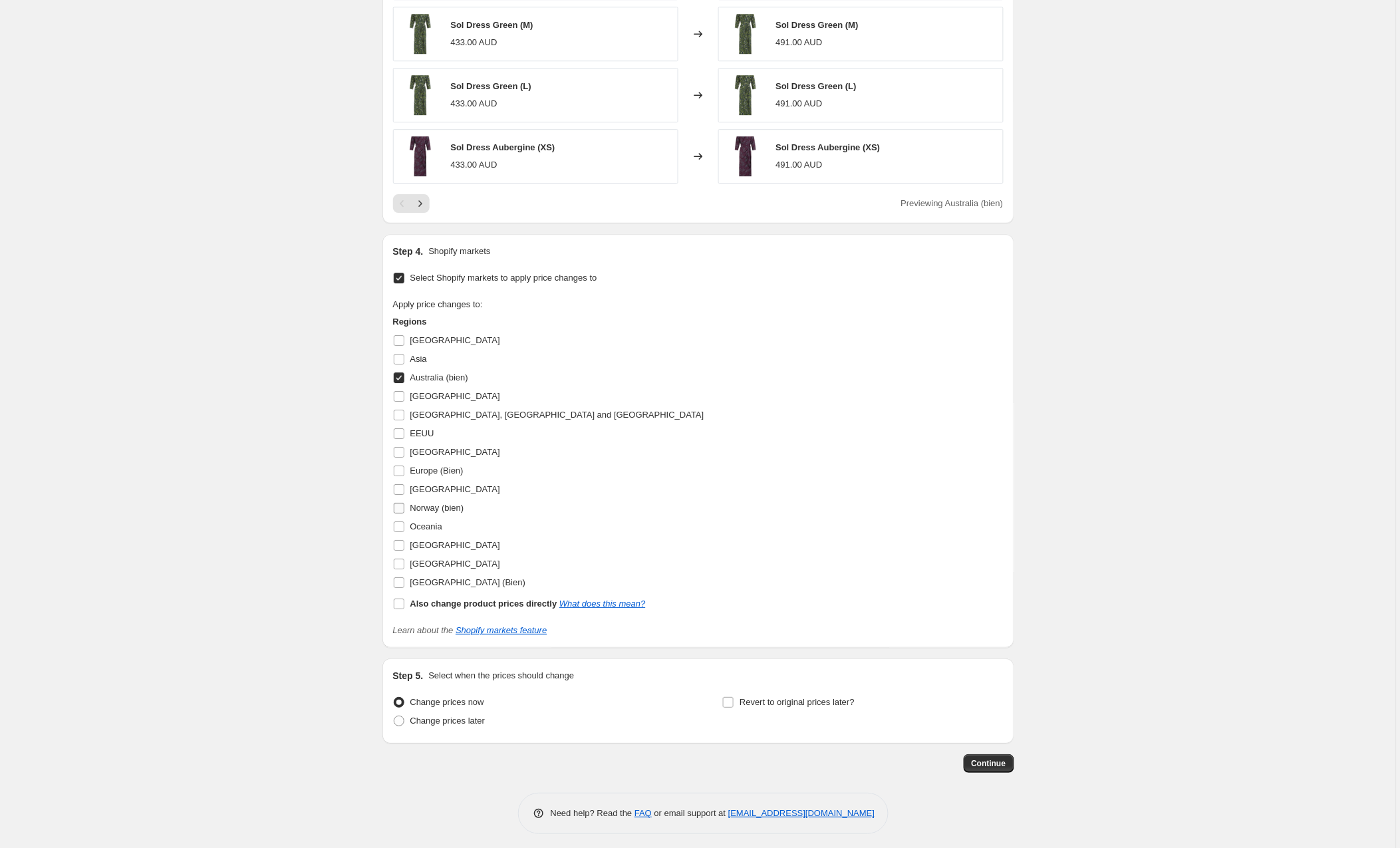
click at [399, 513] on input "Norway (bien)" at bounding box center [399, 508] width 10 height 10
checkbox input "true"
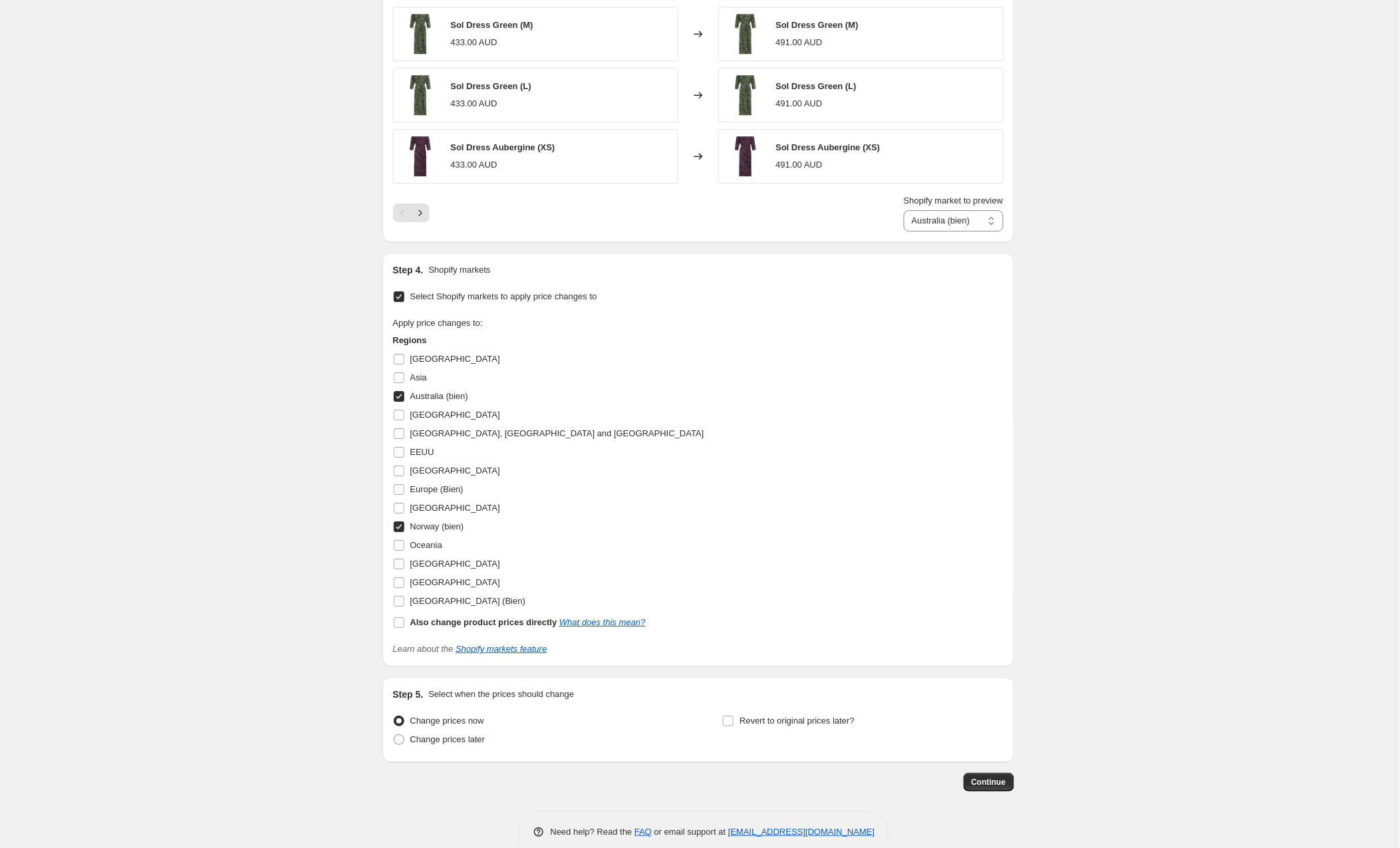
click at [400, 398] on input "Australia (bien)" at bounding box center [399, 396] width 10 height 10
checkbox input "false"
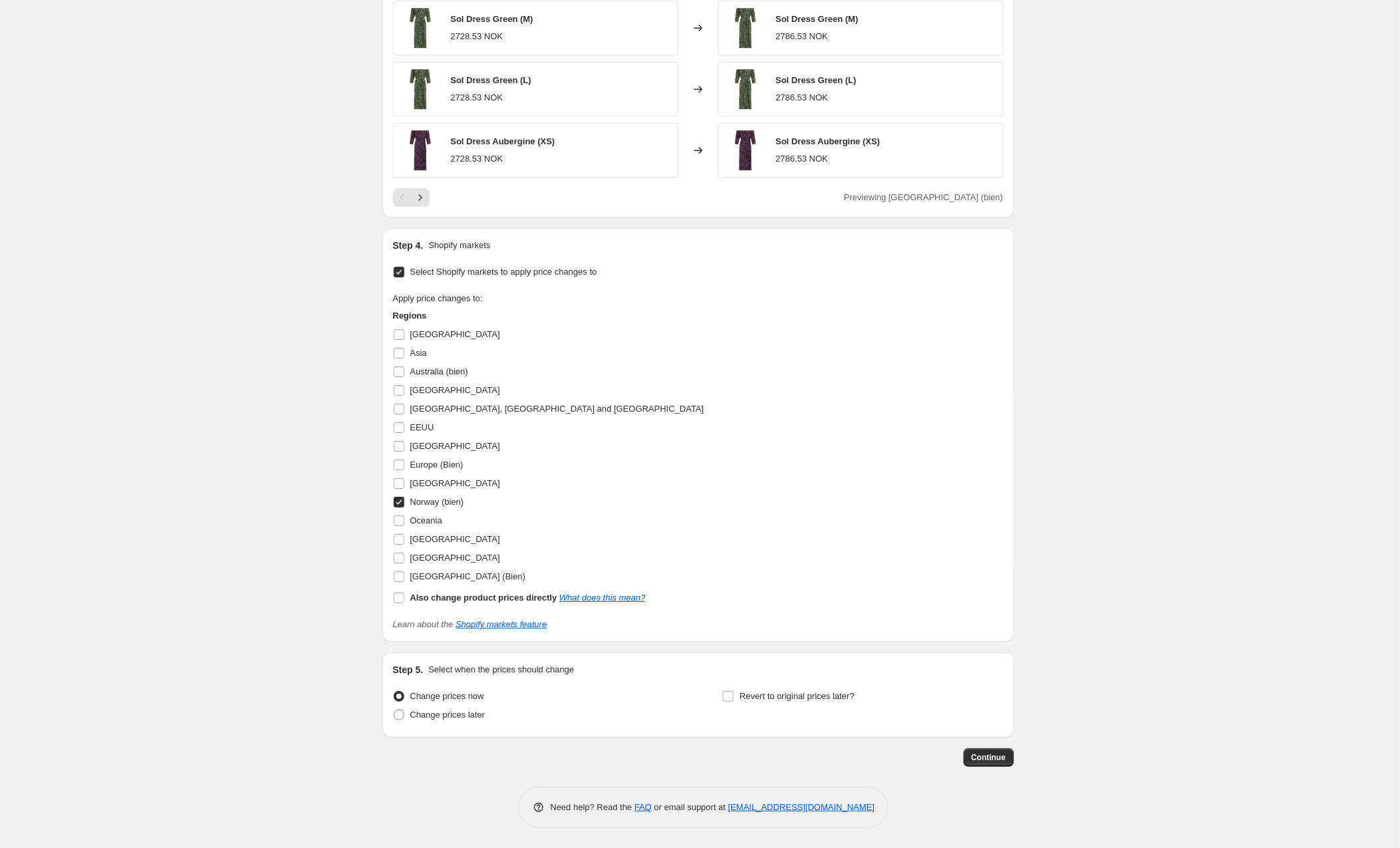
scroll to position [1206, 0]
click at [993, 753] on span "Continue" at bounding box center [989, 757] width 34 height 10
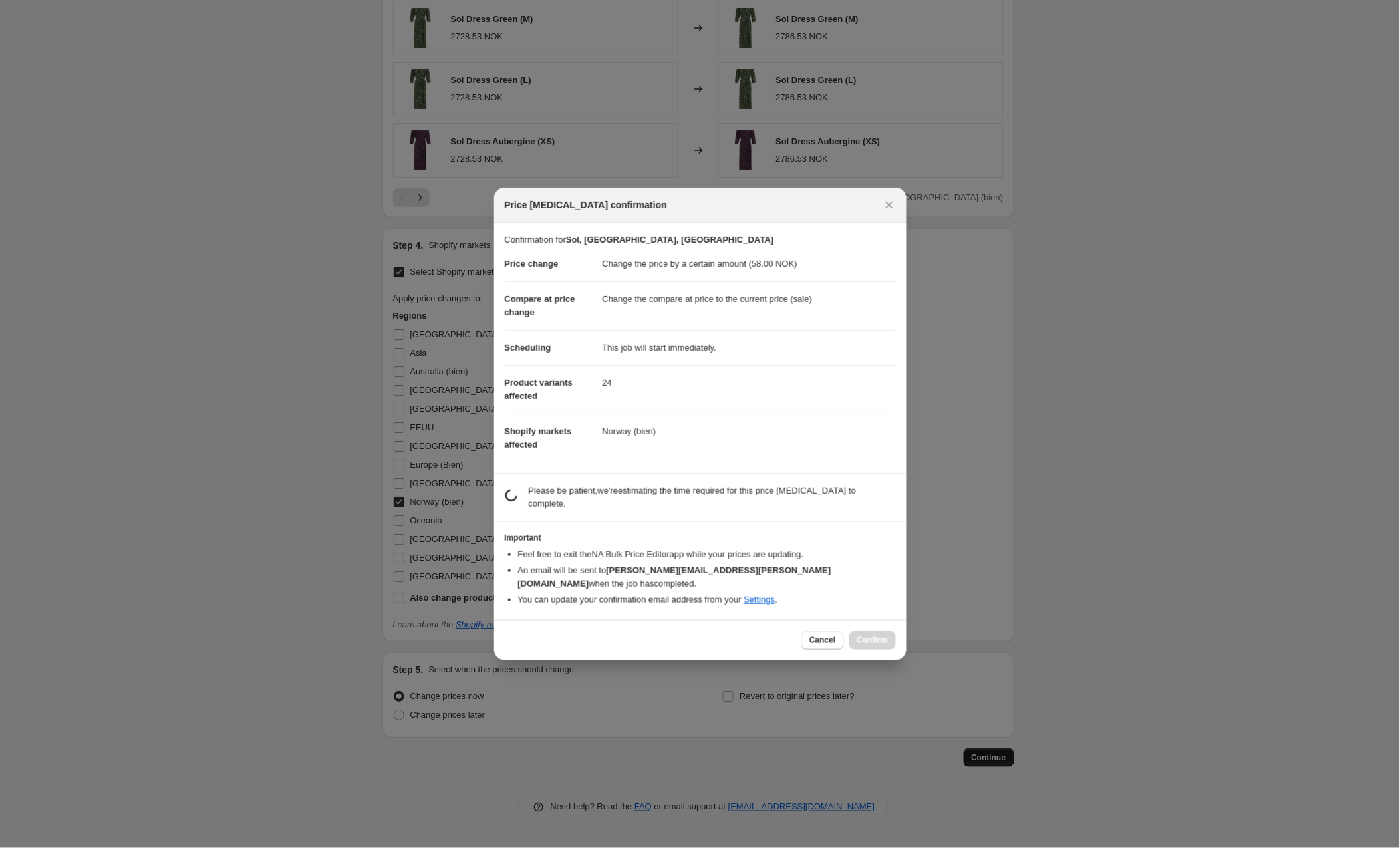
scroll to position [0, 0]
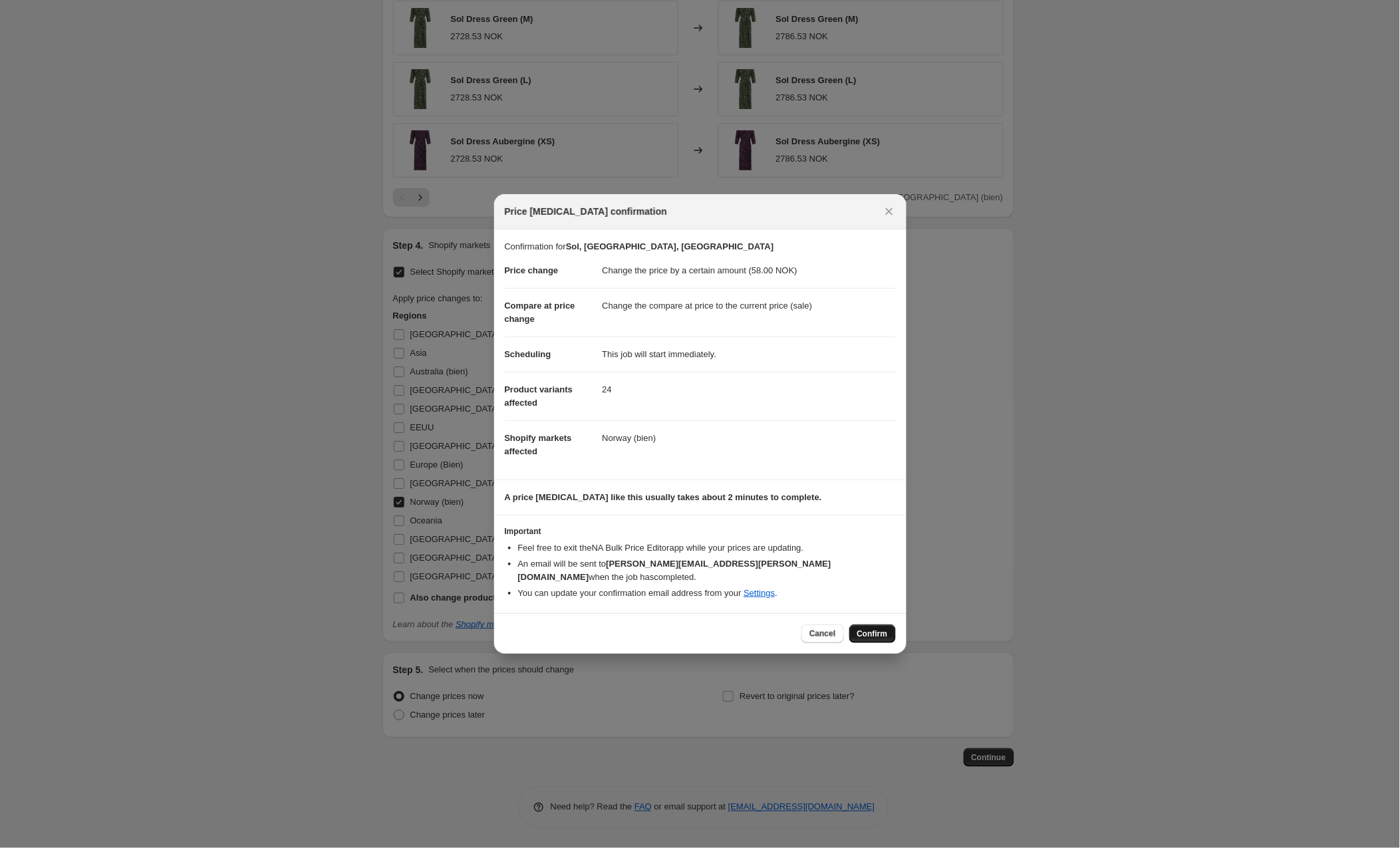
click at [866, 628] on span "Confirm" at bounding box center [872, 633] width 31 height 10
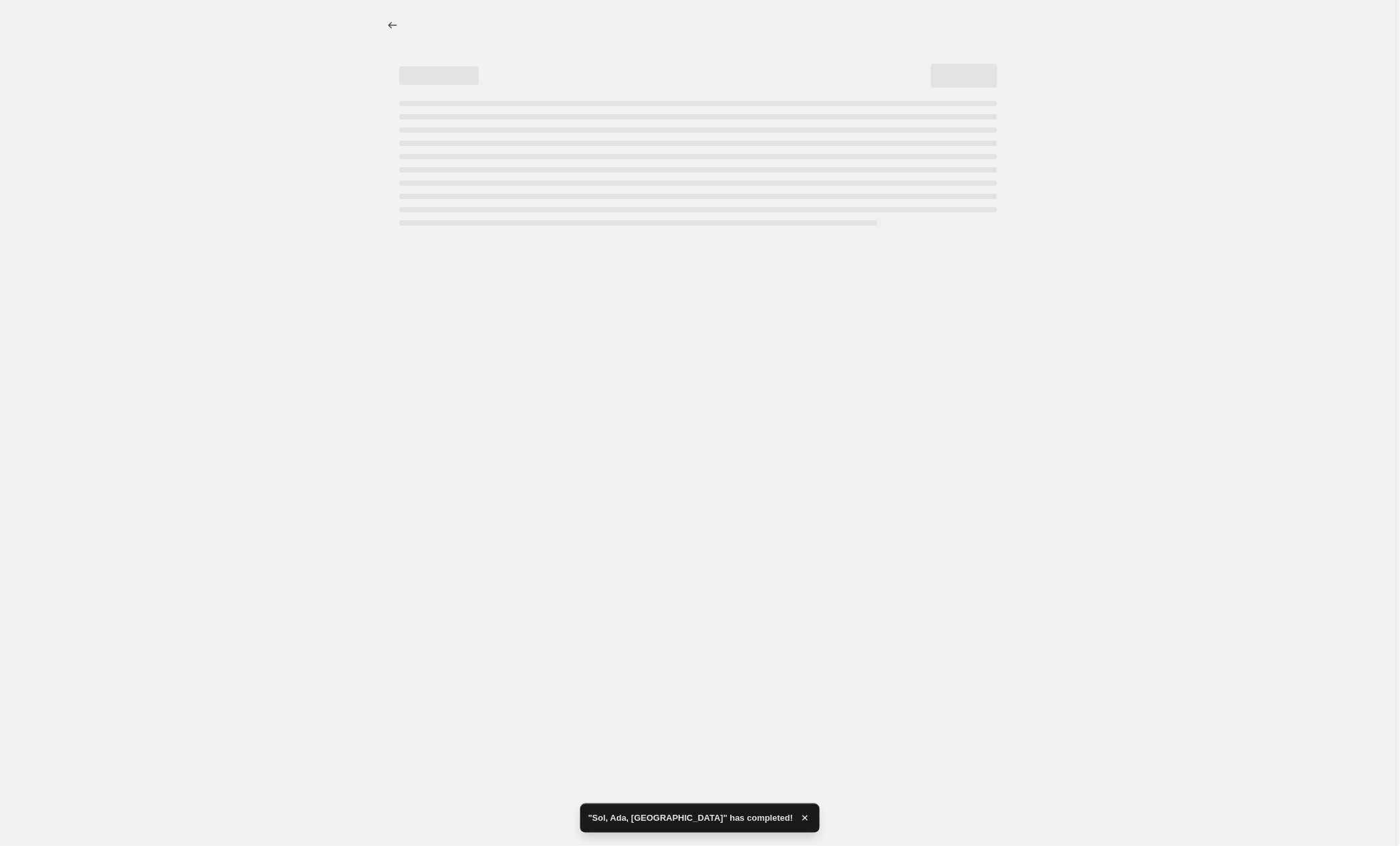
select select "by"
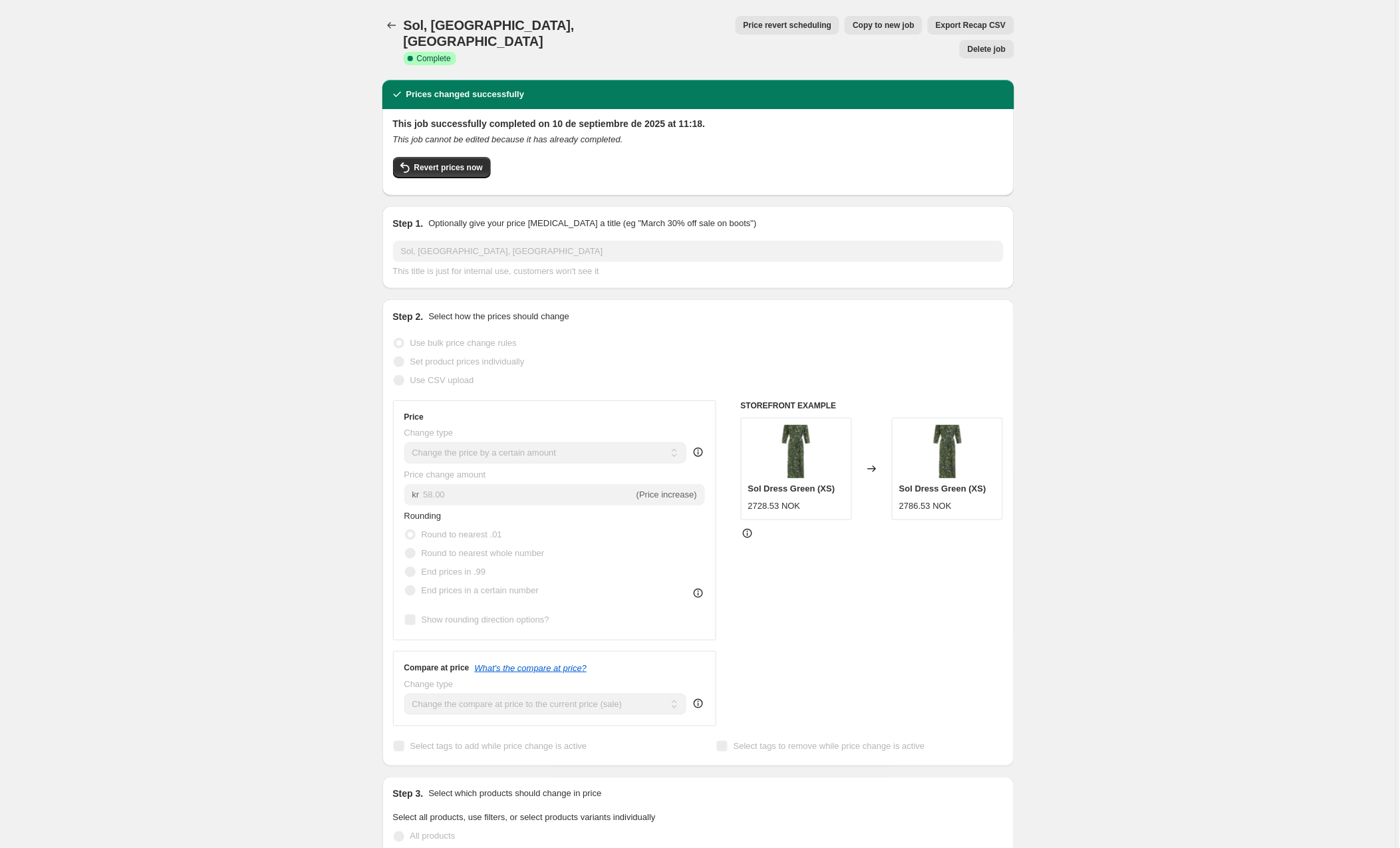
click at [853, 27] on span "Copy to new job" at bounding box center [883, 25] width 62 height 10
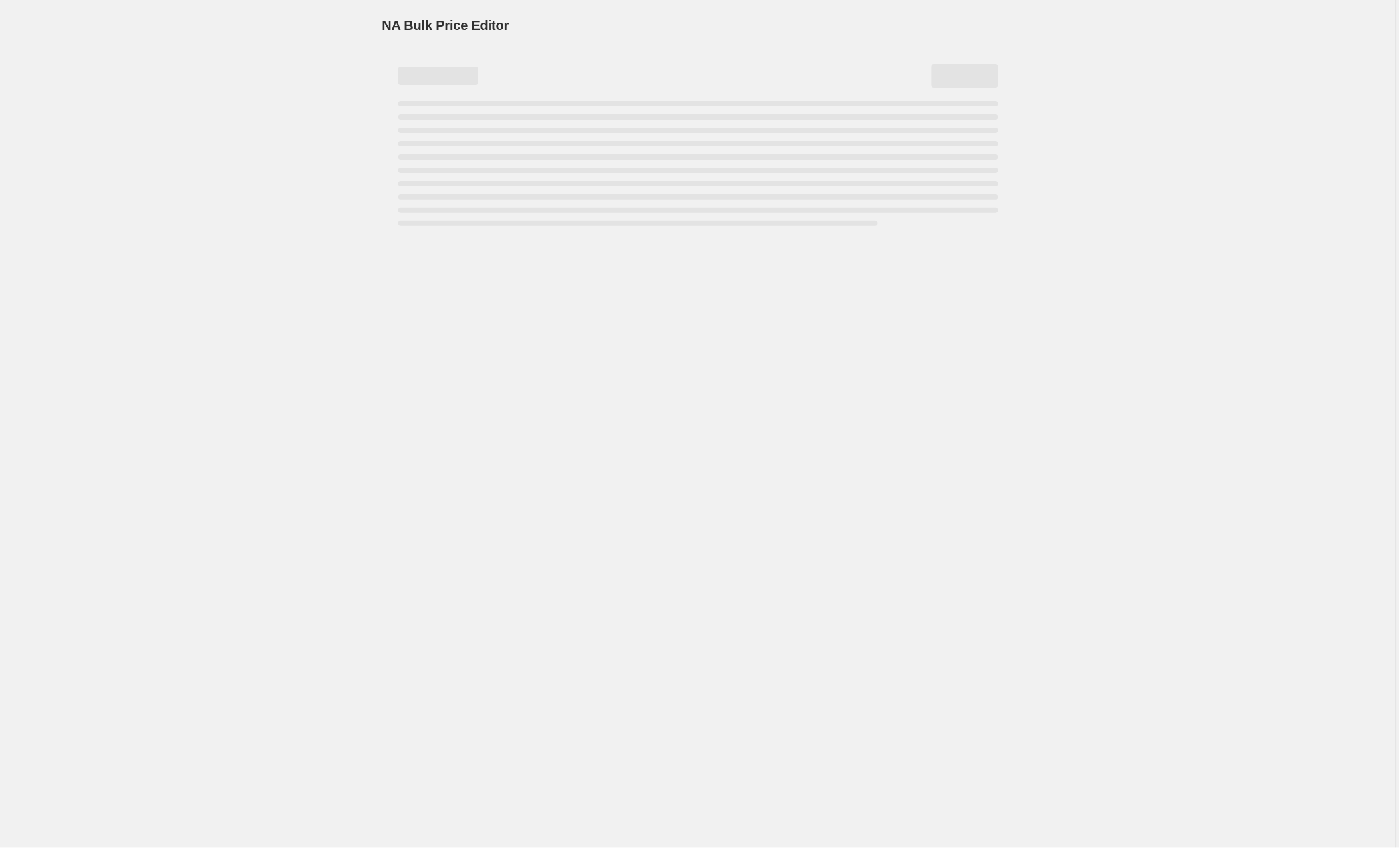
select select "by"
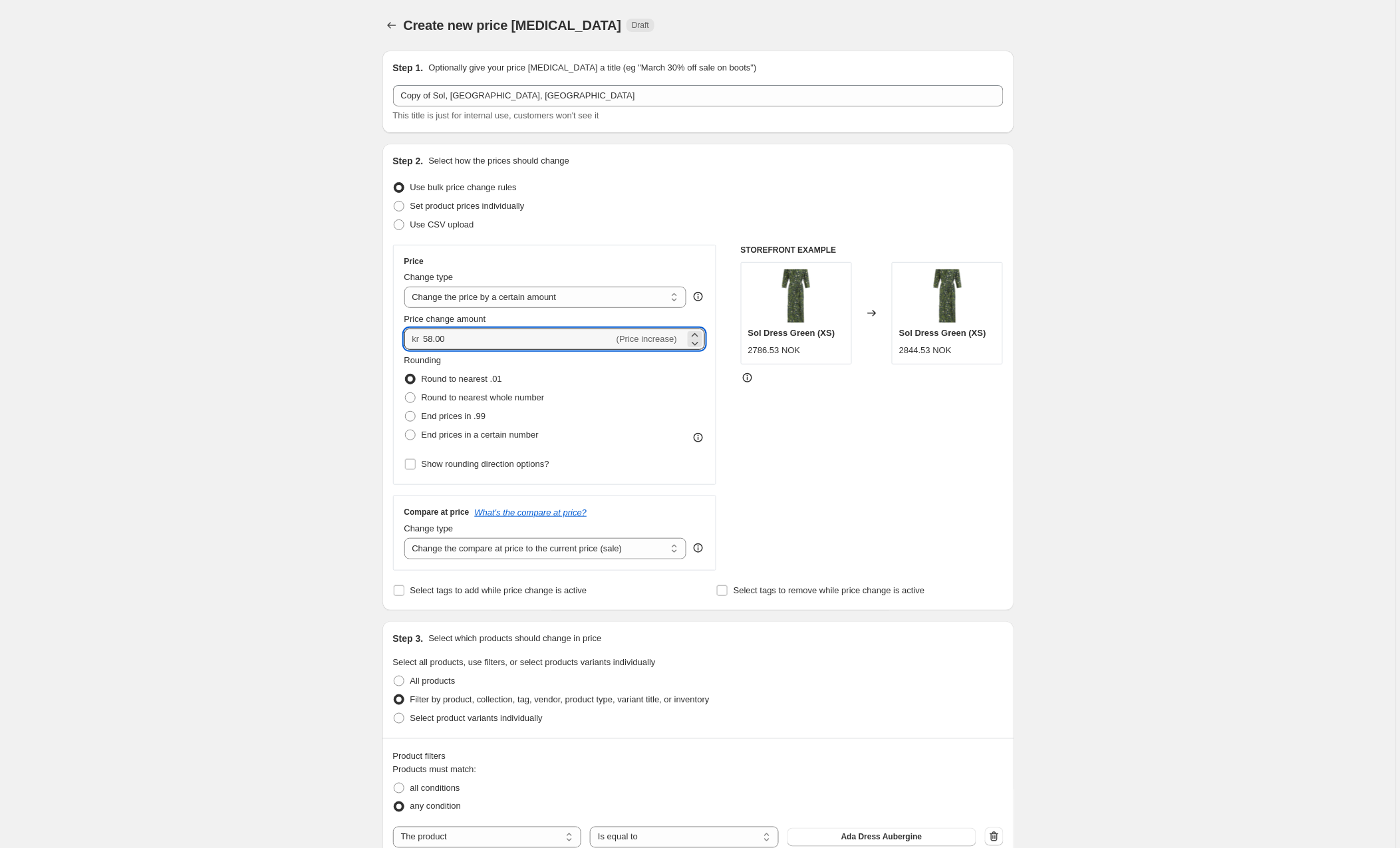
drag, startPoint x: 465, startPoint y: 338, endPoint x: 388, endPoint y: 337, distance: 77.0
click at [388, 337] on div "Step 2. Select how the prices should change Use bulk price change rules Set pro…" at bounding box center [698, 376] width 632 height 467
type input "717.00"
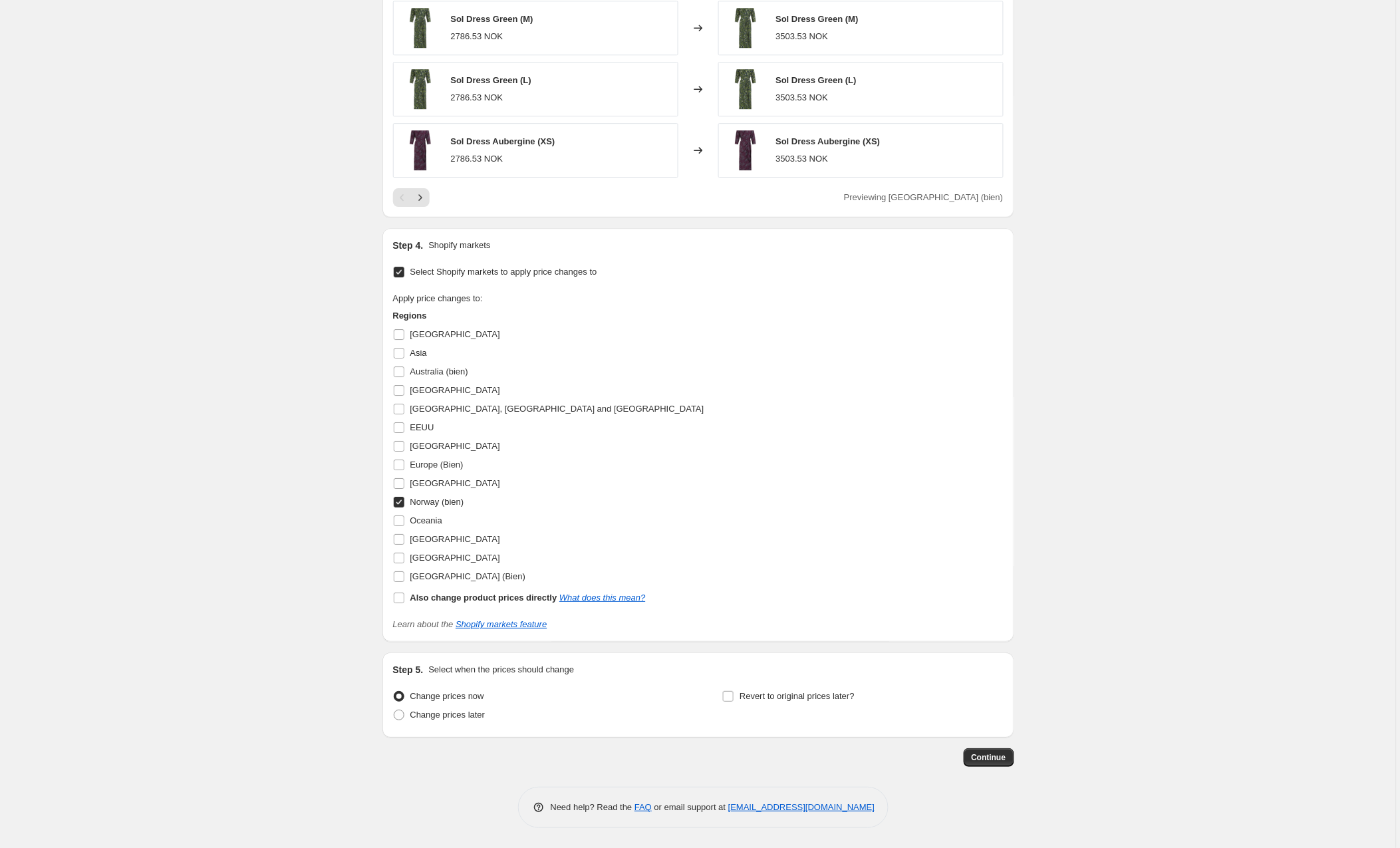
scroll to position [1204, 0]
click at [402, 488] on input "Iceland" at bounding box center [399, 483] width 10 height 10
checkbox input "true"
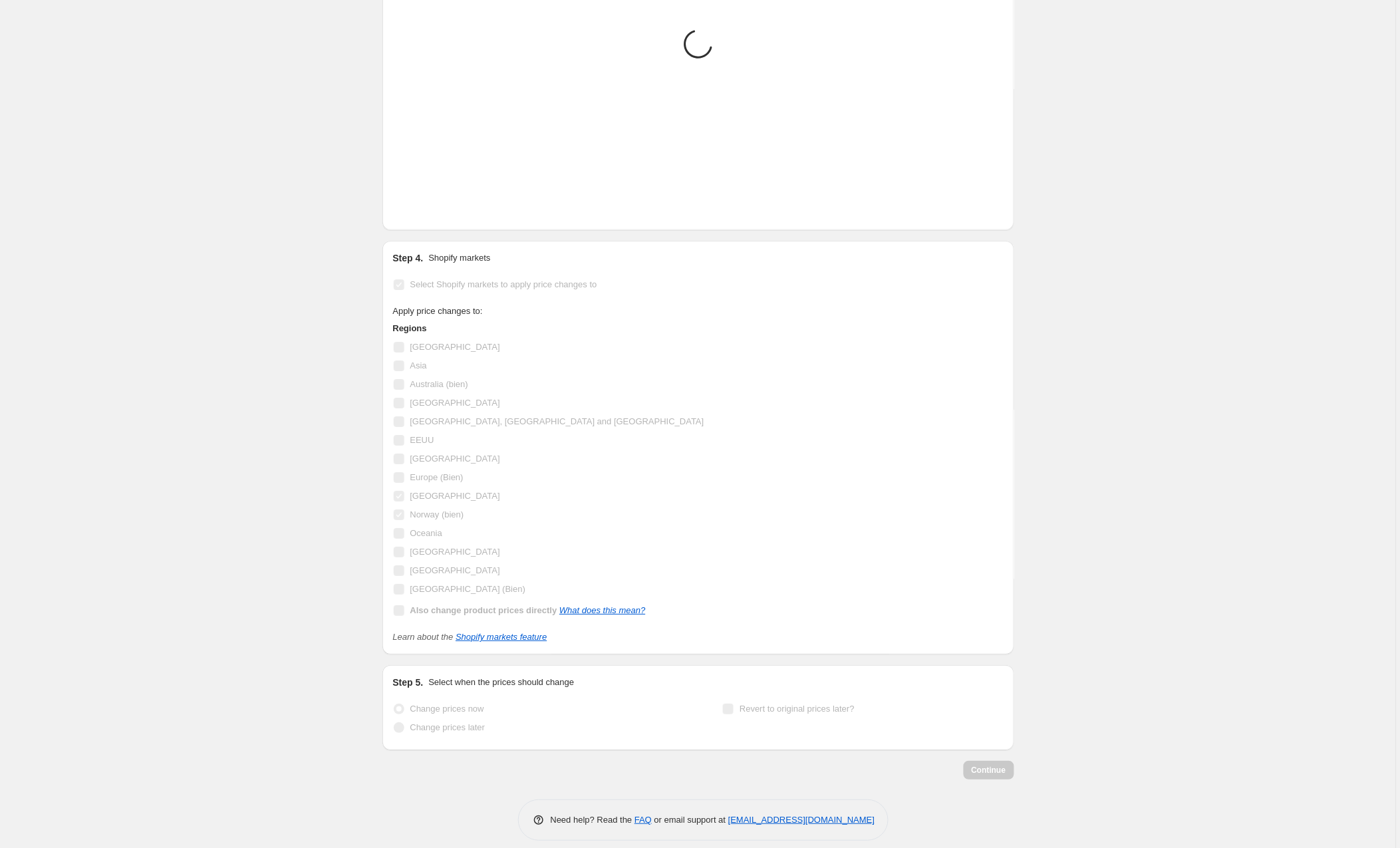
scroll to position [1209, 0]
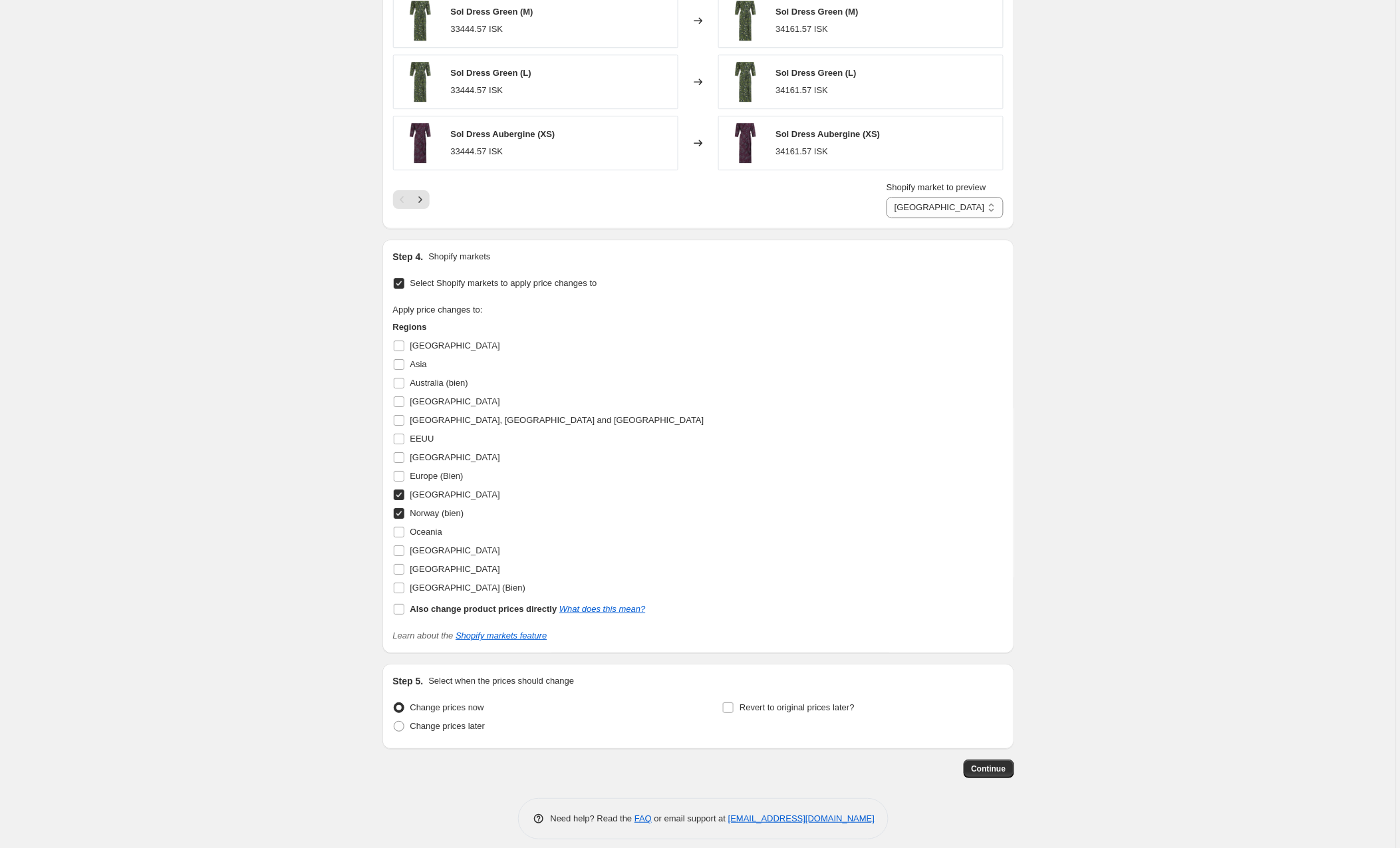
click at [400, 517] on input "Norway (bien)" at bounding box center [399, 513] width 10 height 10
checkbox input "false"
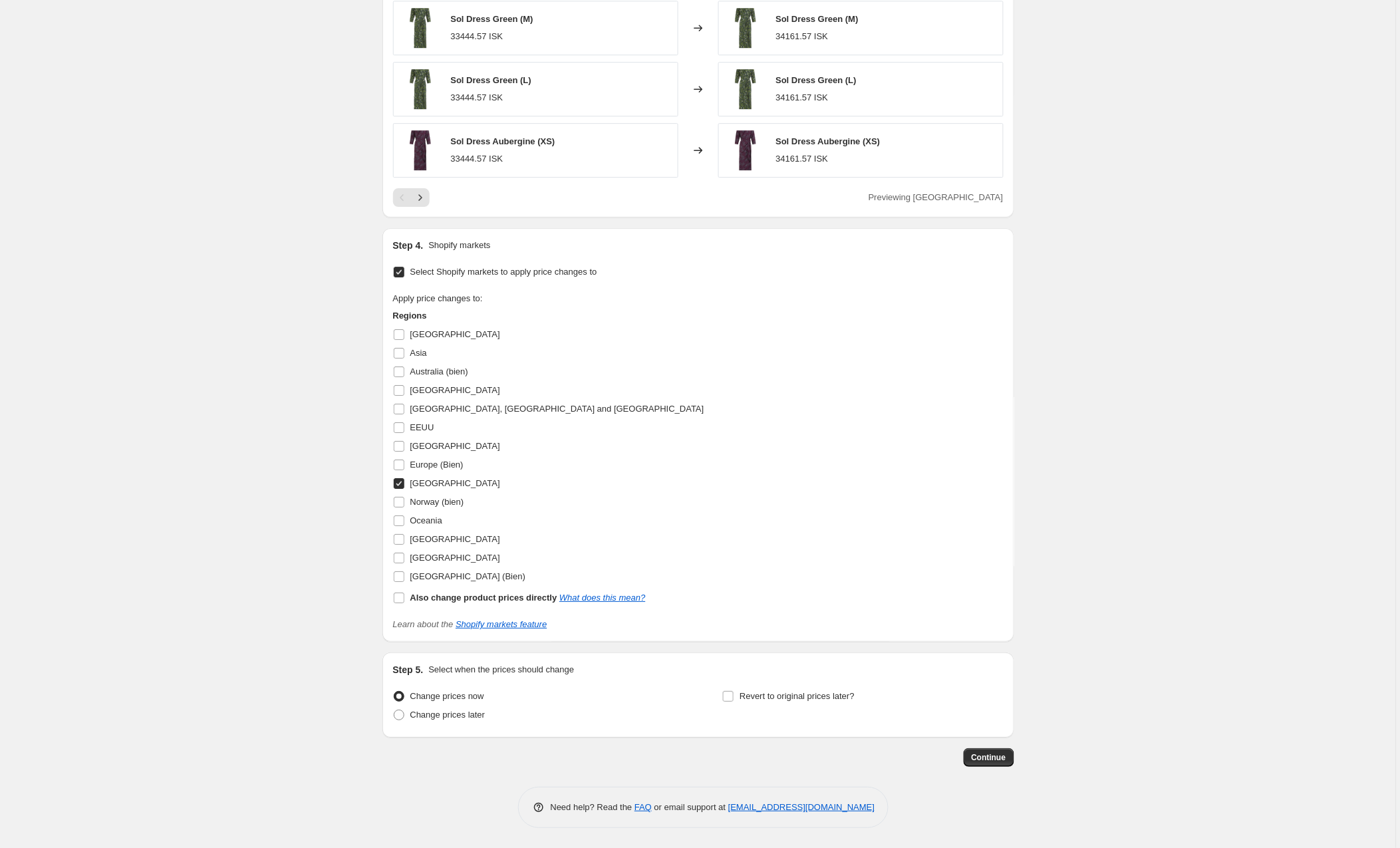
scroll to position [1206, 0]
click at [987, 763] on button "Continue" at bounding box center [988, 758] width 51 height 19
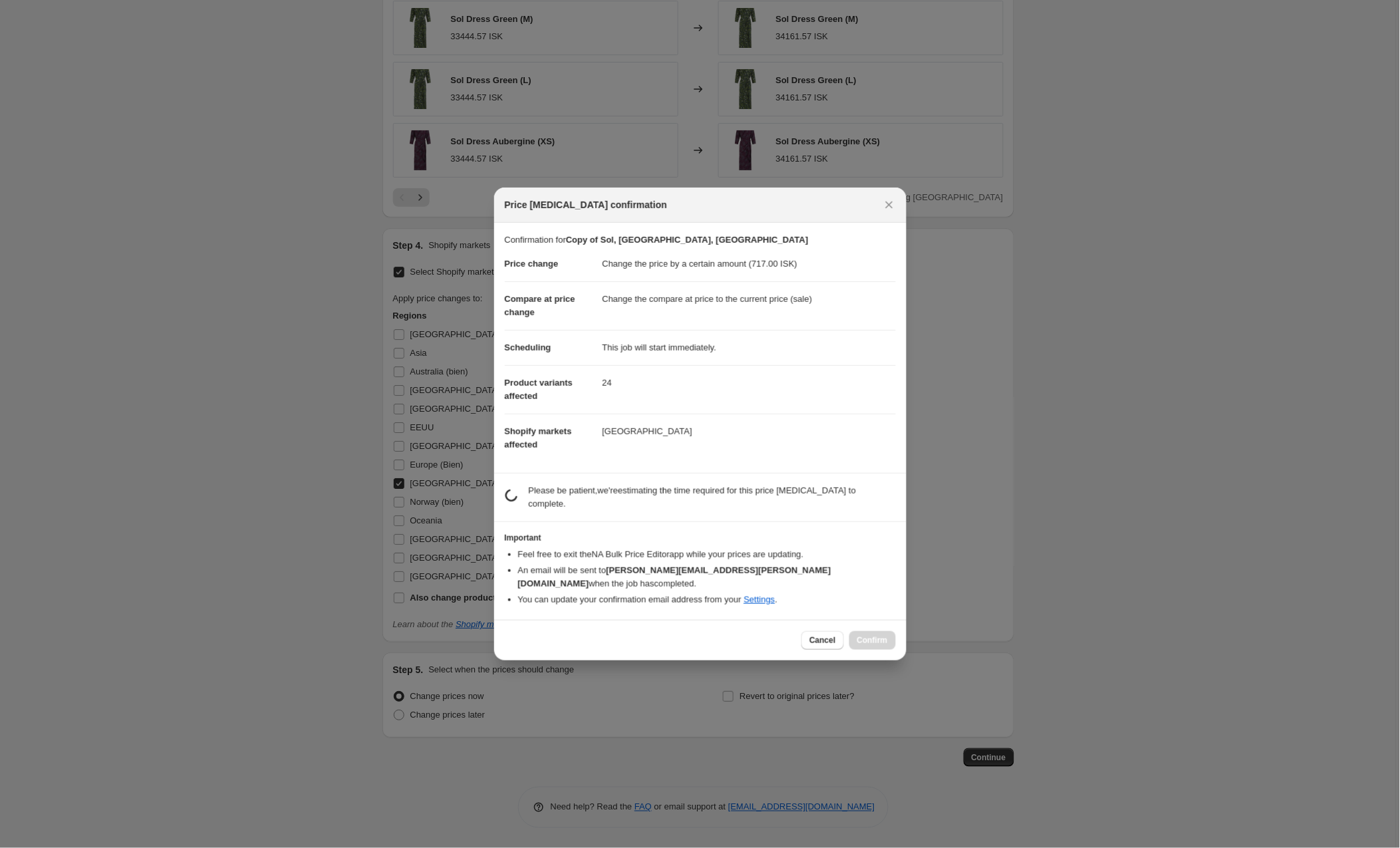
scroll to position [0, 0]
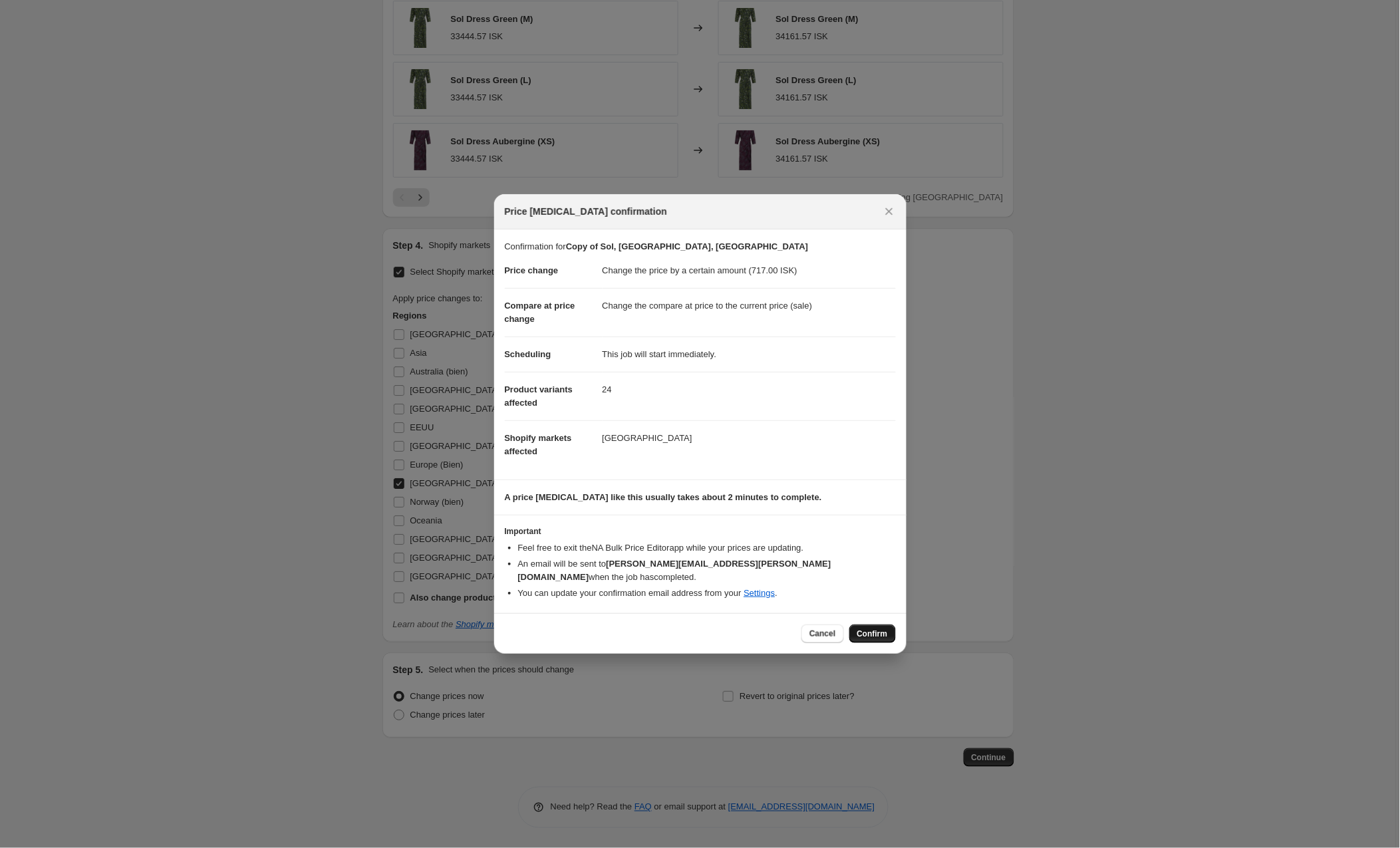
click at [872, 628] on span "Confirm" at bounding box center [872, 633] width 31 height 10
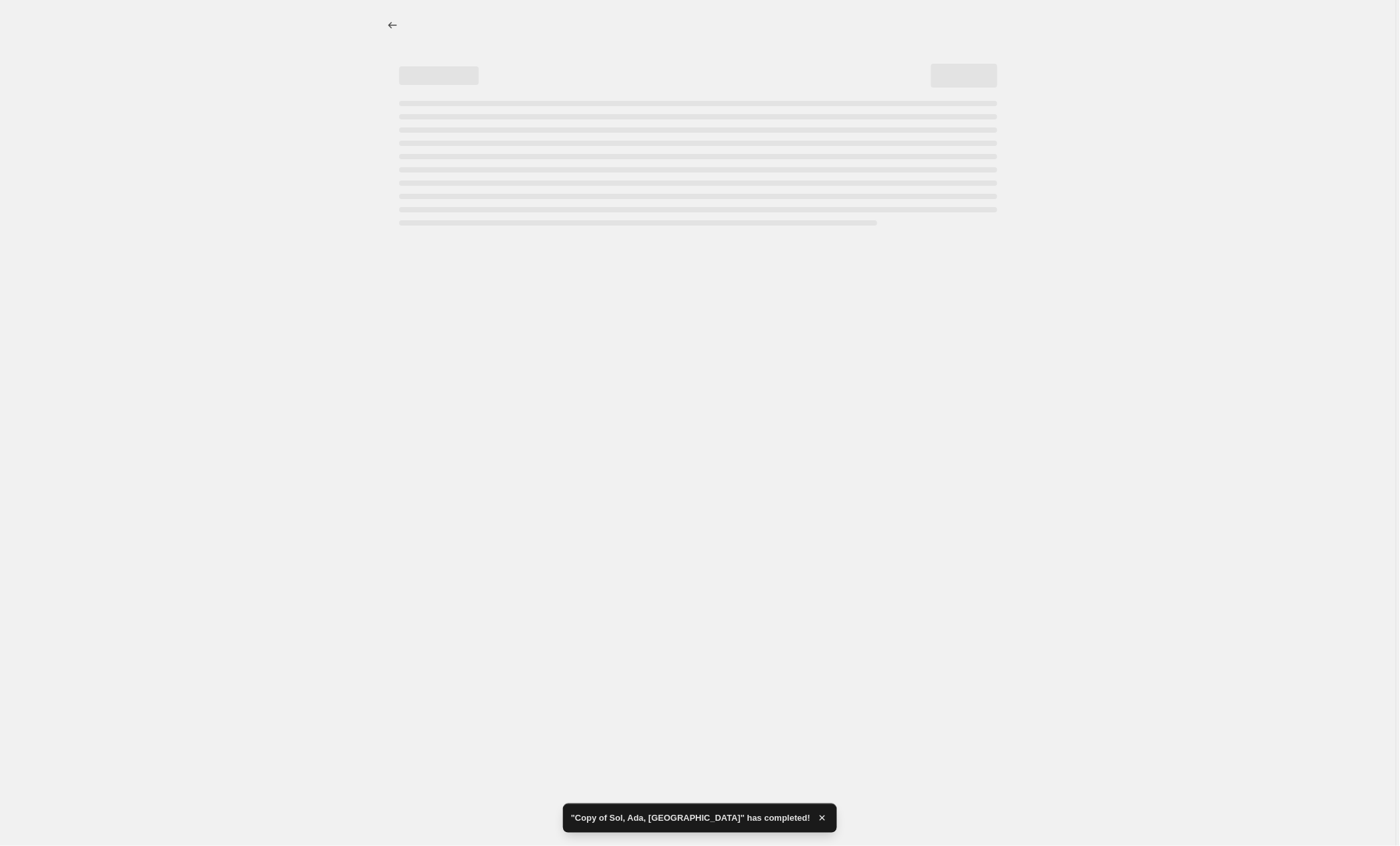
select select "by"
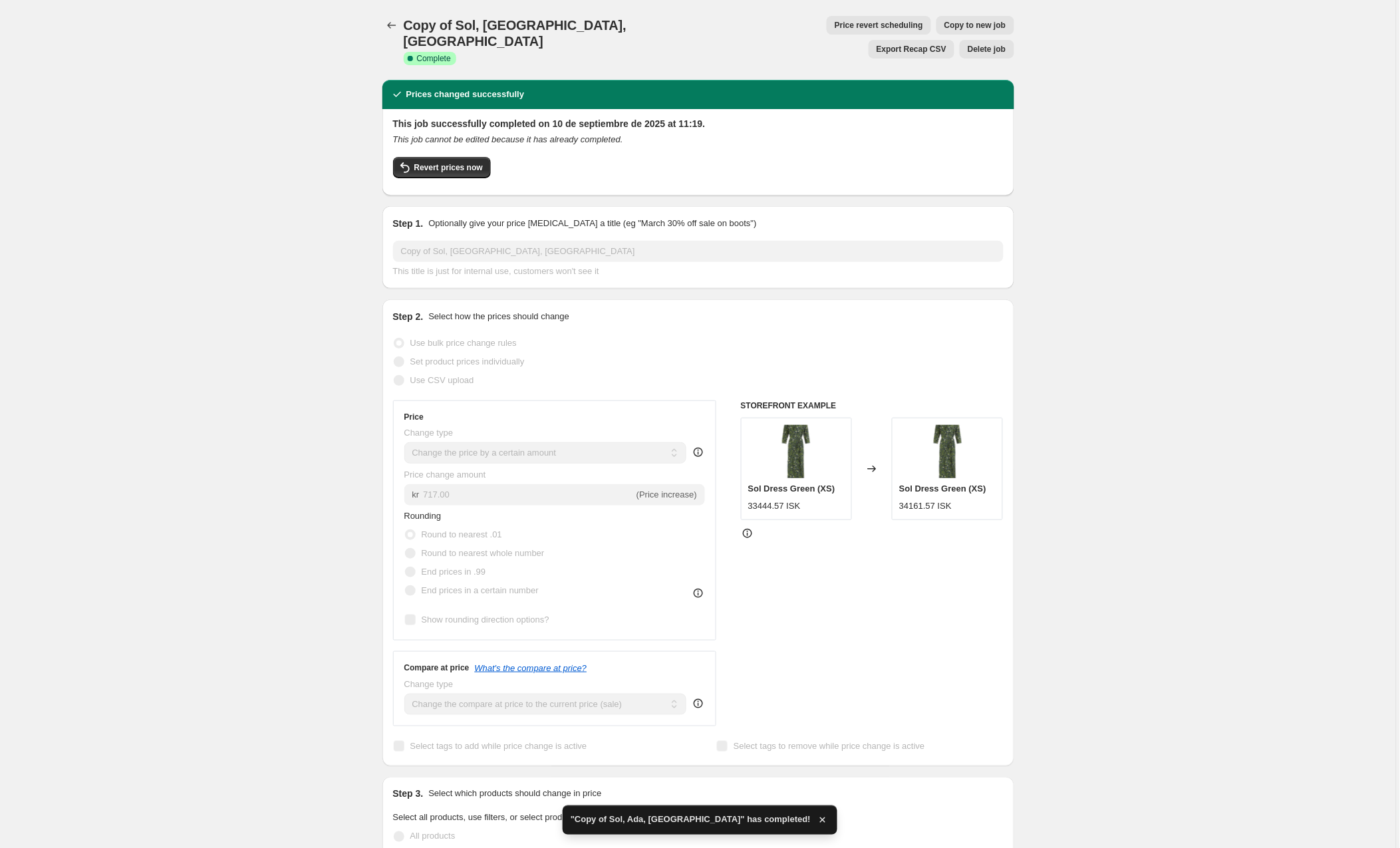
click at [945, 27] on span "Copy to new job" at bounding box center [975, 25] width 62 height 10
select select "by"
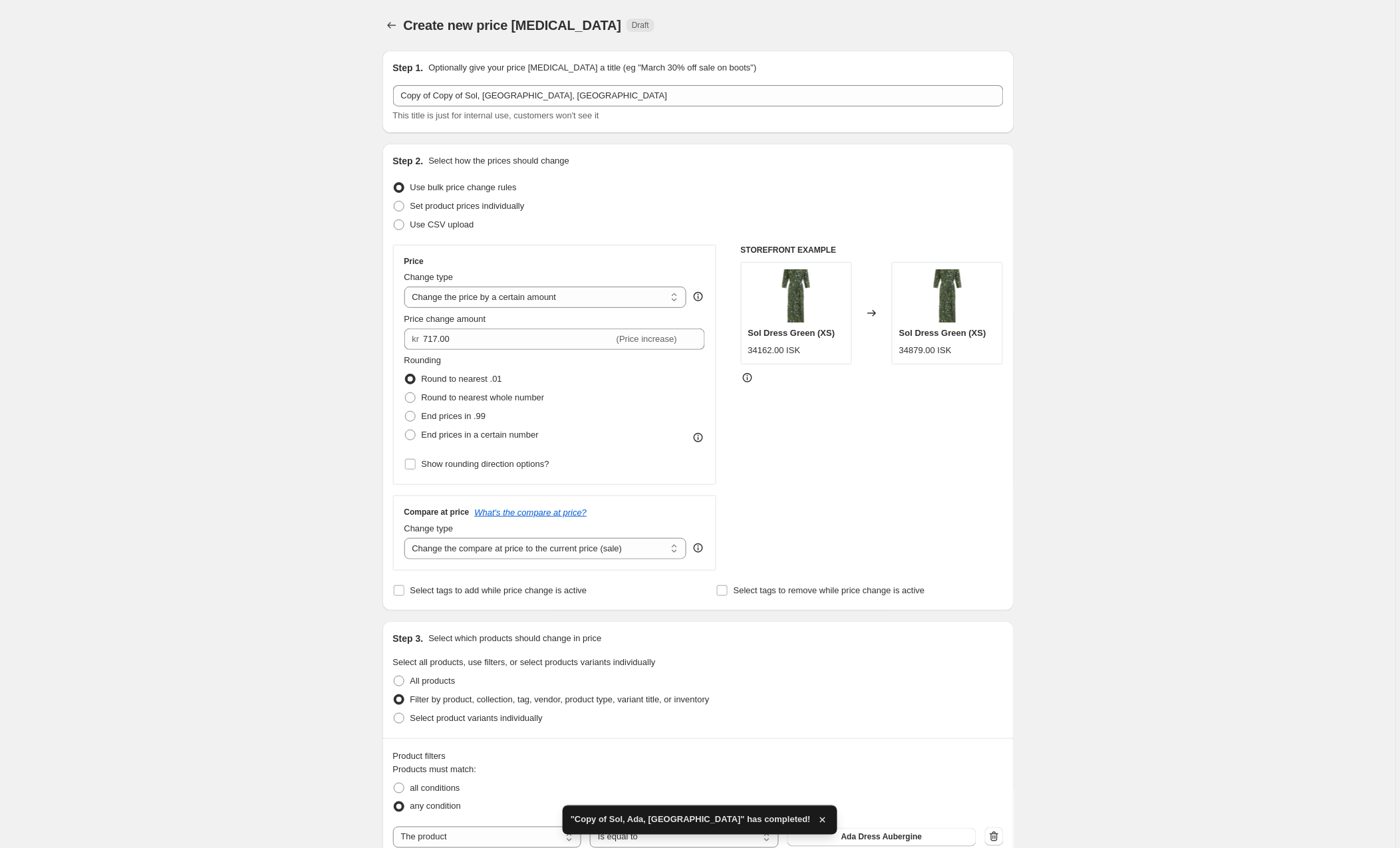
click at [404, 25] on div at bounding box center [393, 26] width 21 height 19
click at [394, 25] on icon "Price change jobs" at bounding box center [391, 25] width 13 height 13
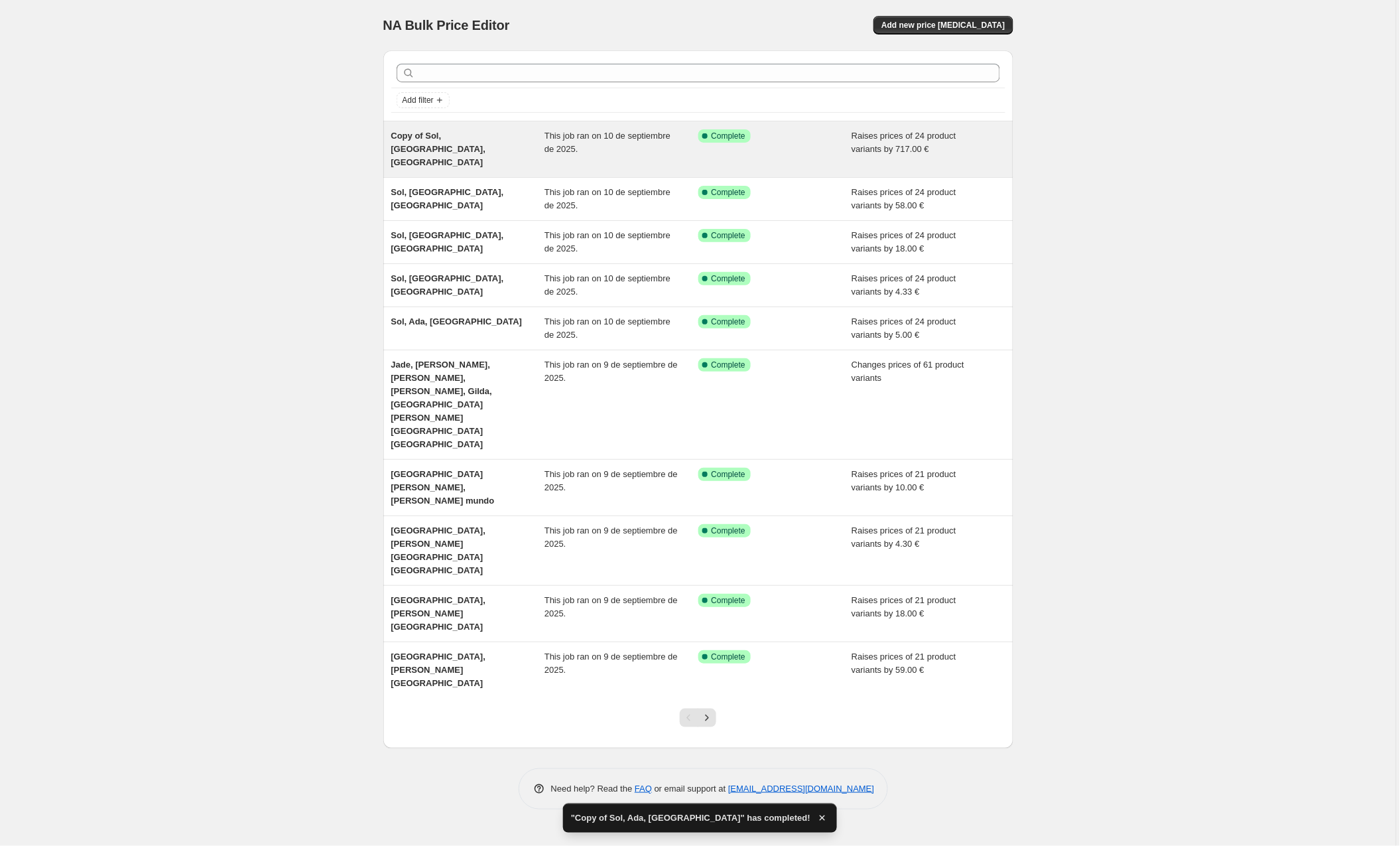
click at [661, 143] on div "This job ran on 10 de septiembre de 2025." at bounding box center [621, 149] width 154 height 39
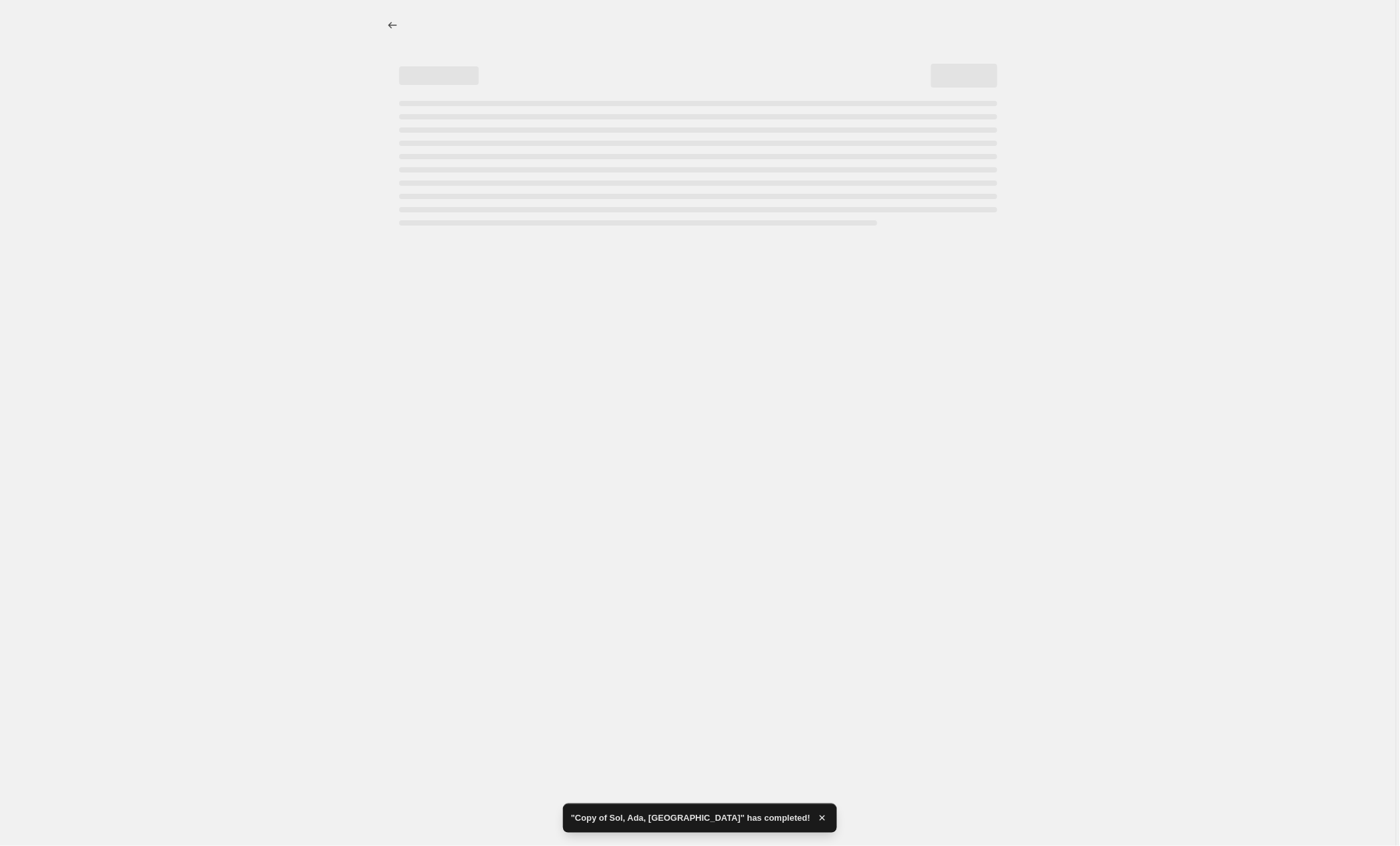
select select "by"
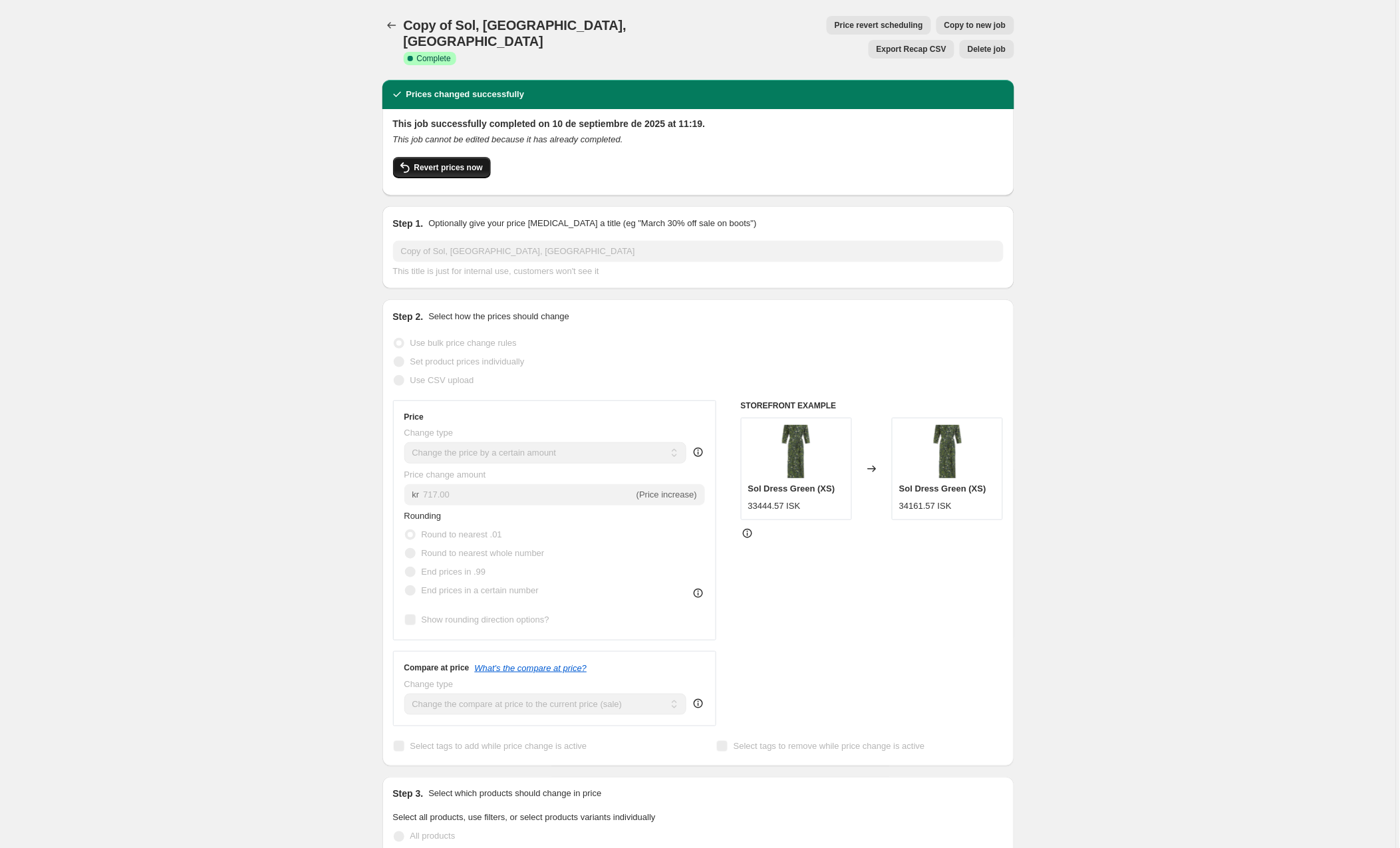
click at [443, 162] on span "Revert prices now" at bounding box center [449, 168] width 69 height 10
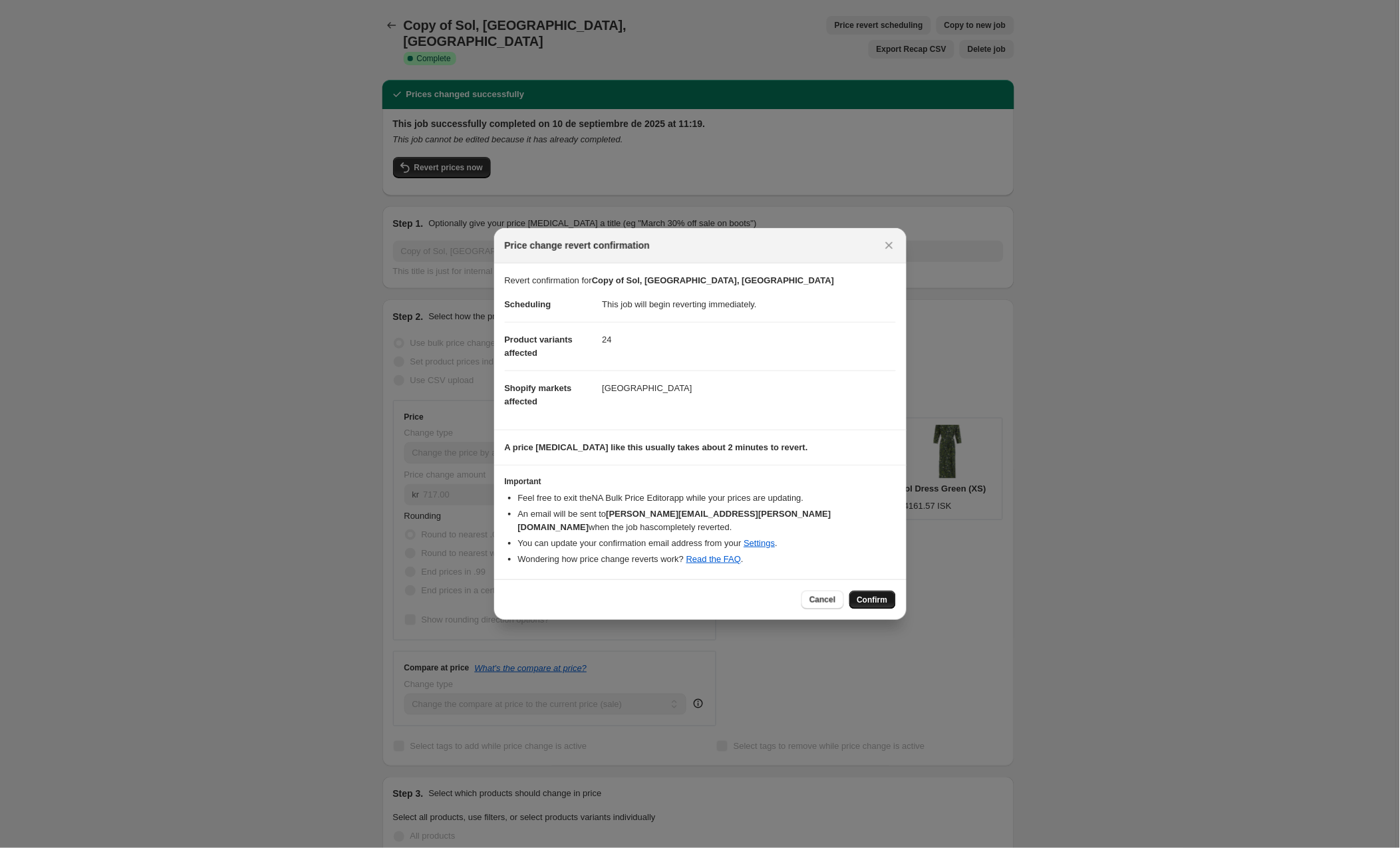
click at [880, 590] on button "Confirm" at bounding box center [872, 600] width 46 height 19
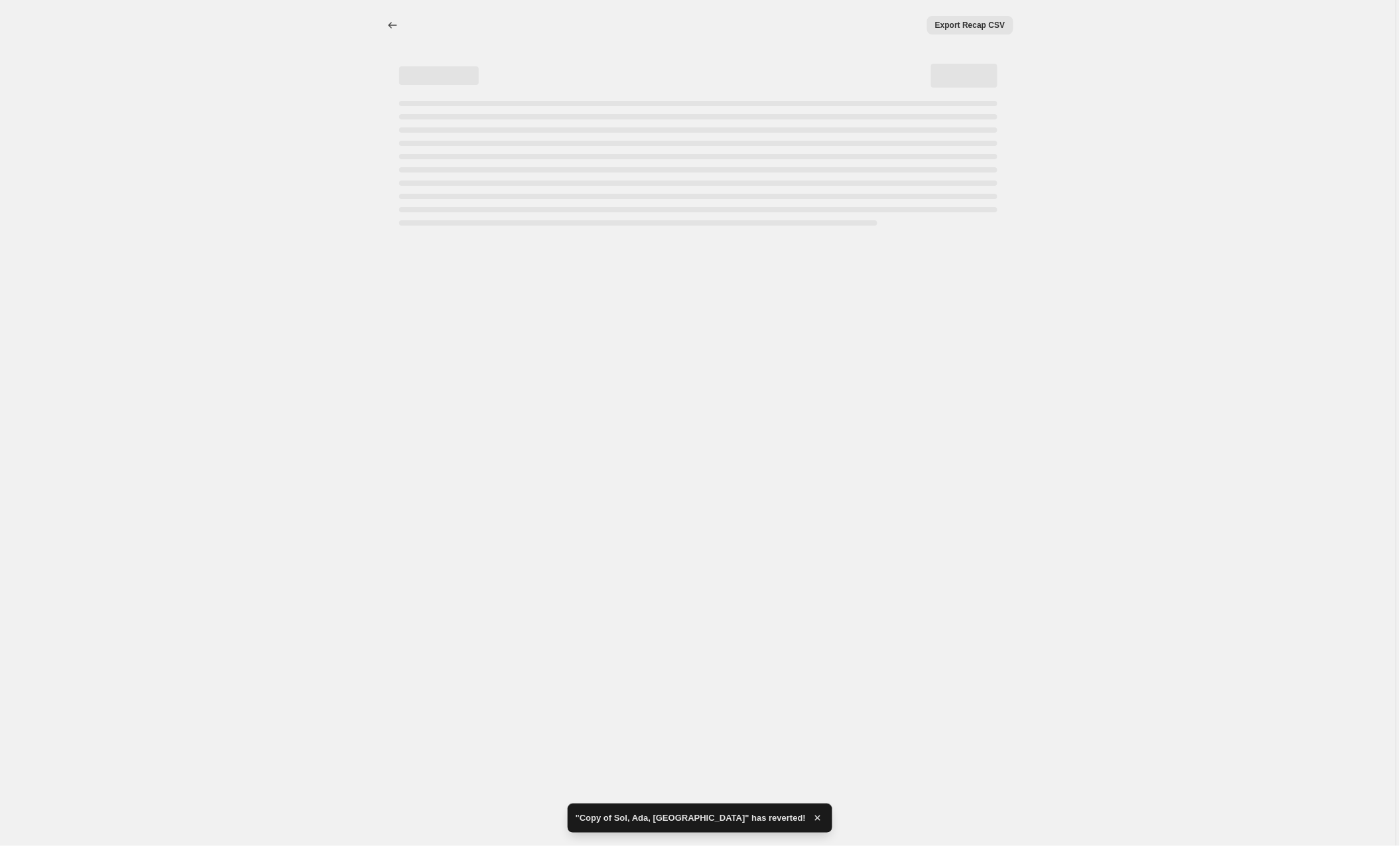
select select "by"
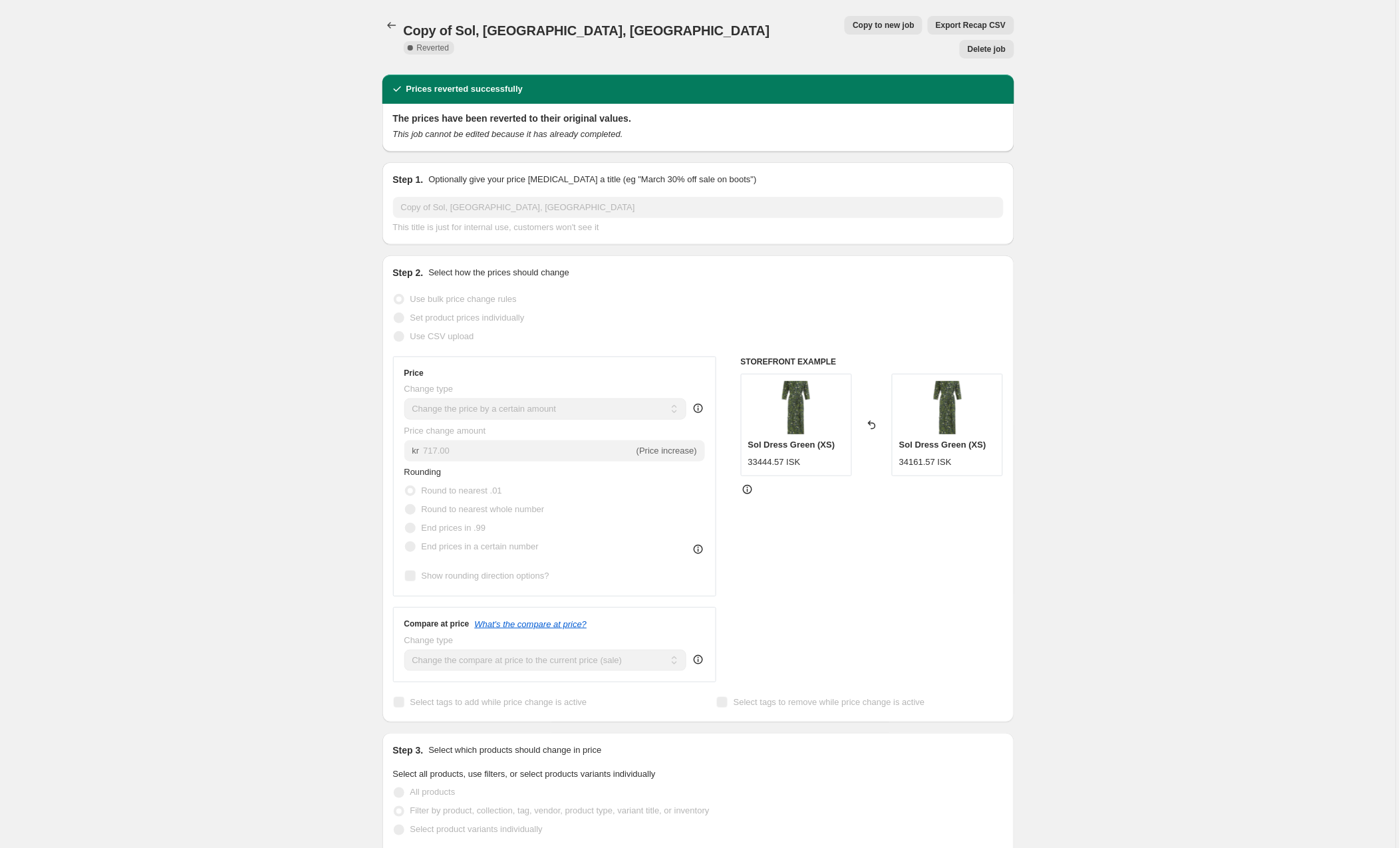
click at [853, 28] on span "Copy to new job" at bounding box center [883, 25] width 62 height 10
select select "by"
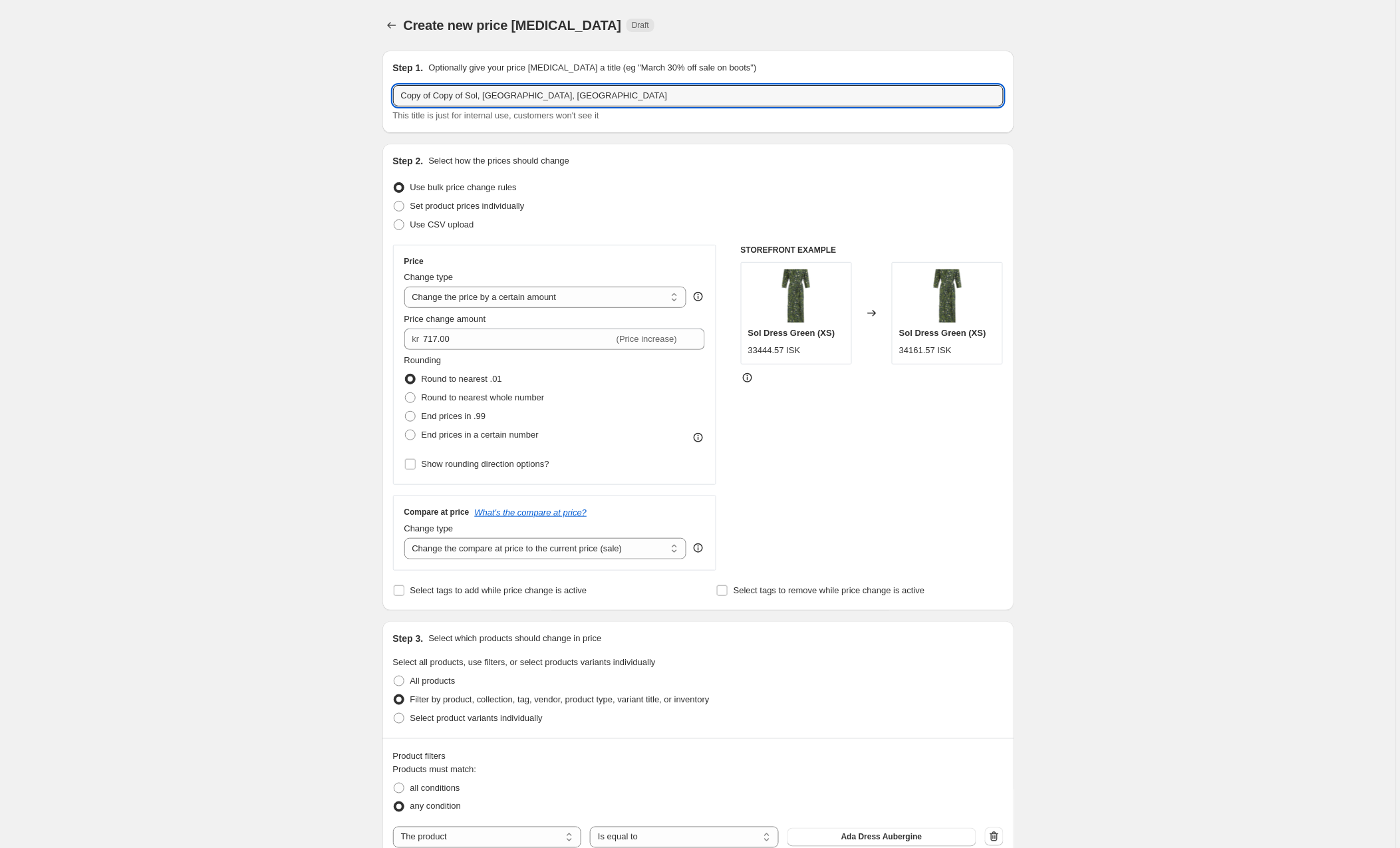
drag, startPoint x: 474, startPoint y: 95, endPoint x: 345, endPoint y: 100, distance: 129.1
drag, startPoint x: 420, startPoint y: 91, endPoint x: 464, endPoint y: 95, distance: 44.2
click at [422, 91] on input "Copy of Copy of Sol, Ada, Noruega" at bounding box center [698, 95] width 610 height 21
drag, startPoint x: 473, startPoint y: 95, endPoint x: 308, endPoint y: 91, distance: 165.0
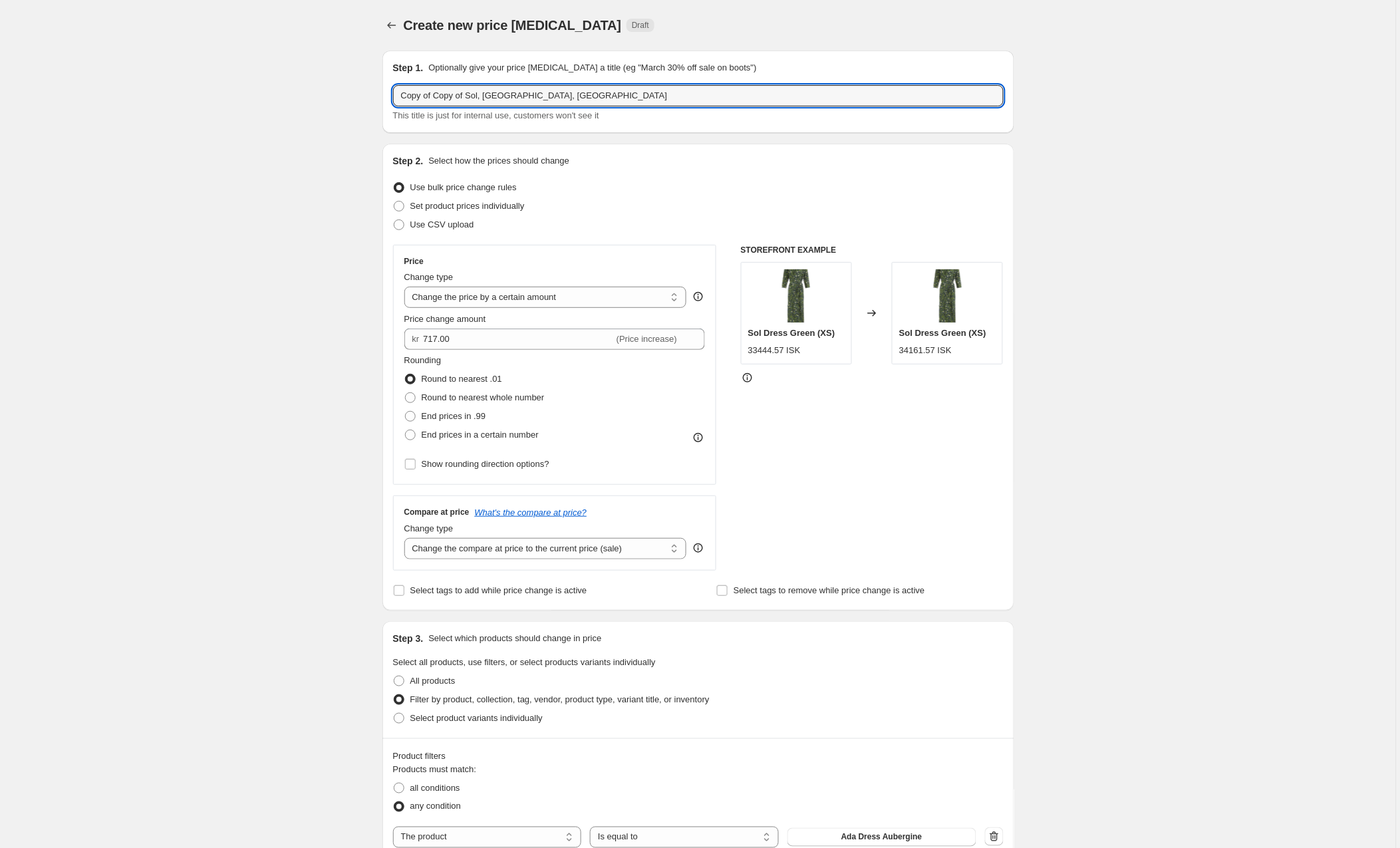
click at [504, 96] on input "Sol, Ada, Noruega" at bounding box center [698, 95] width 610 height 21
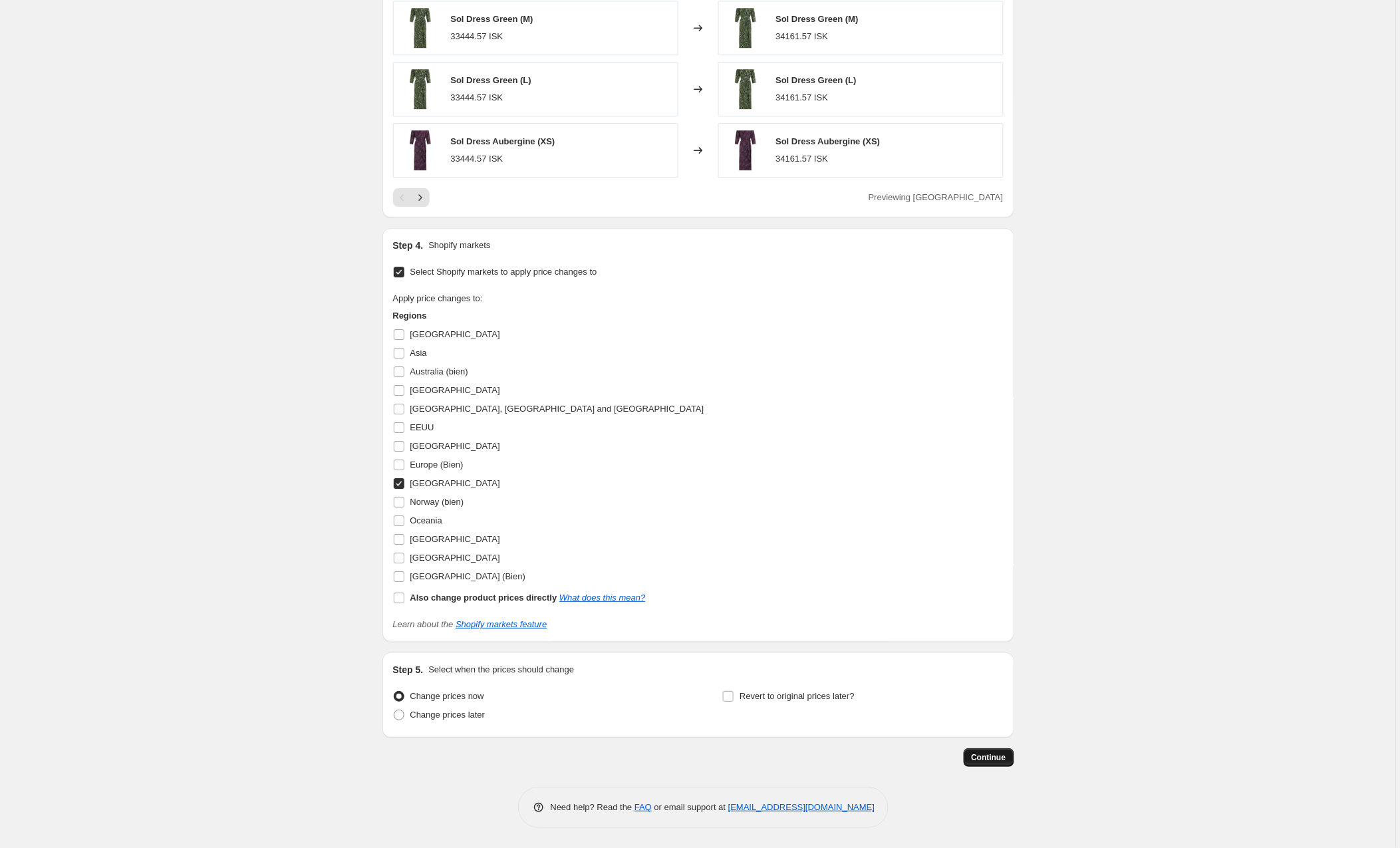
scroll to position [1206, 0]
type input "Sol, Ada, Islandia"
click at [983, 759] on span "Continue" at bounding box center [989, 757] width 34 height 10
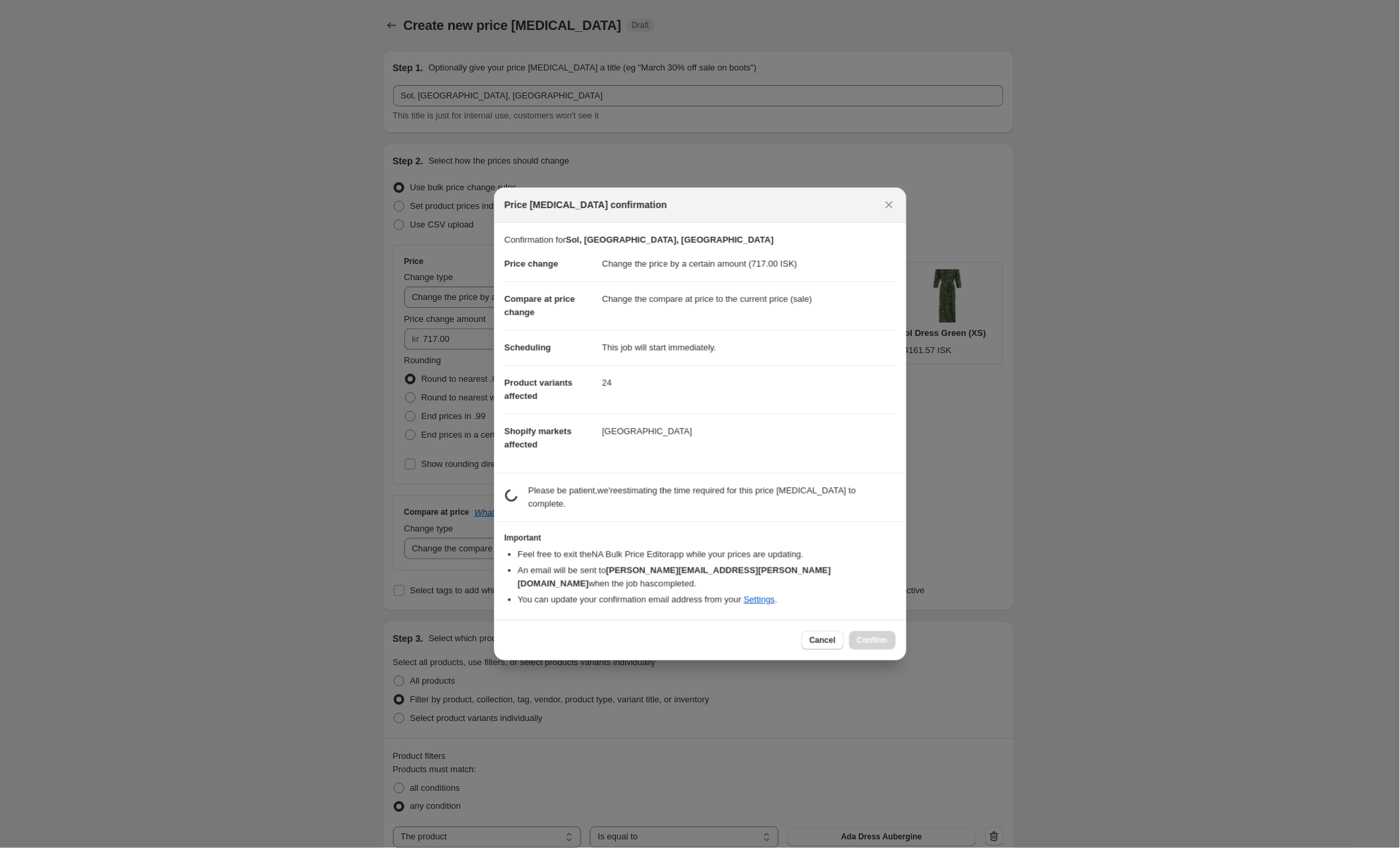
scroll to position [1205, 0]
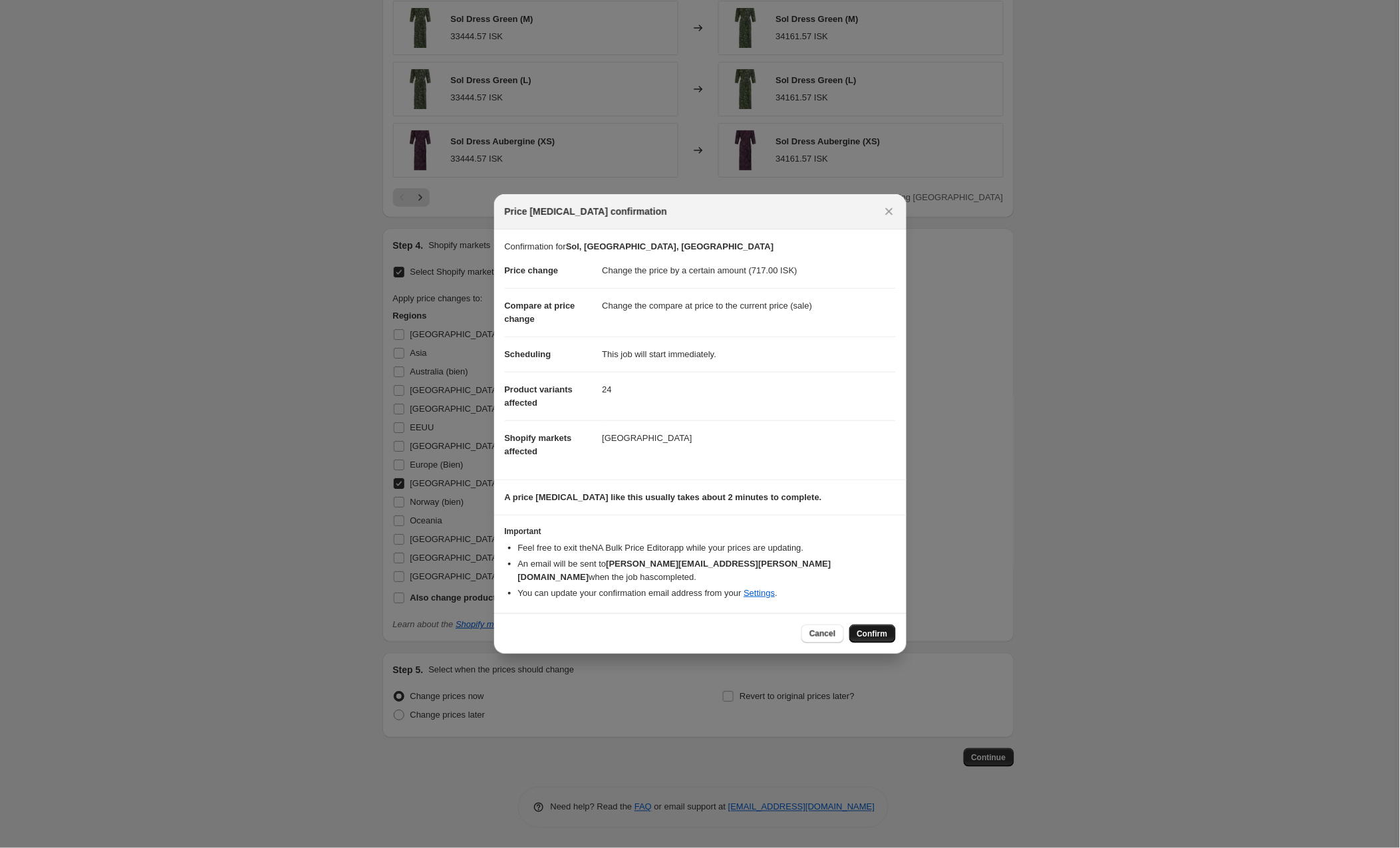
click at [860, 628] on span "Confirm" at bounding box center [872, 633] width 31 height 10
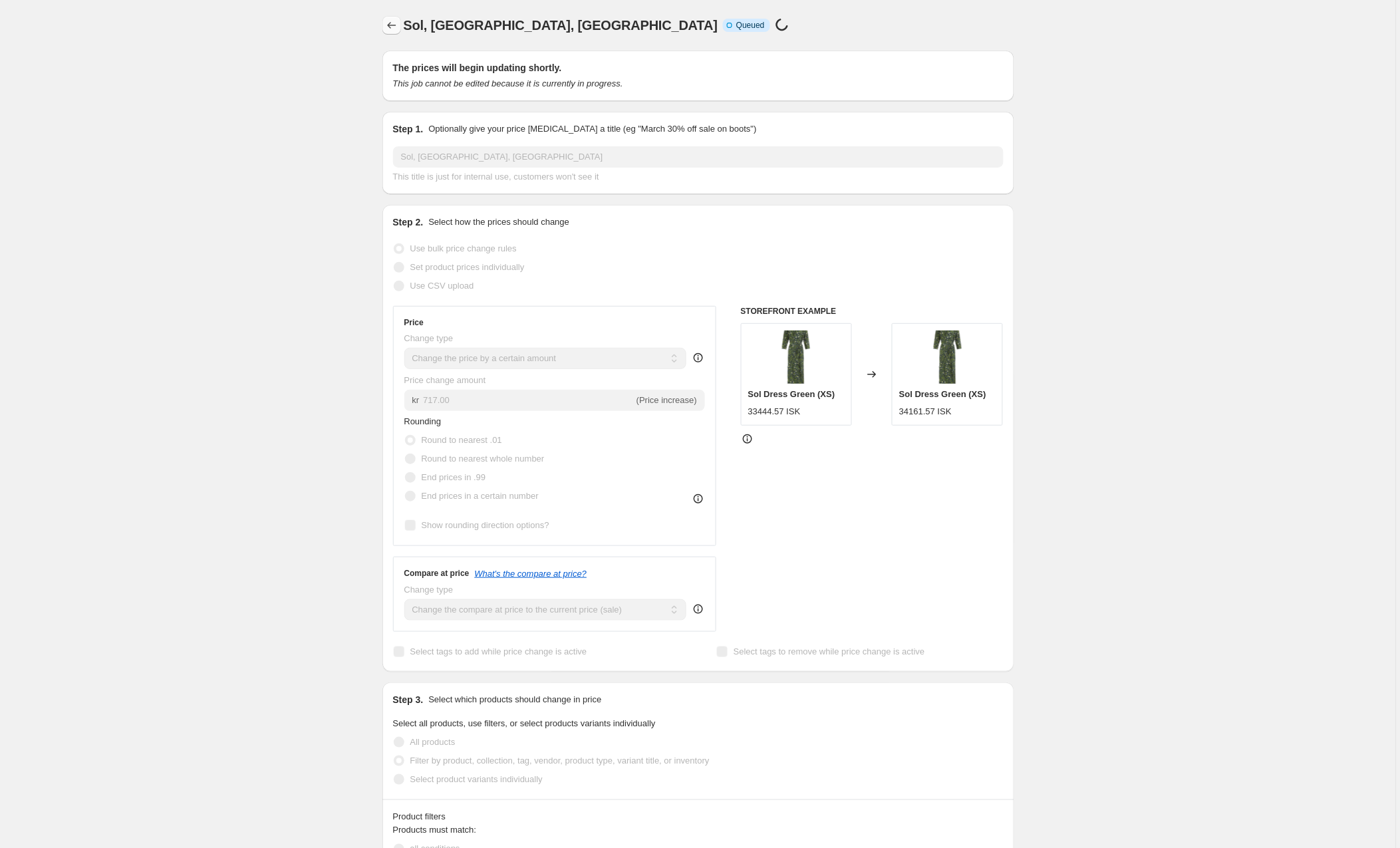
click at [393, 22] on icon "Price change jobs" at bounding box center [391, 25] width 13 height 13
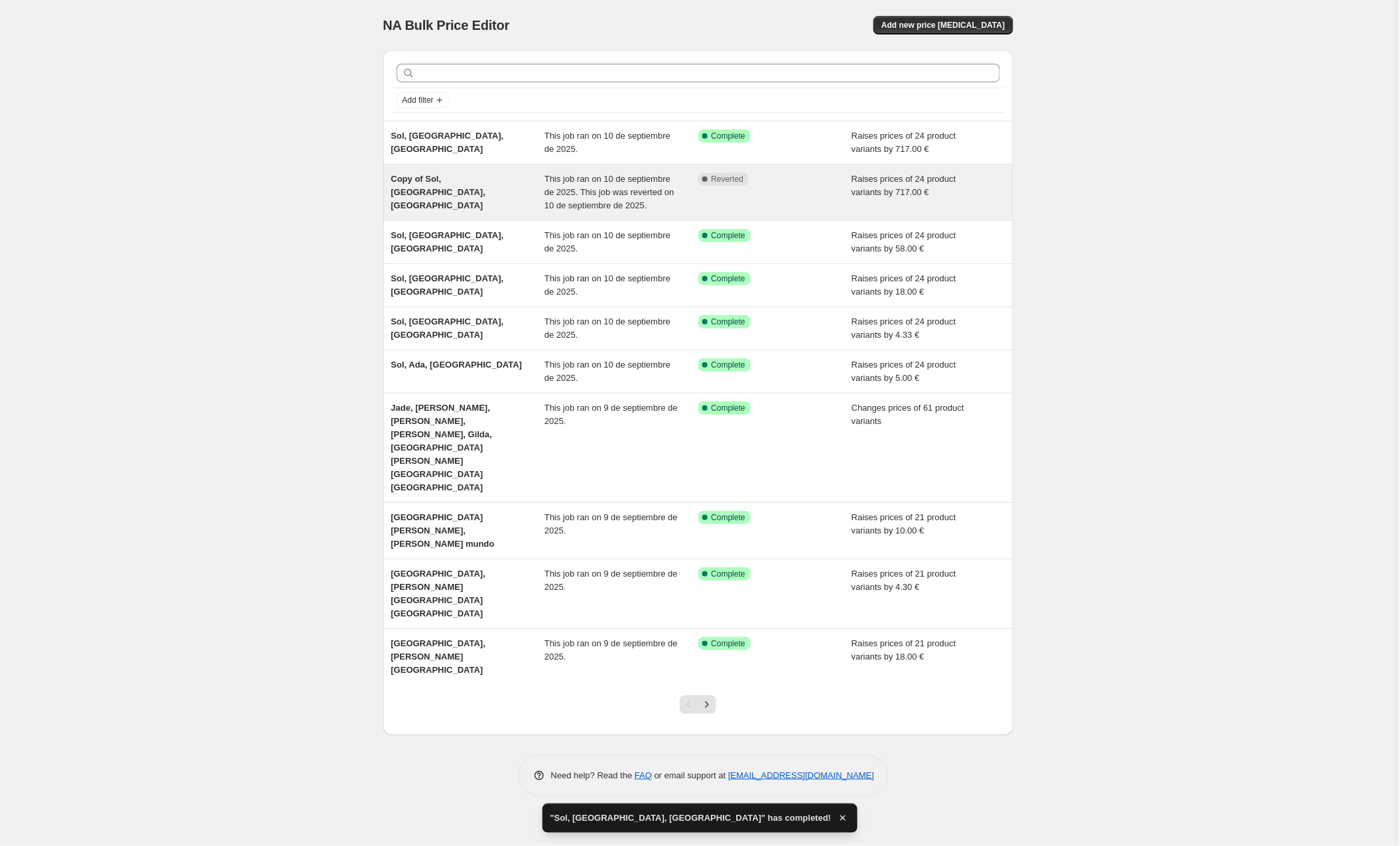
click at [604, 190] on span "This job ran on 10 de septiembre de 2025. This job was reverted on 10 de septie…" at bounding box center [609, 192] width 130 height 37
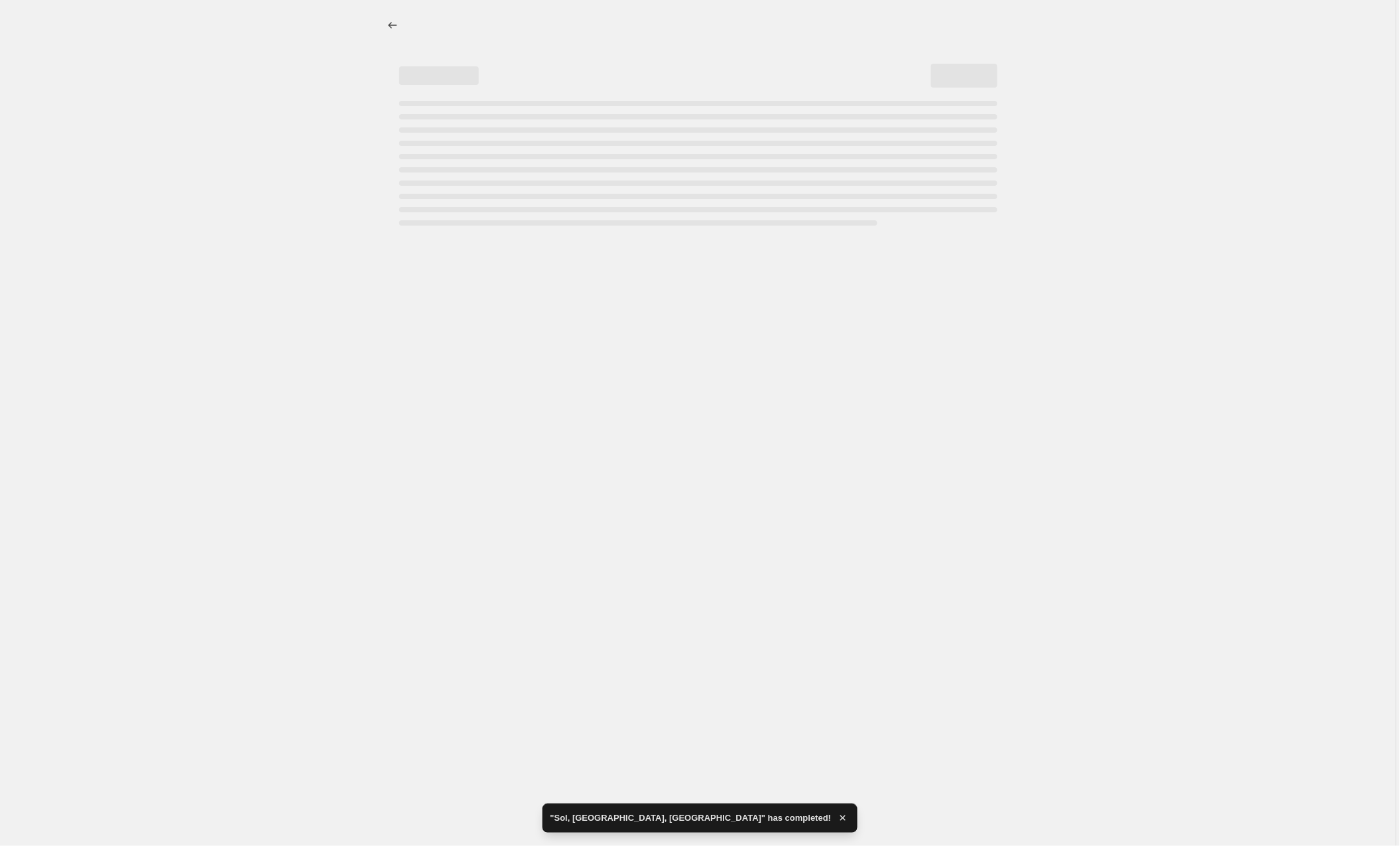
select select "by"
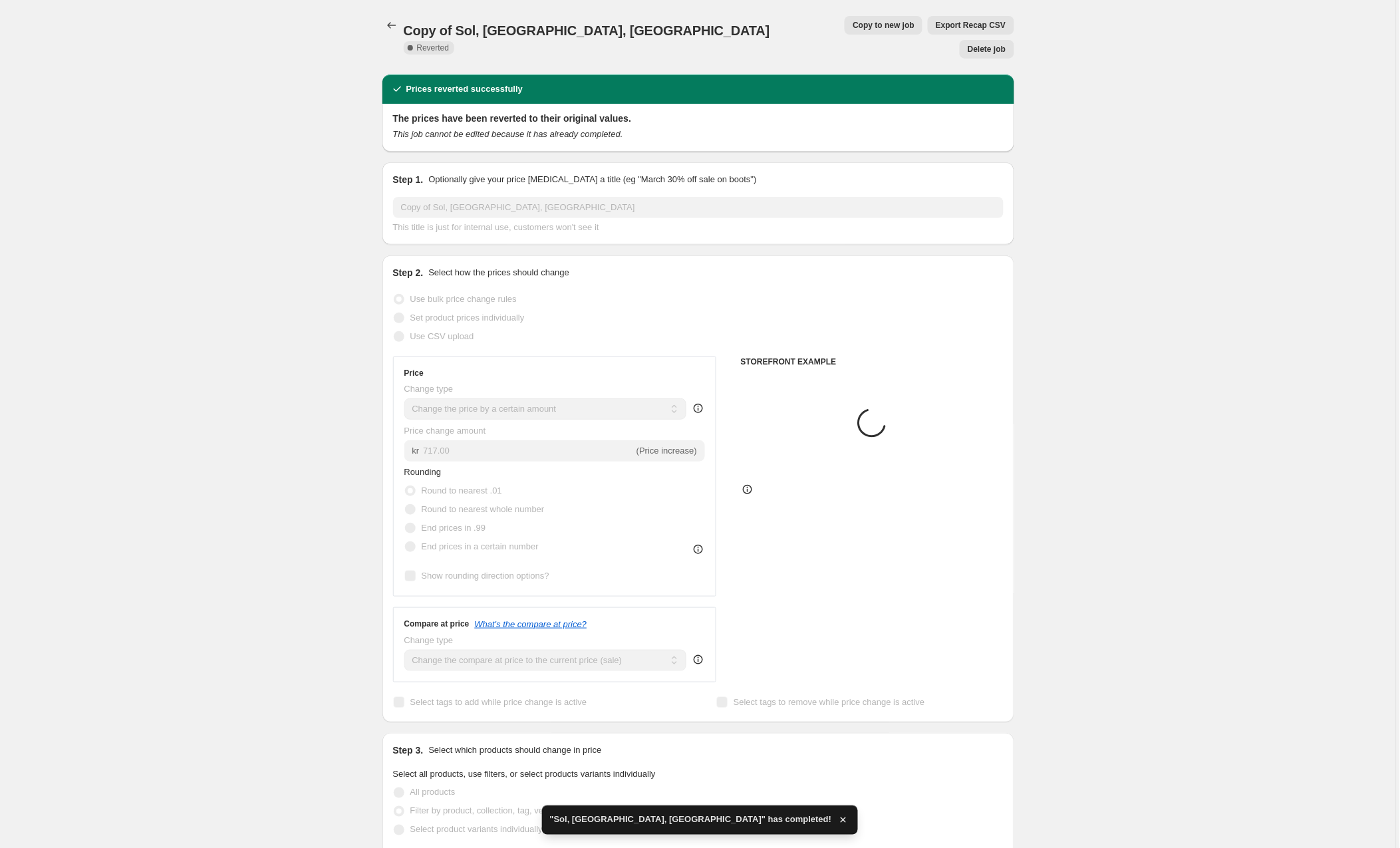
click at [993, 40] on button "Delete job" at bounding box center [987, 49] width 54 height 19
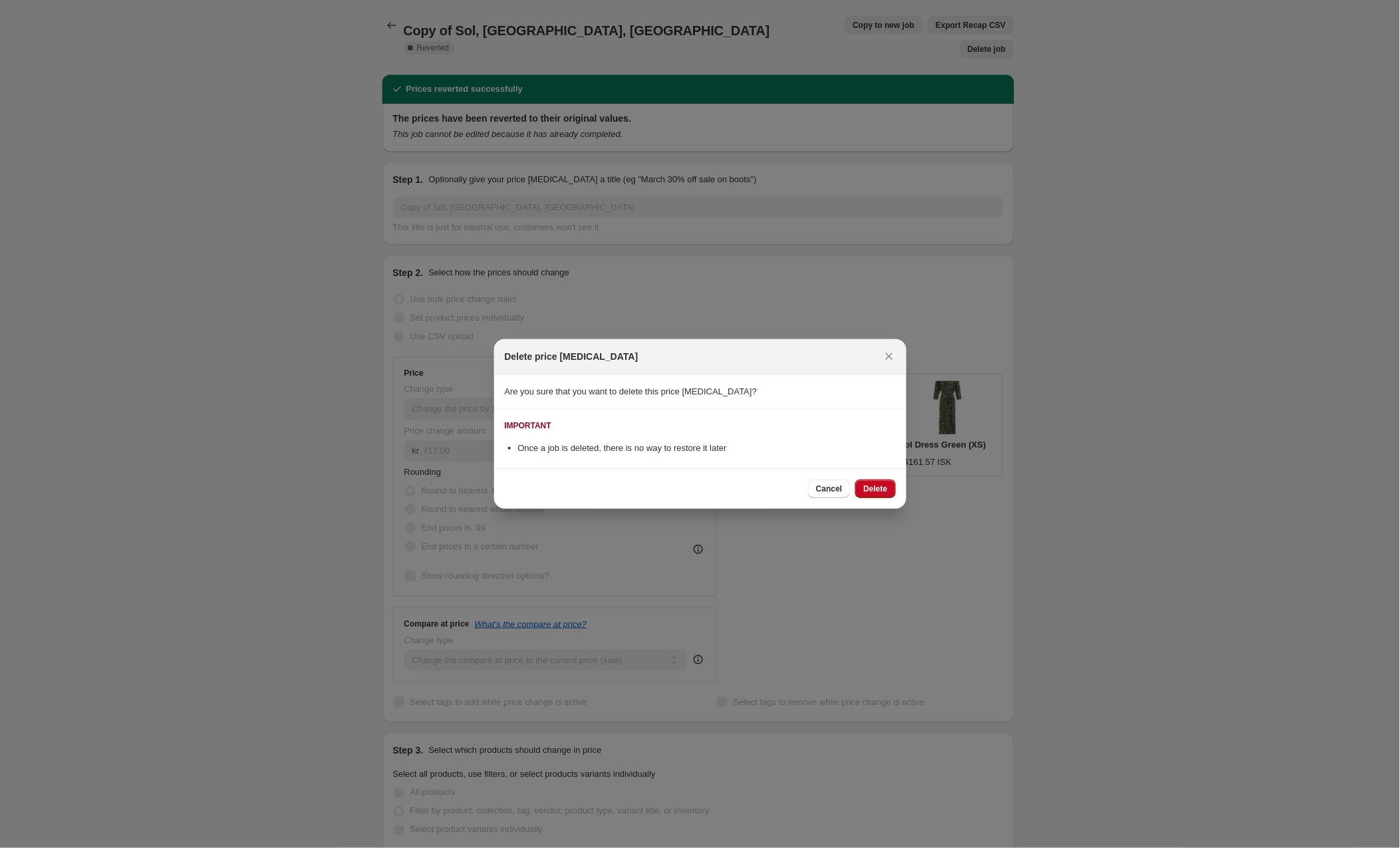
click at [866, 482] on button "Delete" at bounding box center [875, 489] width 40 height 19
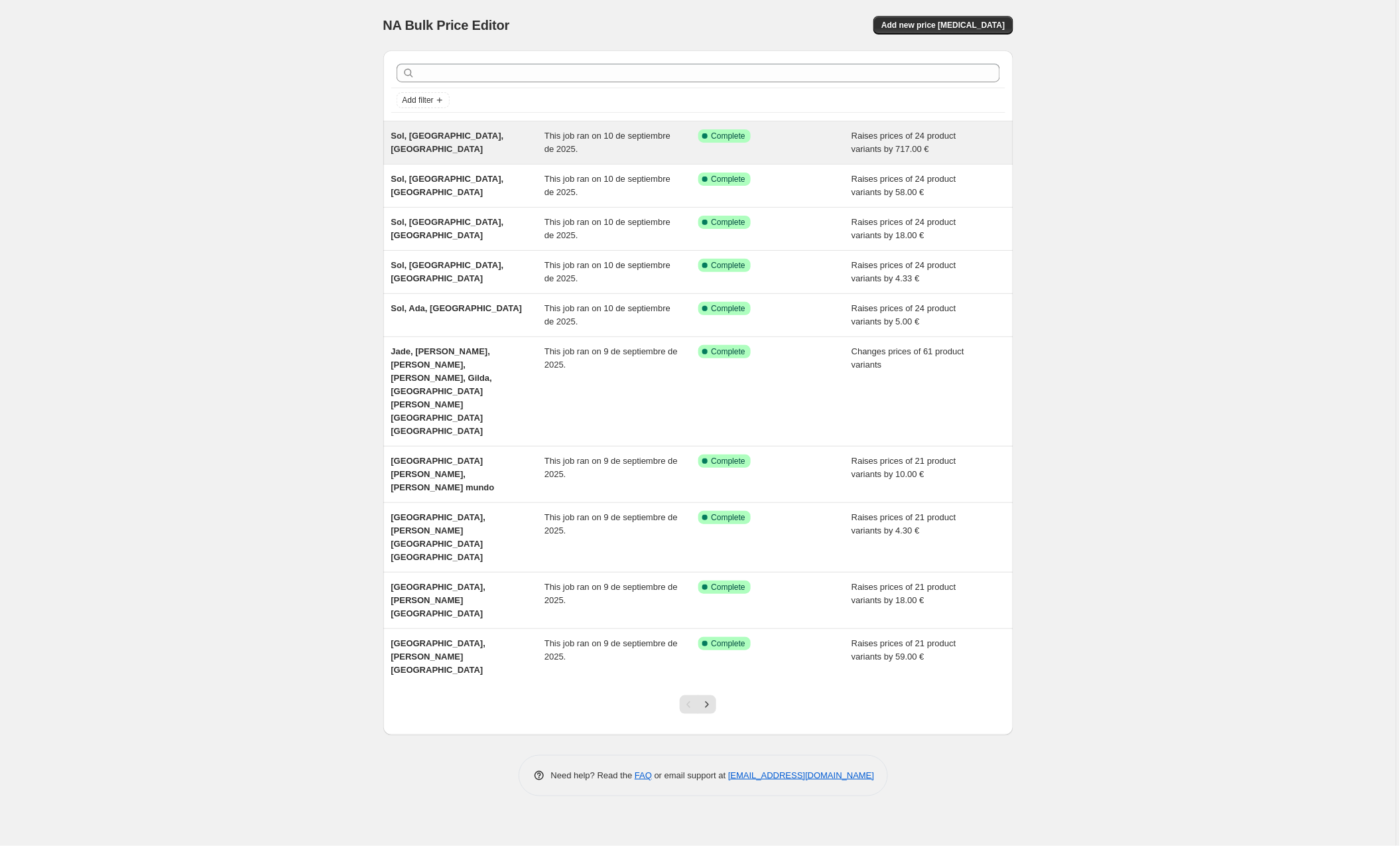
click at [616, 136] on span "This job ran on 10 de septiembre de 2025." at bounding box center [607, 141] width 126 height 23
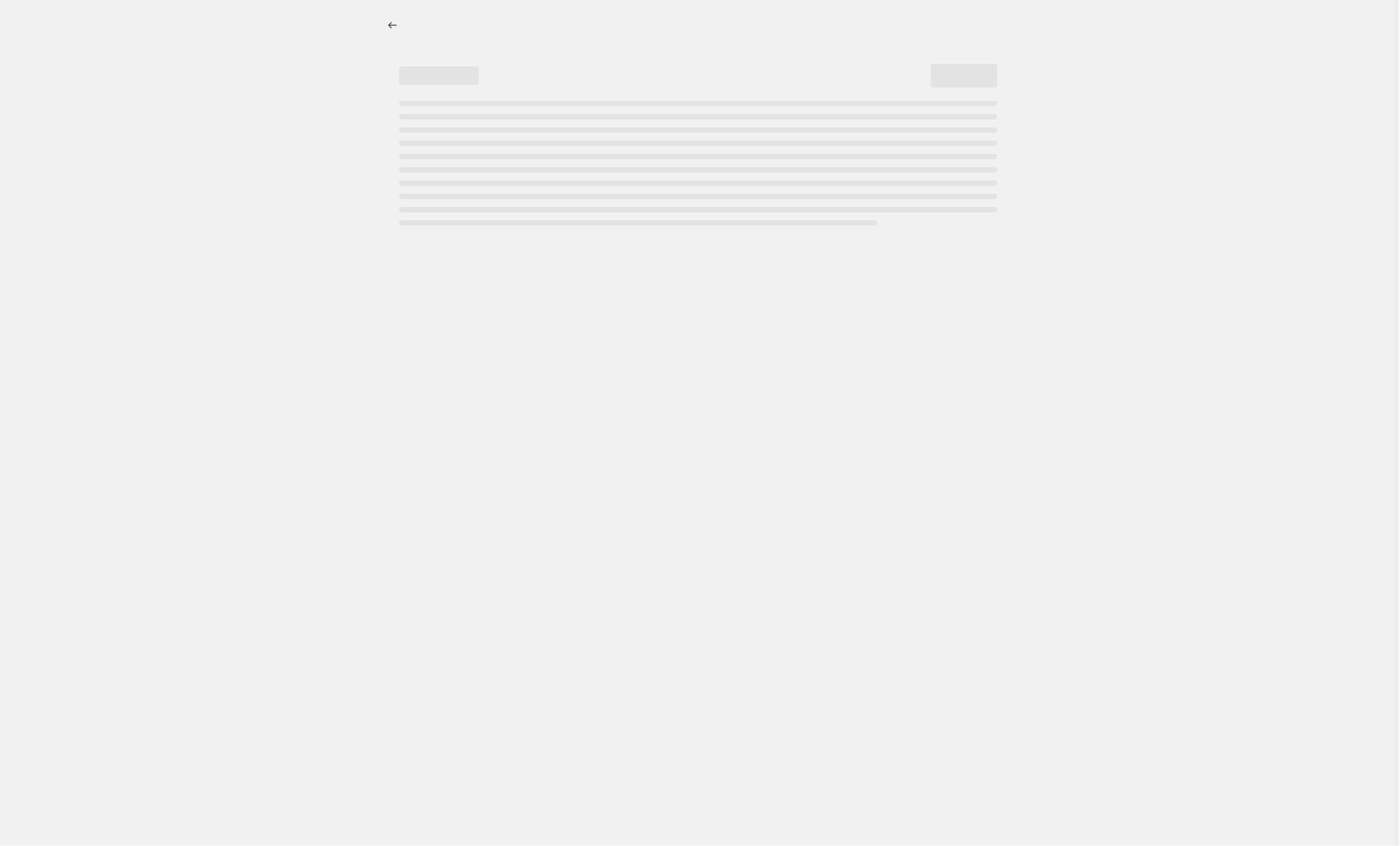
select select "by"
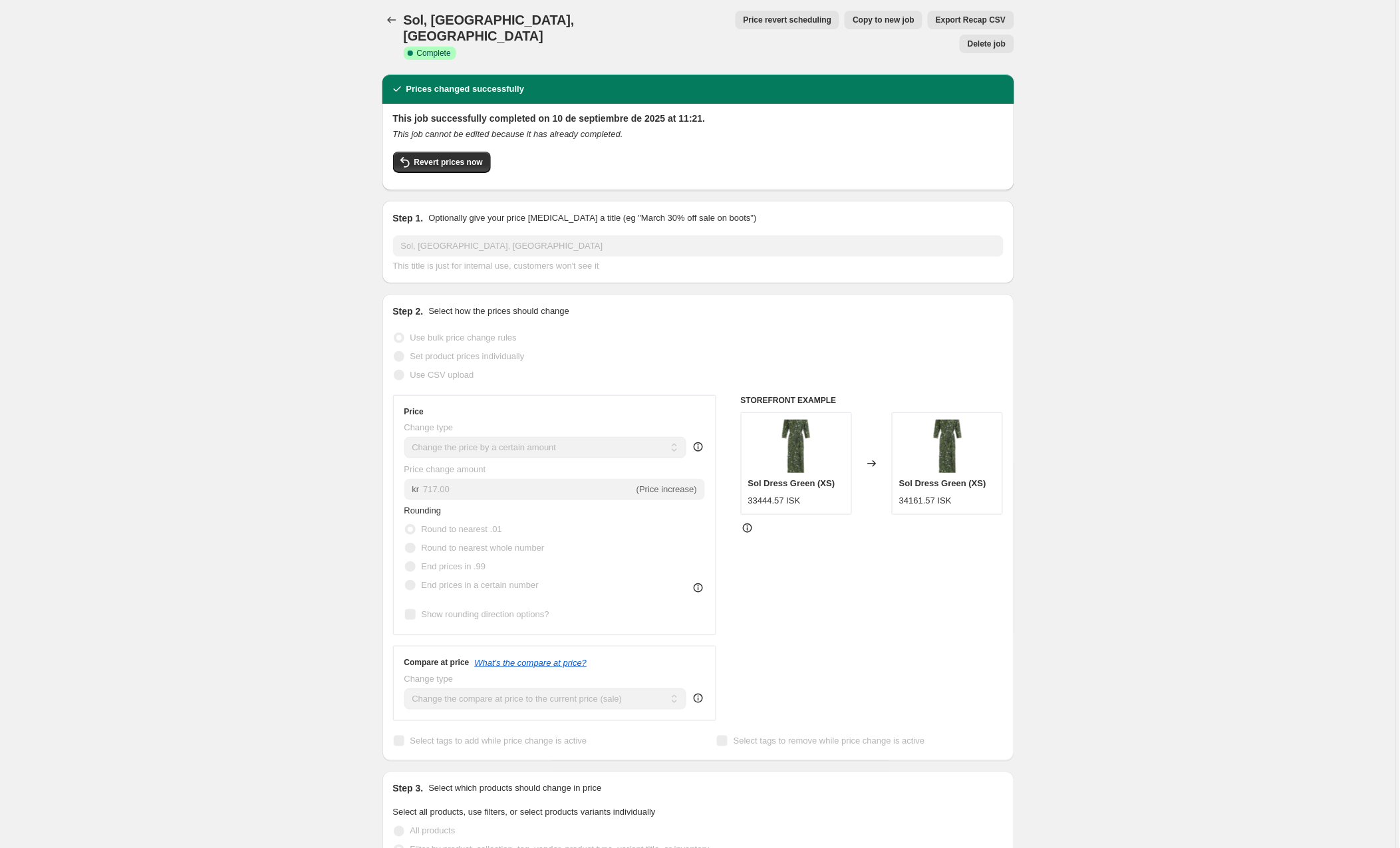
scroll to position [7, 0]
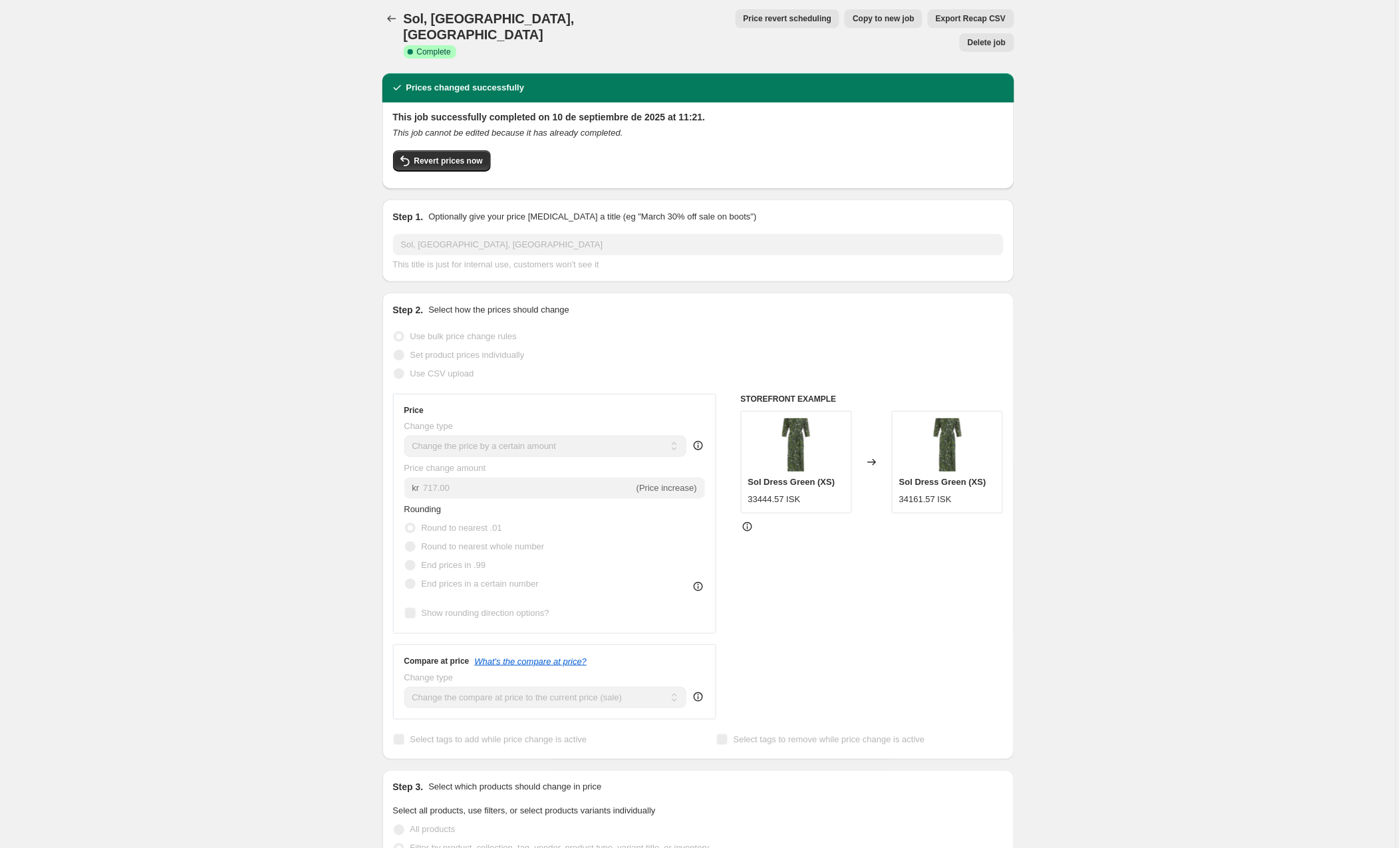
click at [853, 21] on span "Copy to new job" at bounding box center [883, 18] width 62 height 10
select select "by"
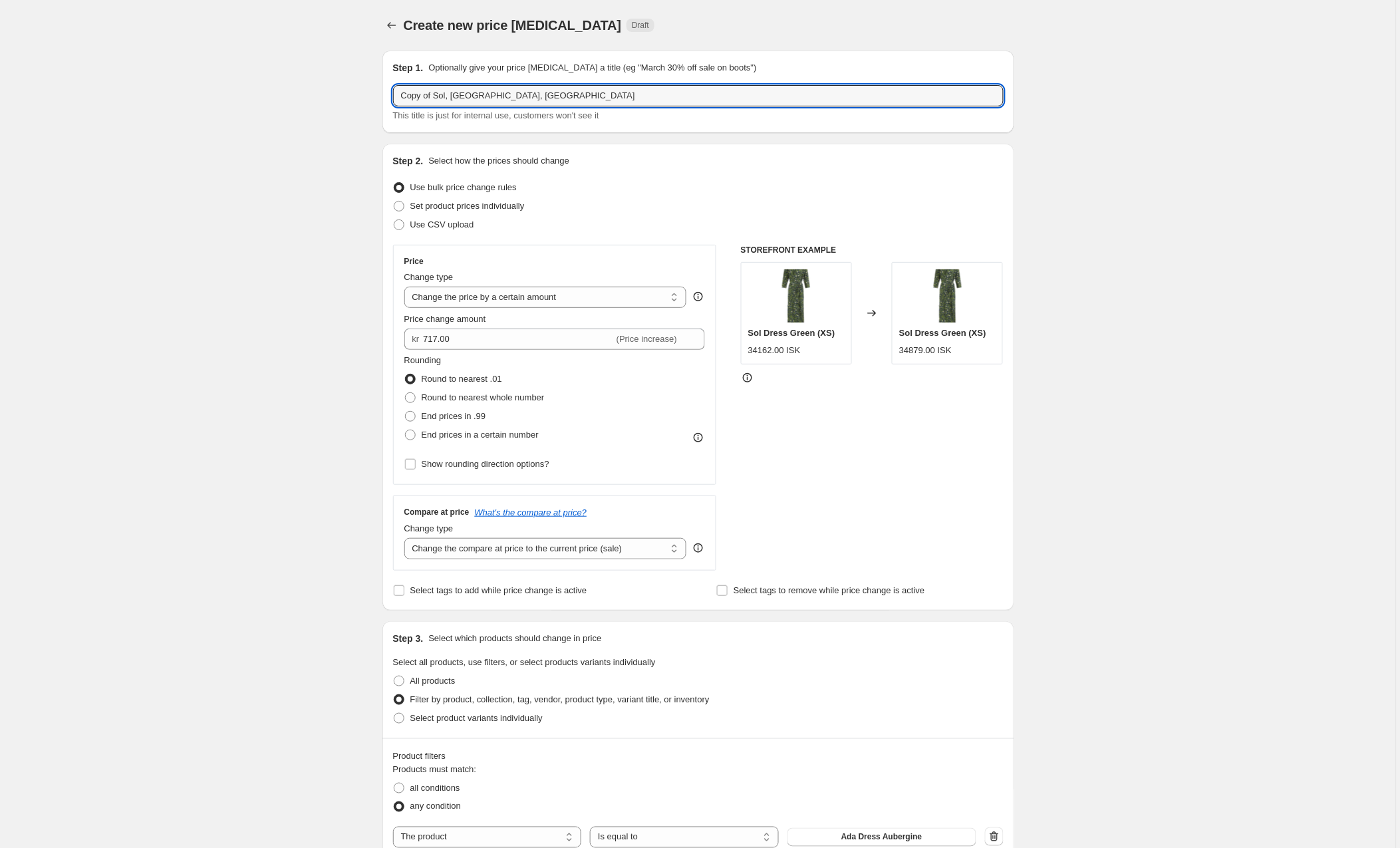
drag, startPoint x: 435, startPoint y: 99, endPoint x: 351, endPoint y: 99, distance: 84.0
drag, startPoint x: 486, startPoint y: 87, endPoint x: 440, endPoint y: 94, distance: 46.5
click at [440, 94] on input "Sol, Ada, Islandia" at bounding box center [698, 95] width 610 height 21
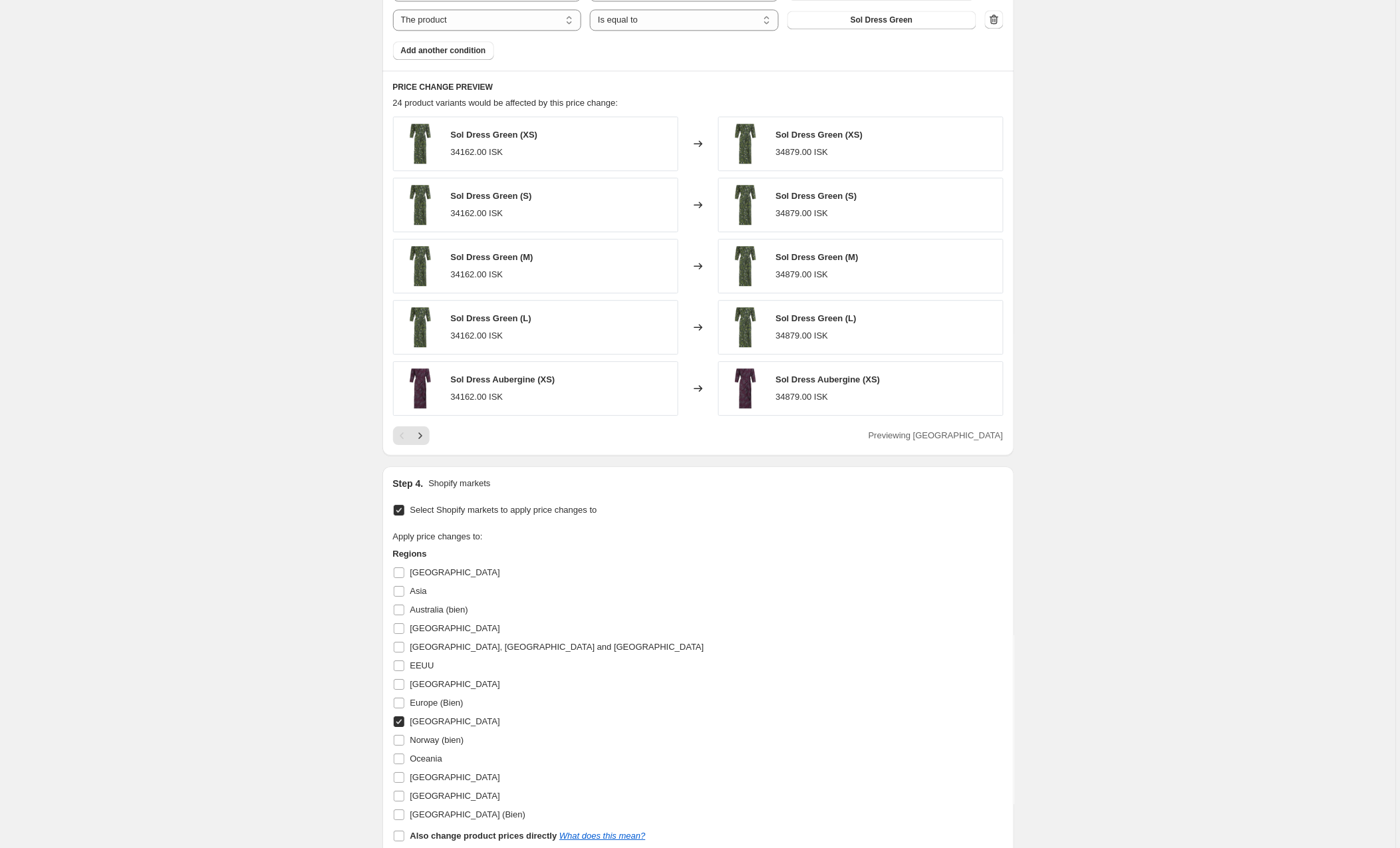
scroll to position [1206, 0]
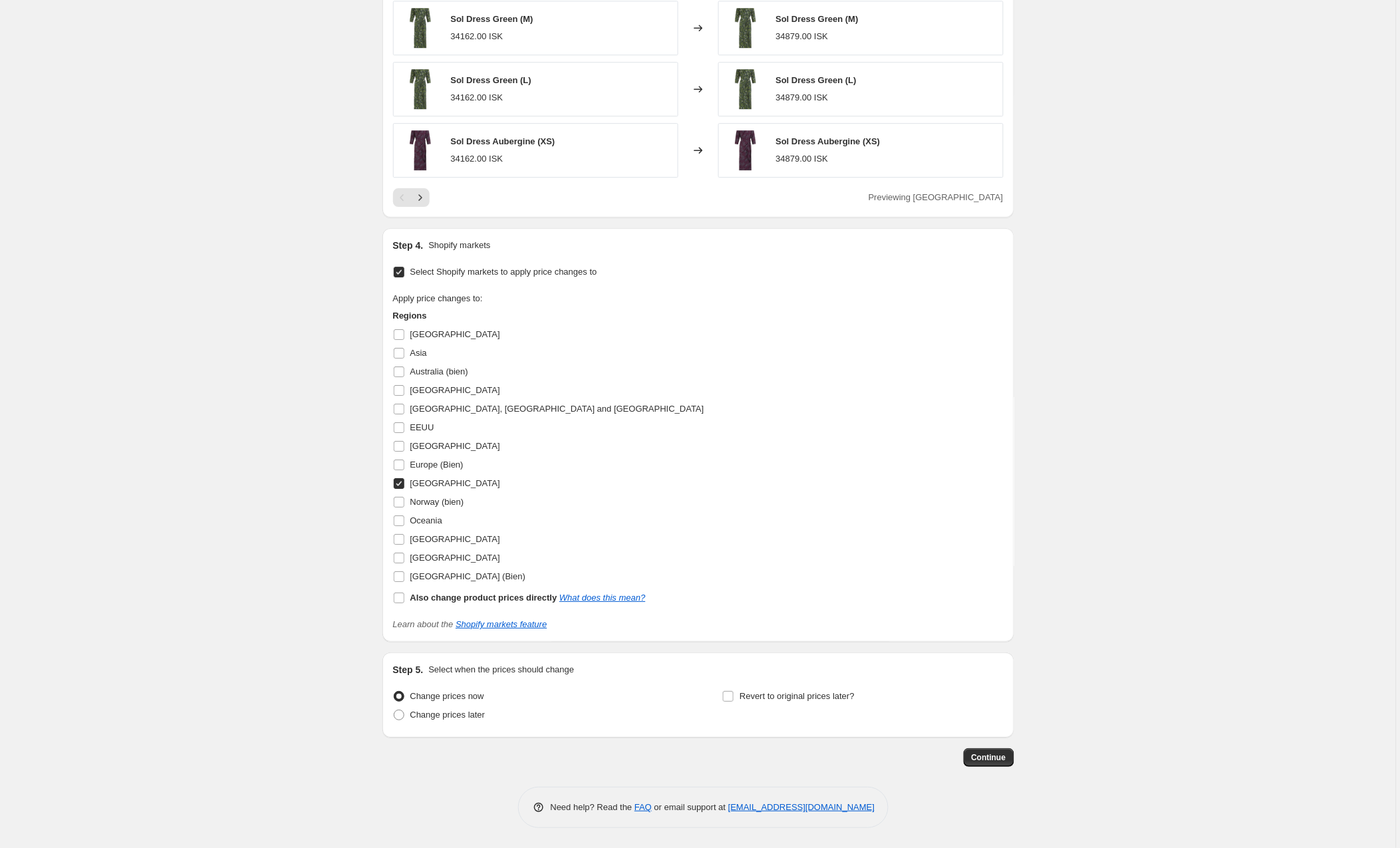
type input "Sol, Ada,resto mundo"
click at [401, 484] on input "Iceland" at bounding box center [399, 483] width 10 height 10
checkbox input "false"
click at [400, 522] on input "Oceania" at bounding box center [399, 521] width 10 height 10
checkbox input "true"
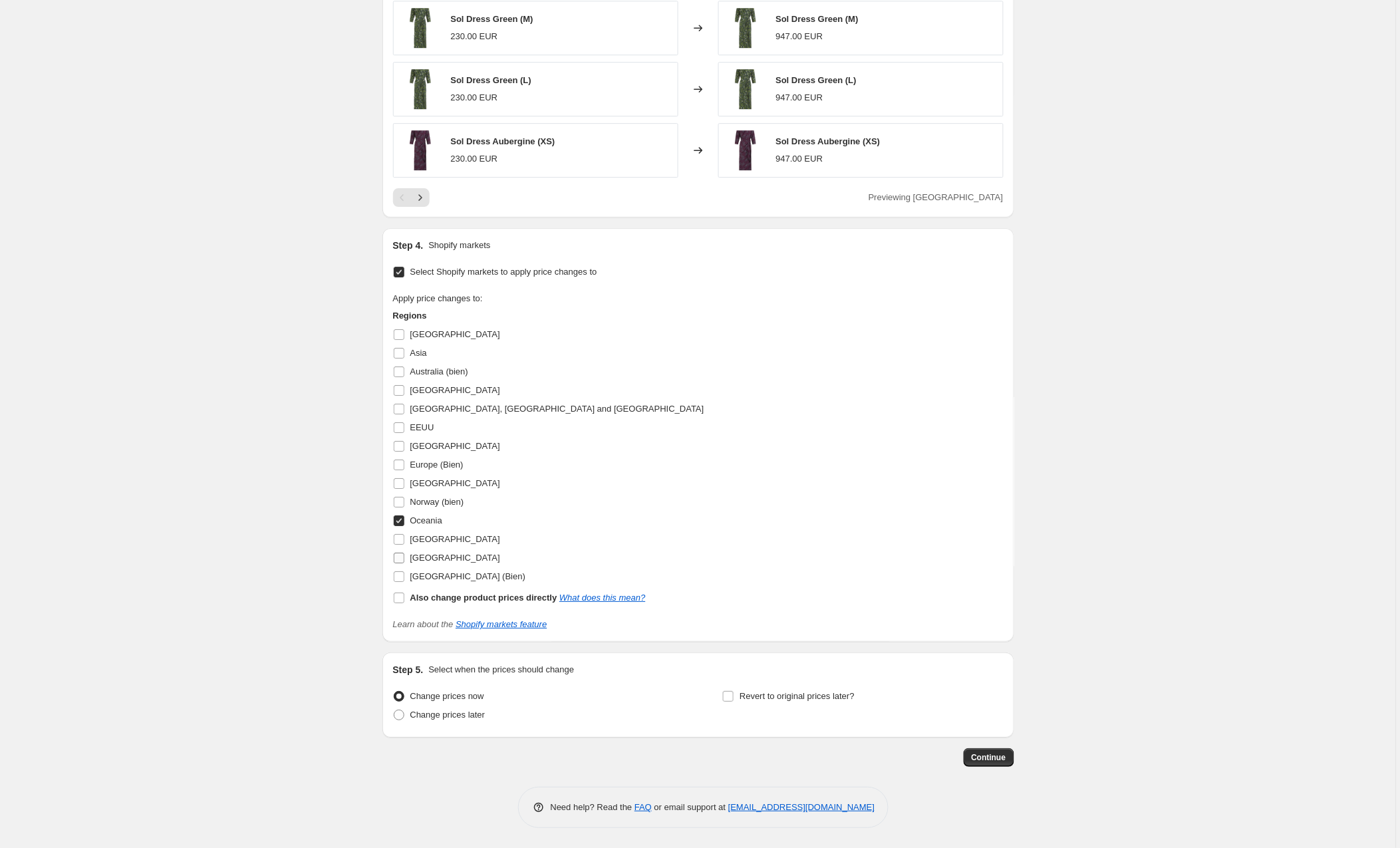
click at [401, 558] on input "South America" at bounding box center [399, 558] width 10 height 10
checkbox input "true"
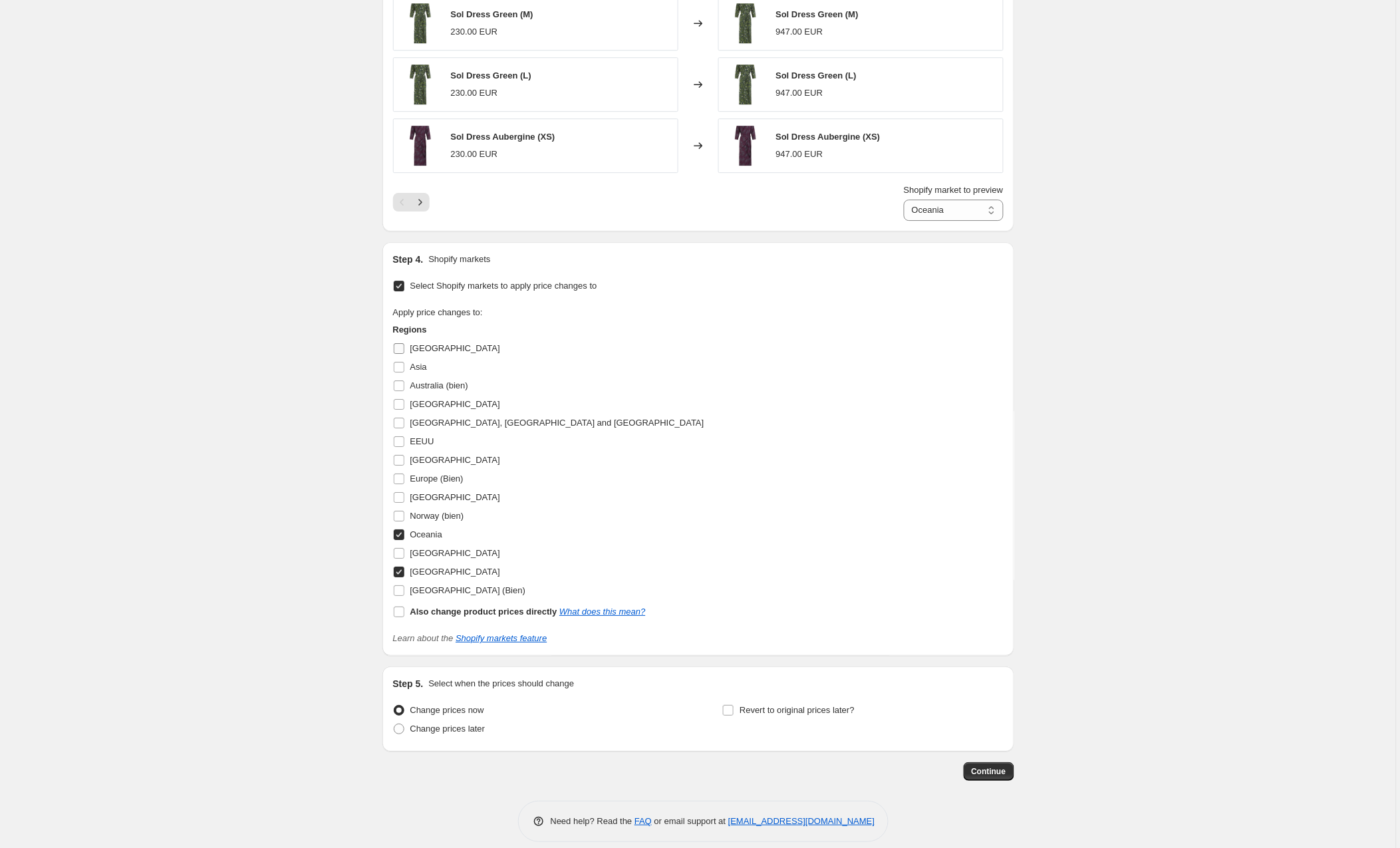
click at [396, 354] on span at bounding box center [399, 349] width 12 height 12
click at [396, 354] on input "Africa" at bounding box center [399, 348] width 10 height 10
checkbox input "true"
select select "89053364562"
click at [401, 369] on input "Asia" at bounding box center [399, 367] width 10 height 10
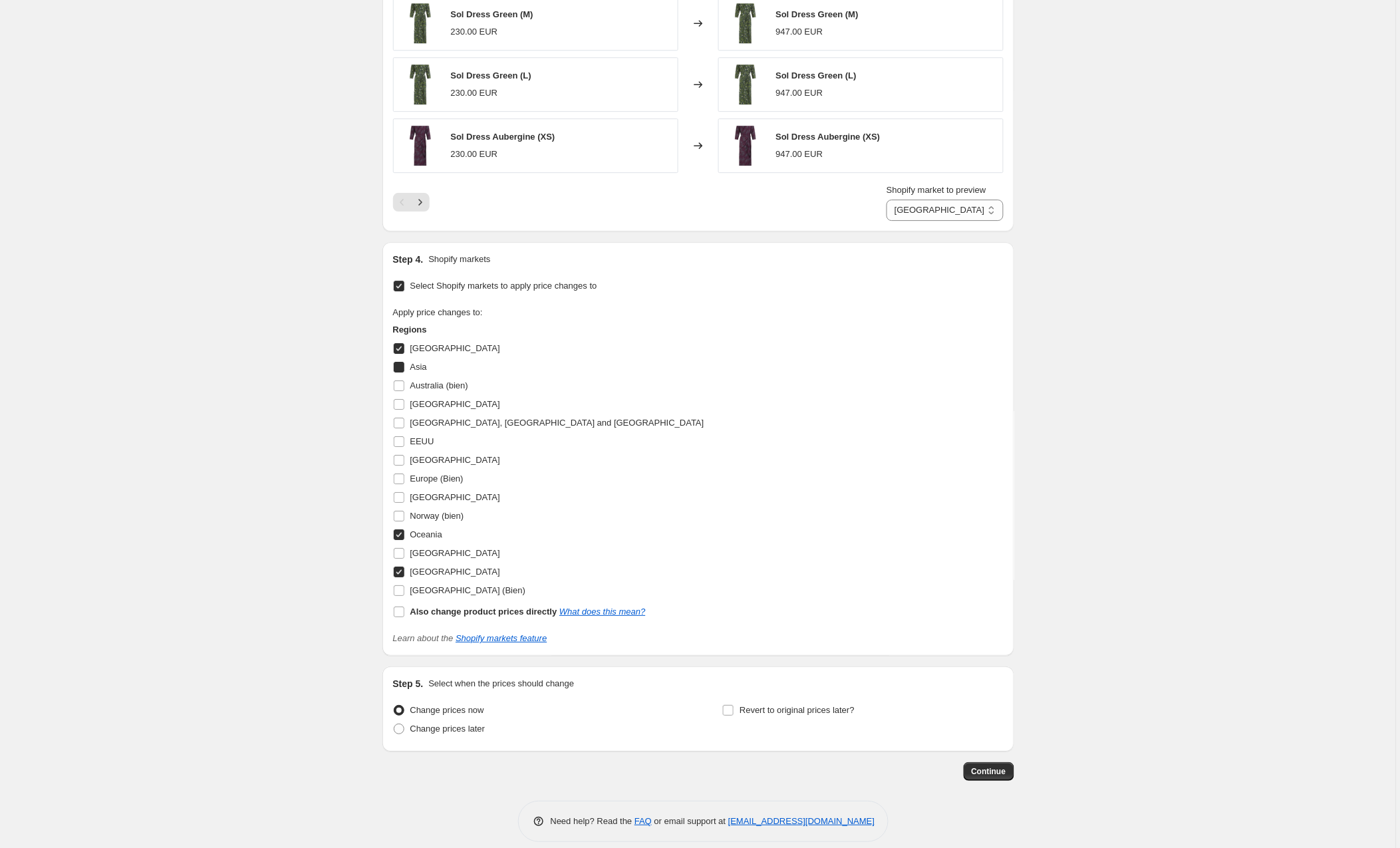
checkbox input "true"
click at [399, 405] on input "Canada" at bounding box center [399, 404] width 10 height 10
checkbox input "true"
click at [399, 428] on input "Central America, South America and American Islands" at bounding box center [399, 423] width 10 height 10
checkbox input "true"
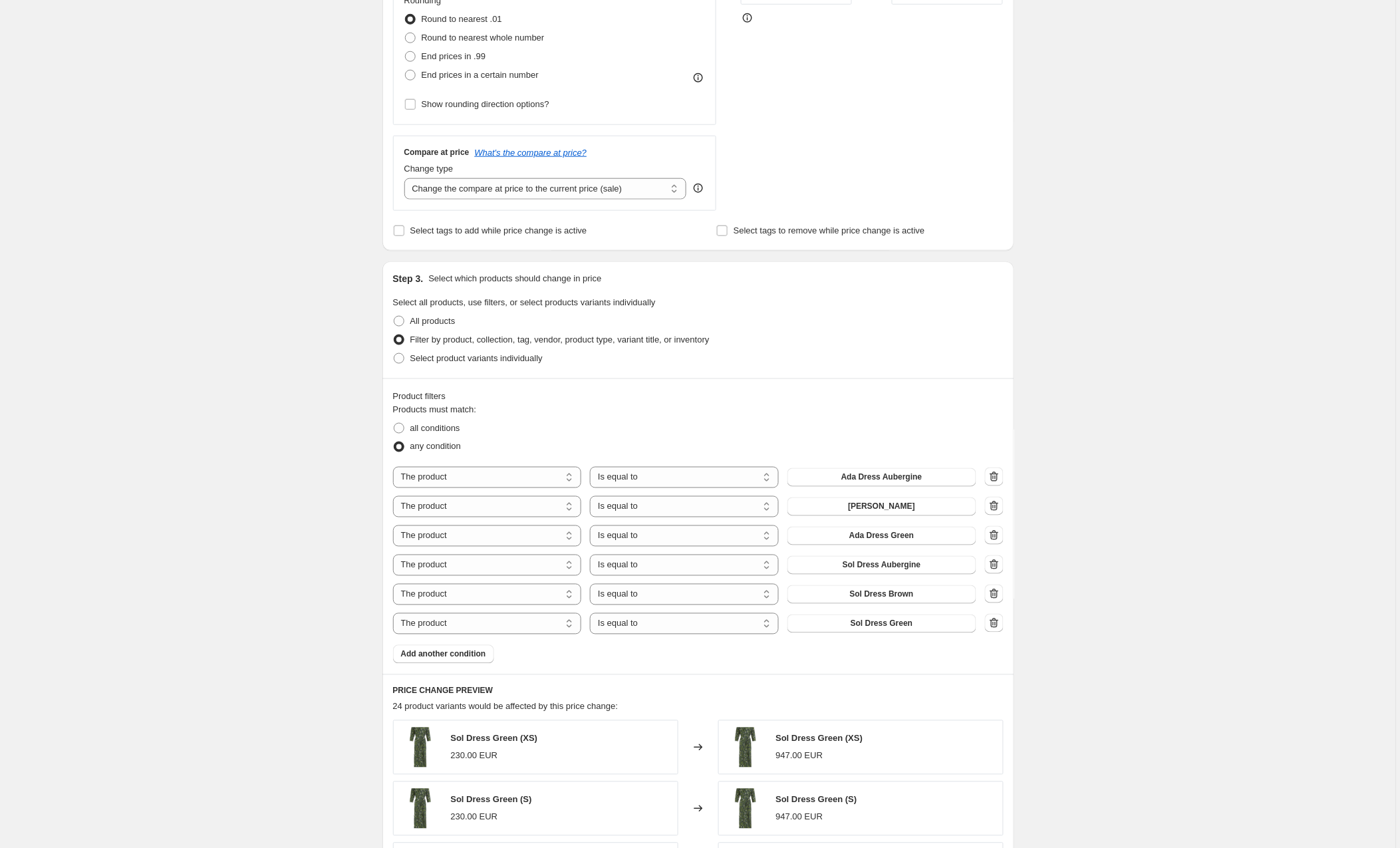
scroll to position [0, 0]
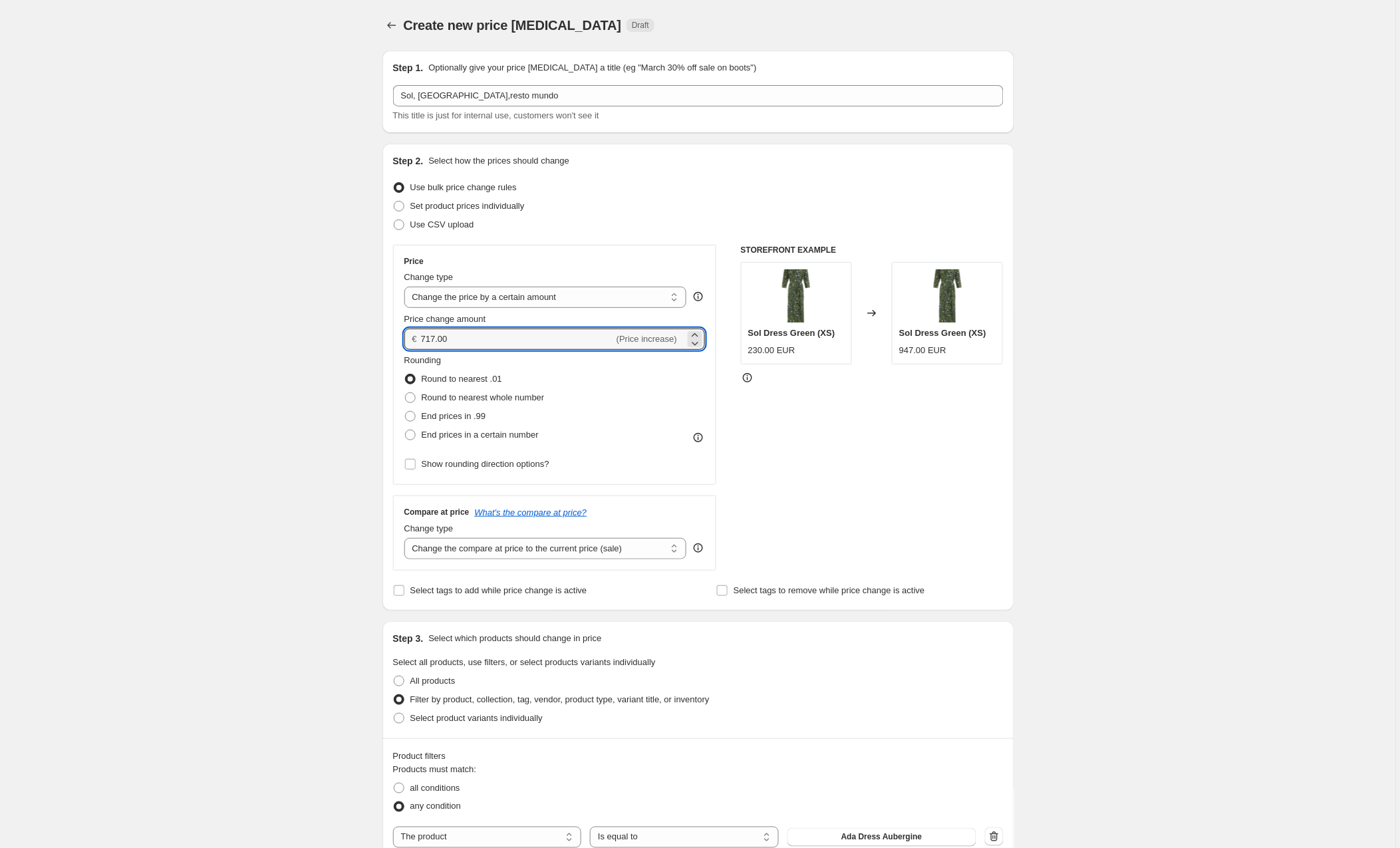
drag, startPoint x: 466, startPoint y: 343, endPoint x: 388, endPoint y: 342, distance: 78.0
click at [388, 342] on div "Step 2. Select how the prices should change Use bulk price change rules Set pro…" at bounding box center [698, 376] width 632 height 467
type input "10.00"
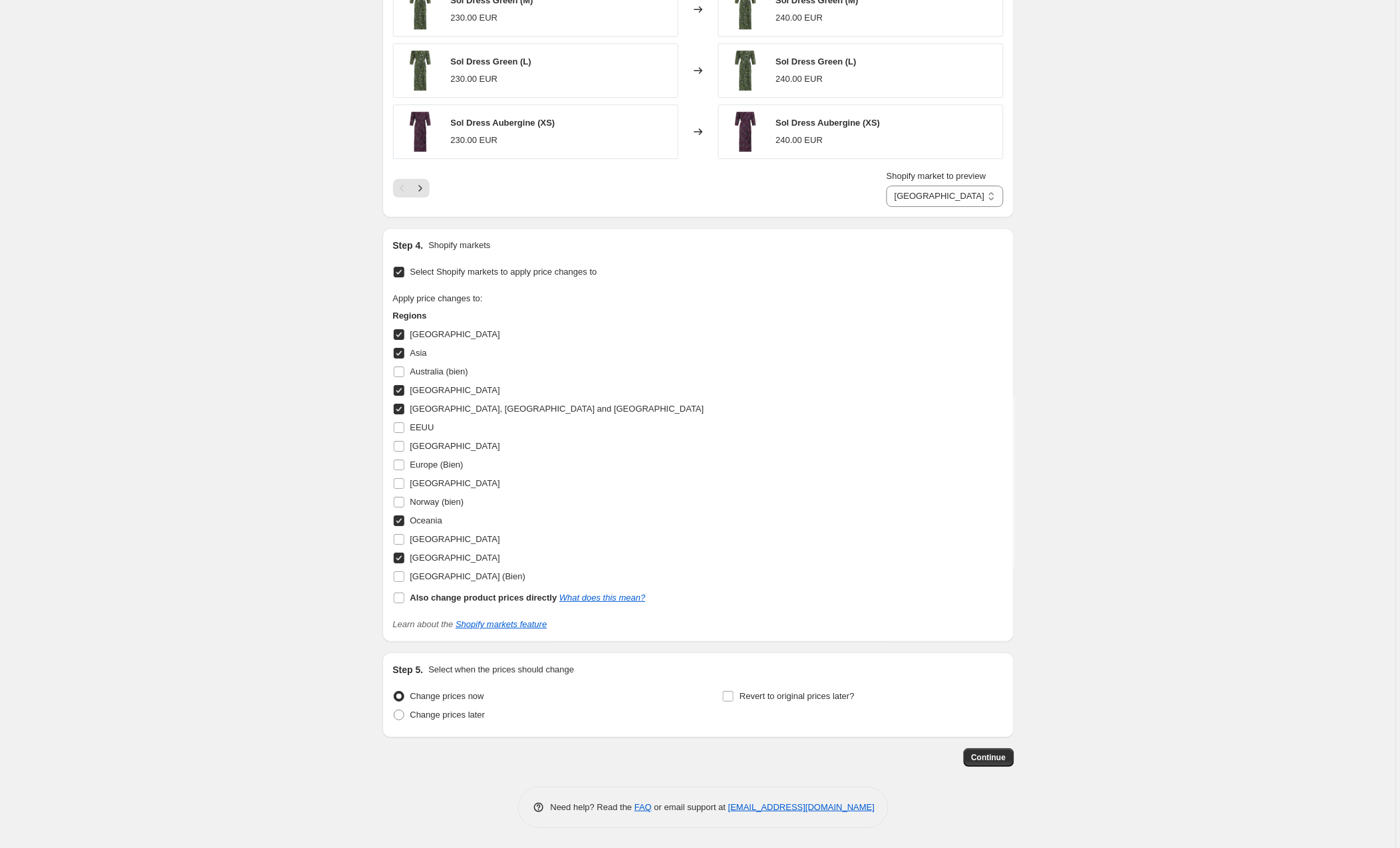
scroll to position [1224, 0]
click at [978, 756] on span "Continue" at bounding box center [989, 757] width 34 height 10
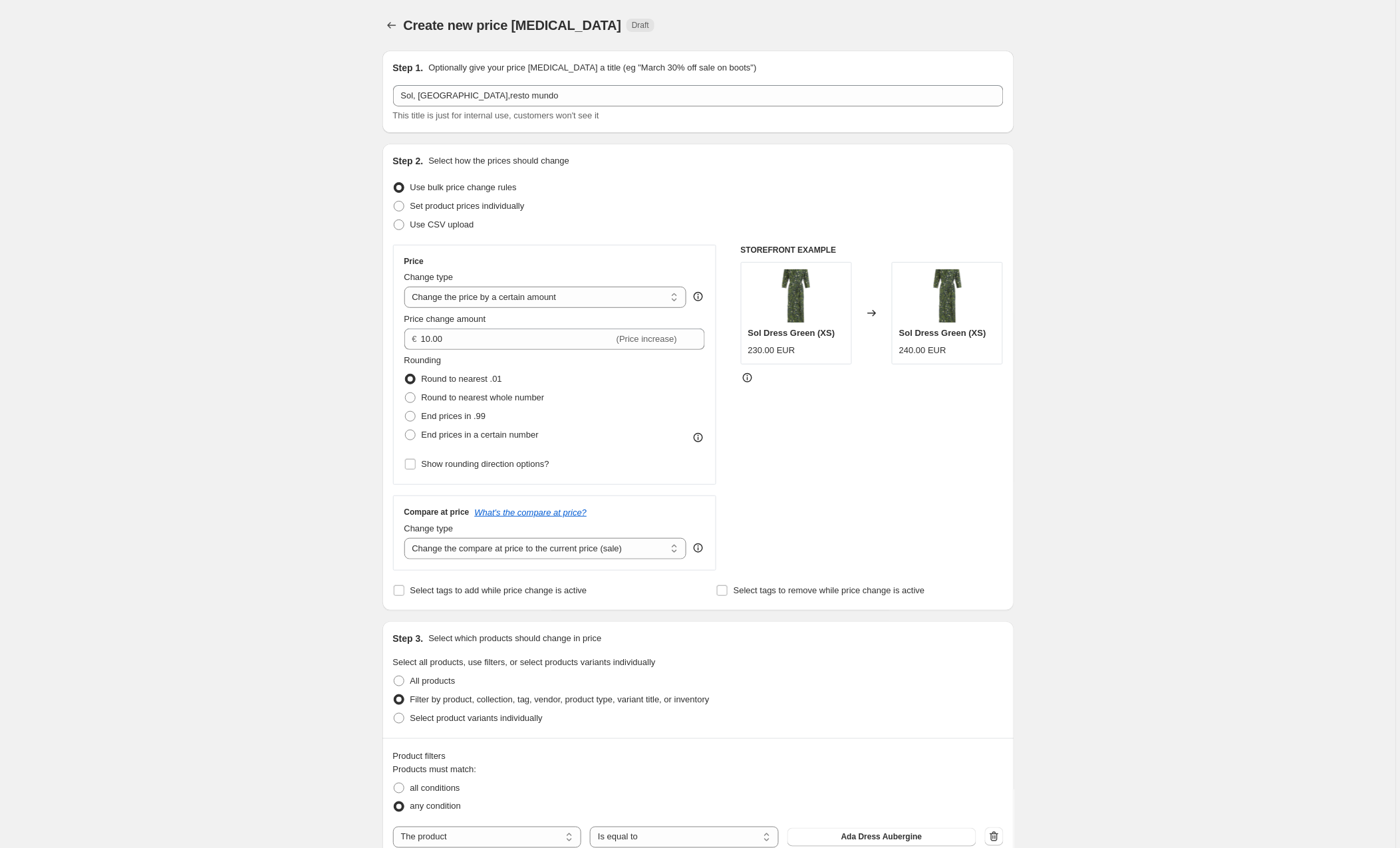
scroll to position [1224, 0]
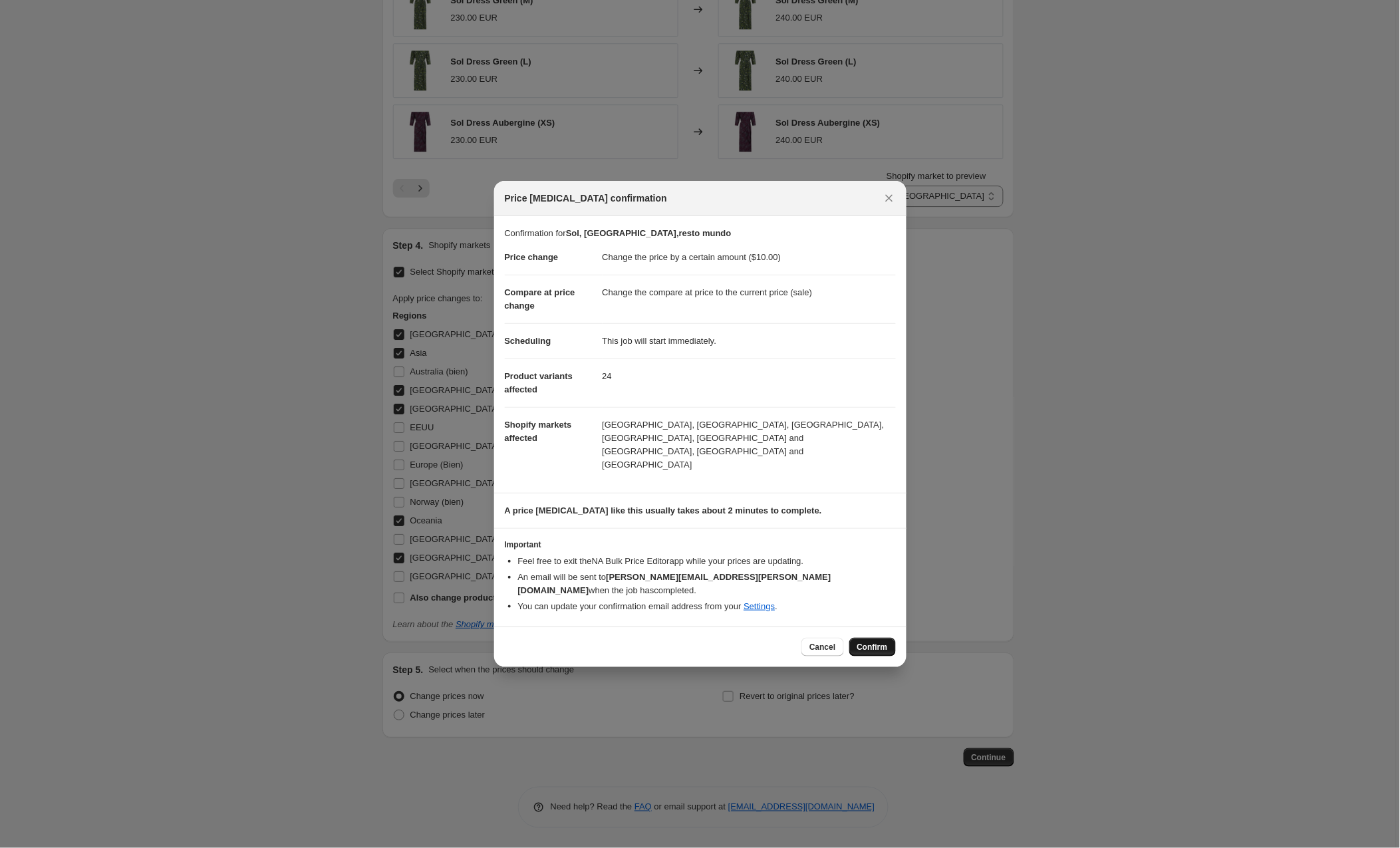
click at [872, 642] on span "Confirm" at bounding box center [872, 647] width 31 height 10
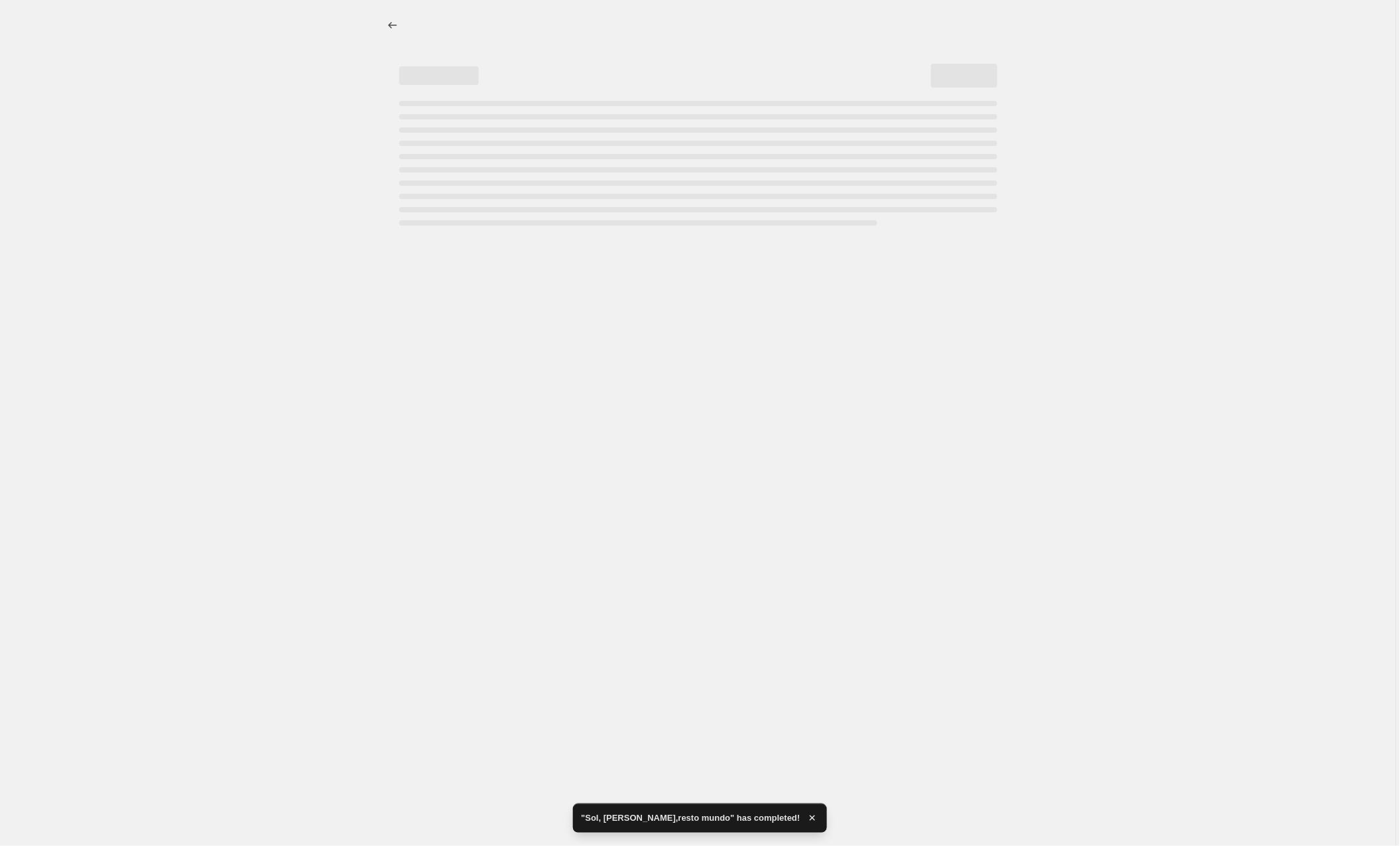
select select "by"
